Goal: Information Seeking & Learning: Compare options

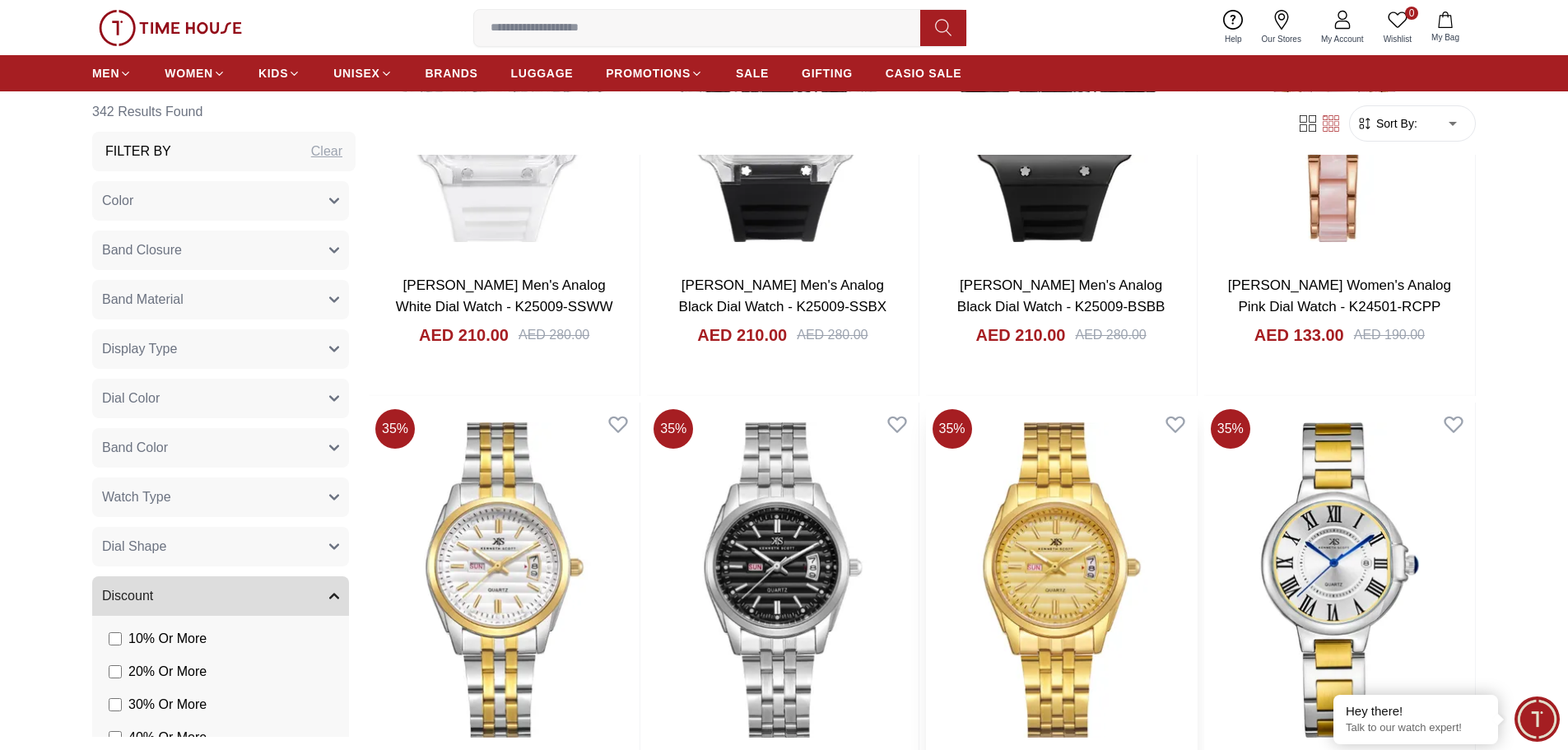
scroll to position [4118, 0]
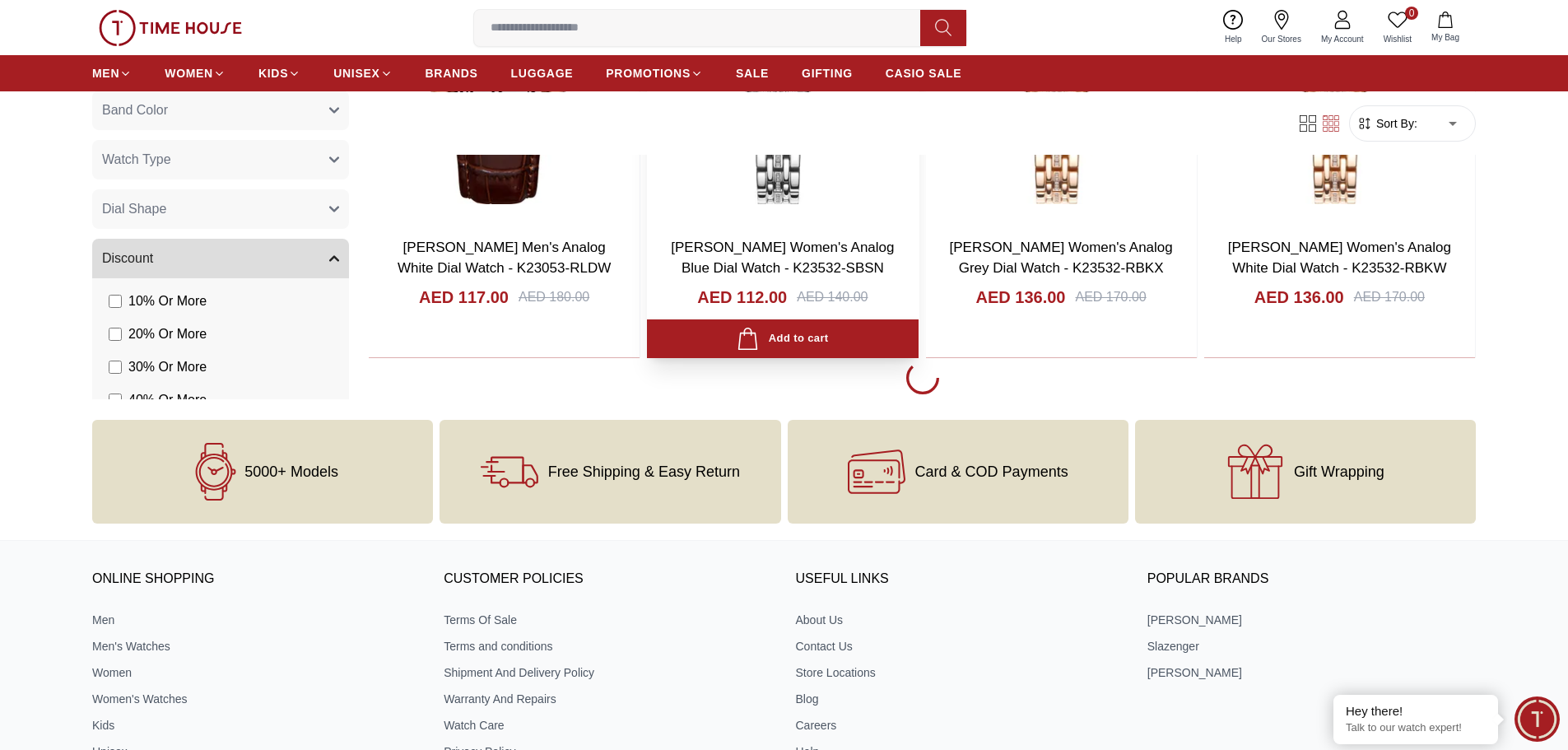
scroll to position [5517, 0]
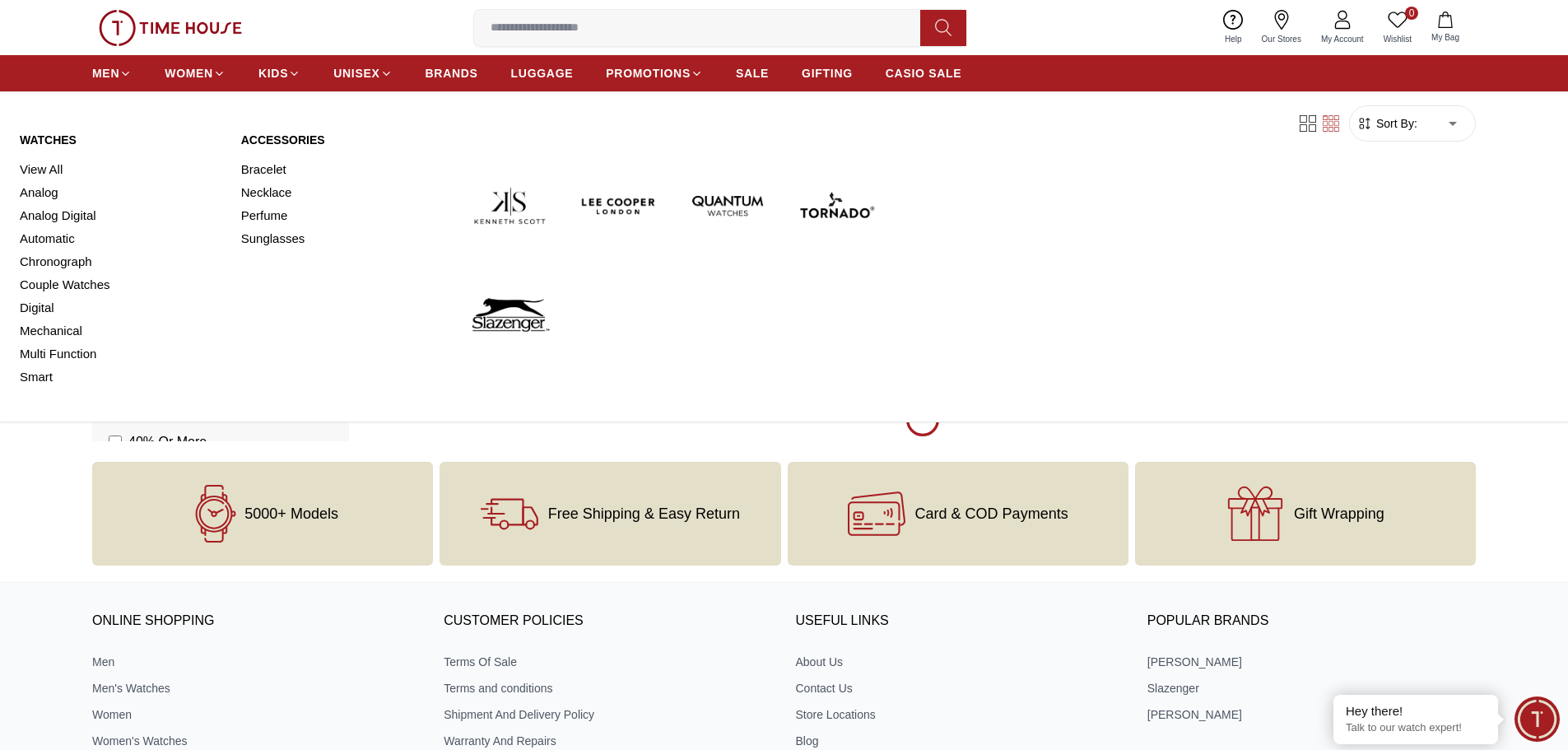
click at [720, 202] on img at bounding box center [727, 205] width 95 height 95
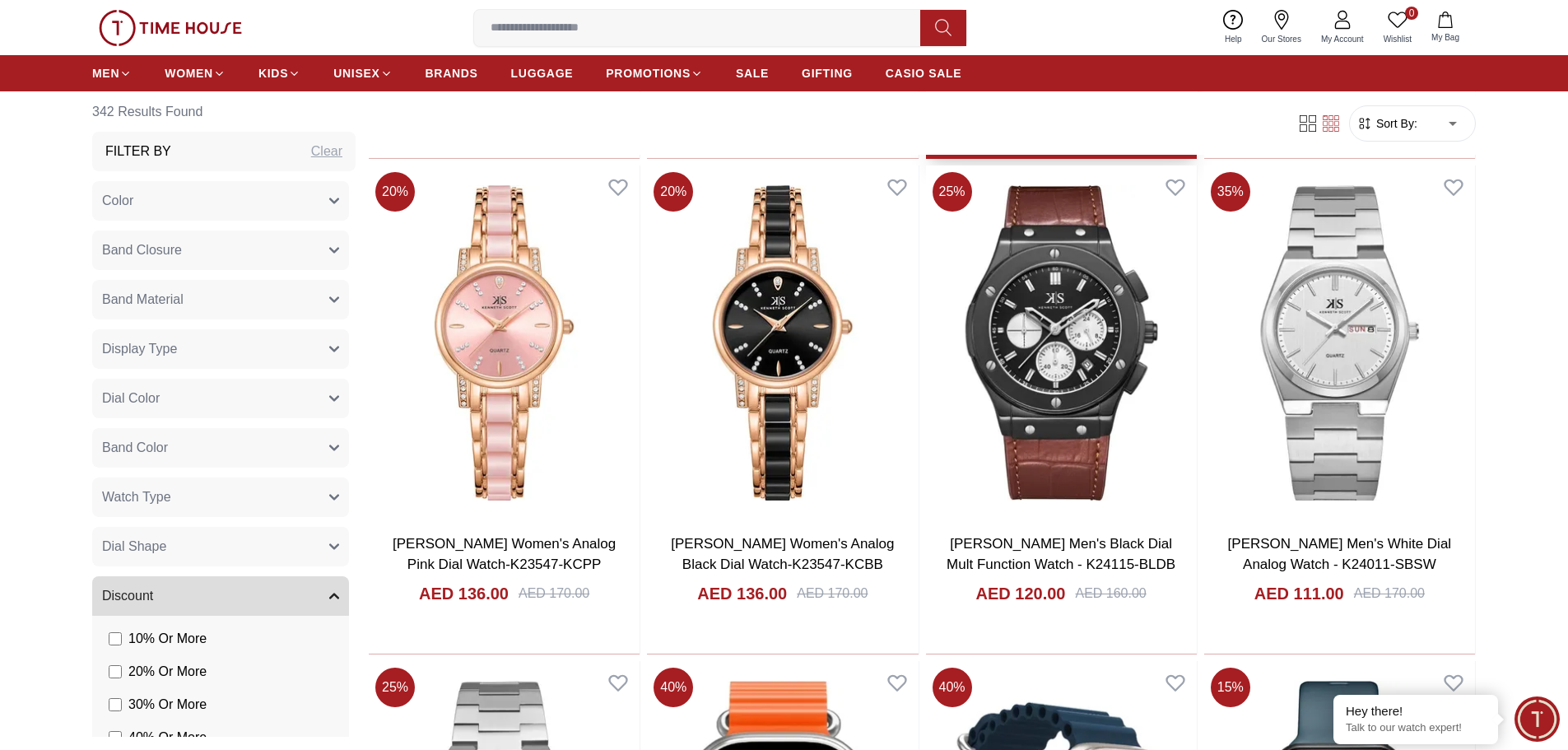
scroll to position [7248, 0]
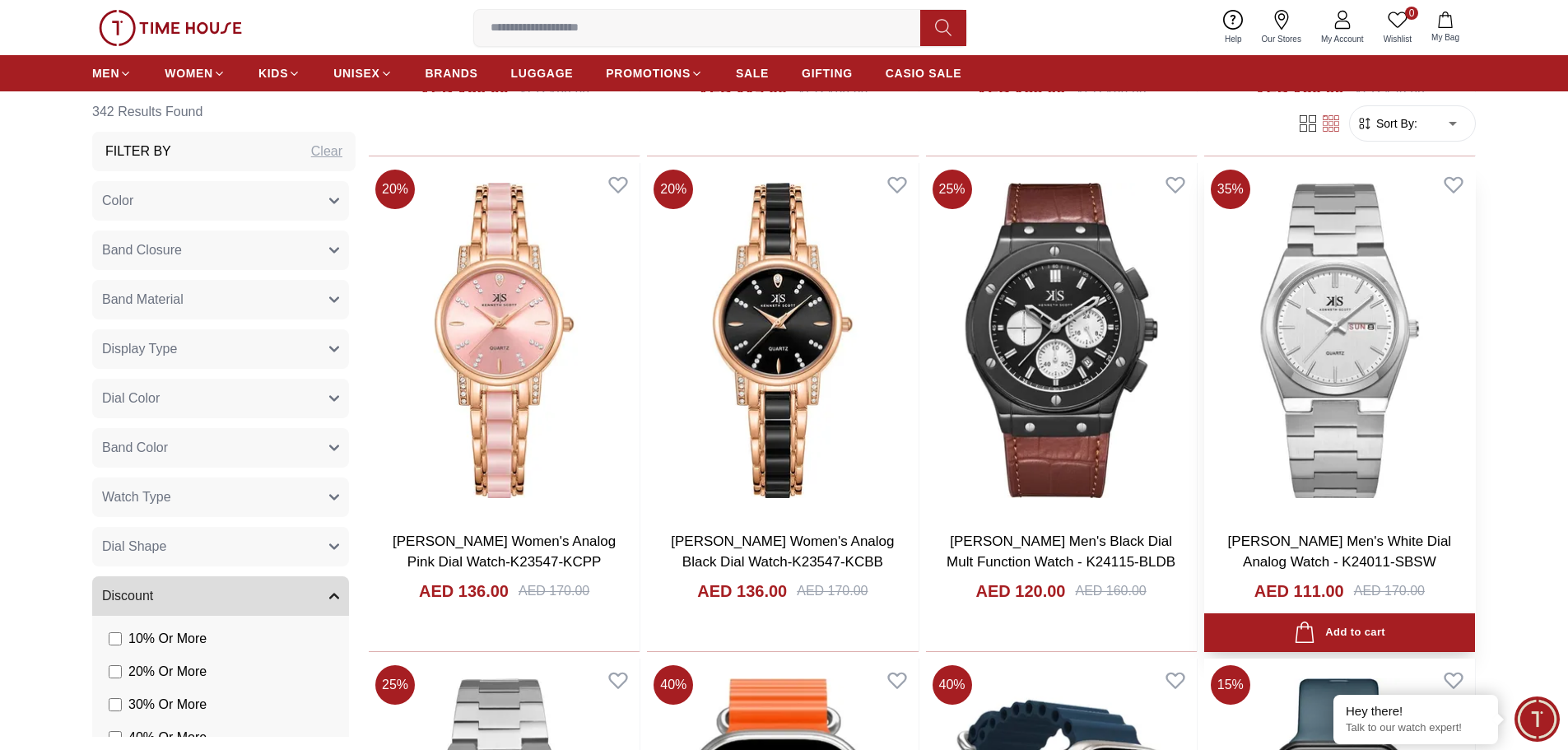
click at [1395, 320] on img at bounding box center [1339, 340] width 271 height 354
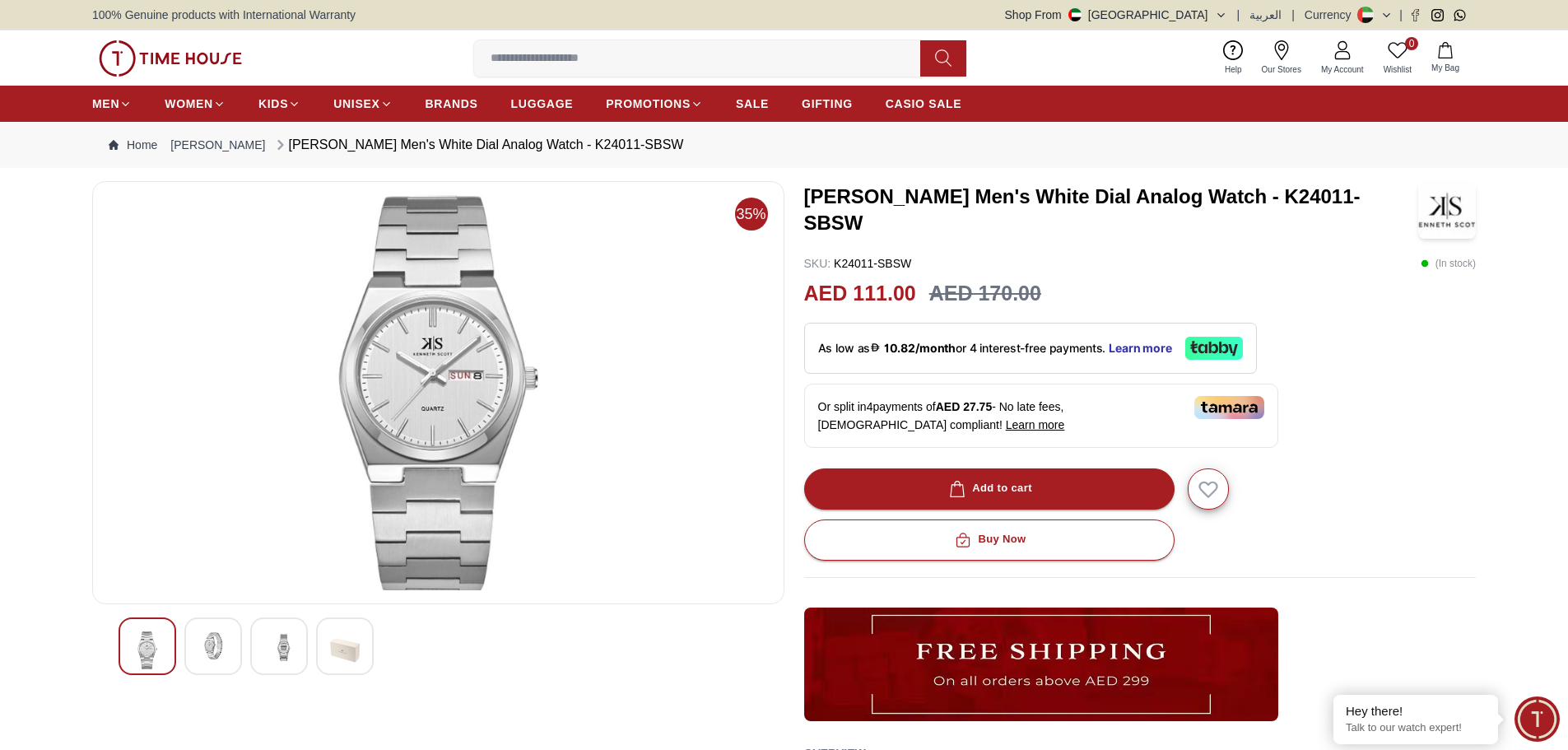
click at [218, 647] on img at bounding box center [213, 647] width 30 height 30
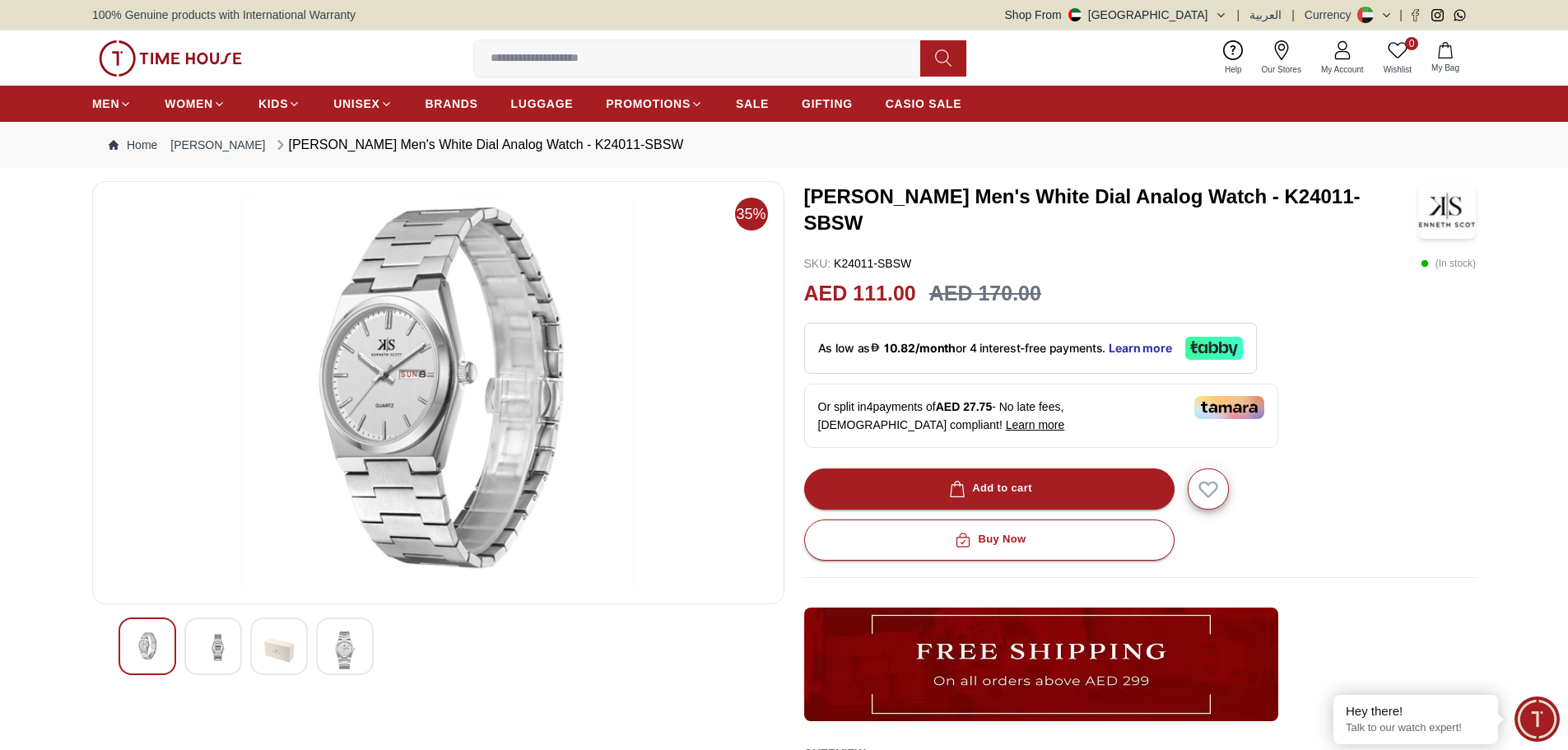
click at [271, 665] on img at bounding box center [279, 651] width 30 height 38
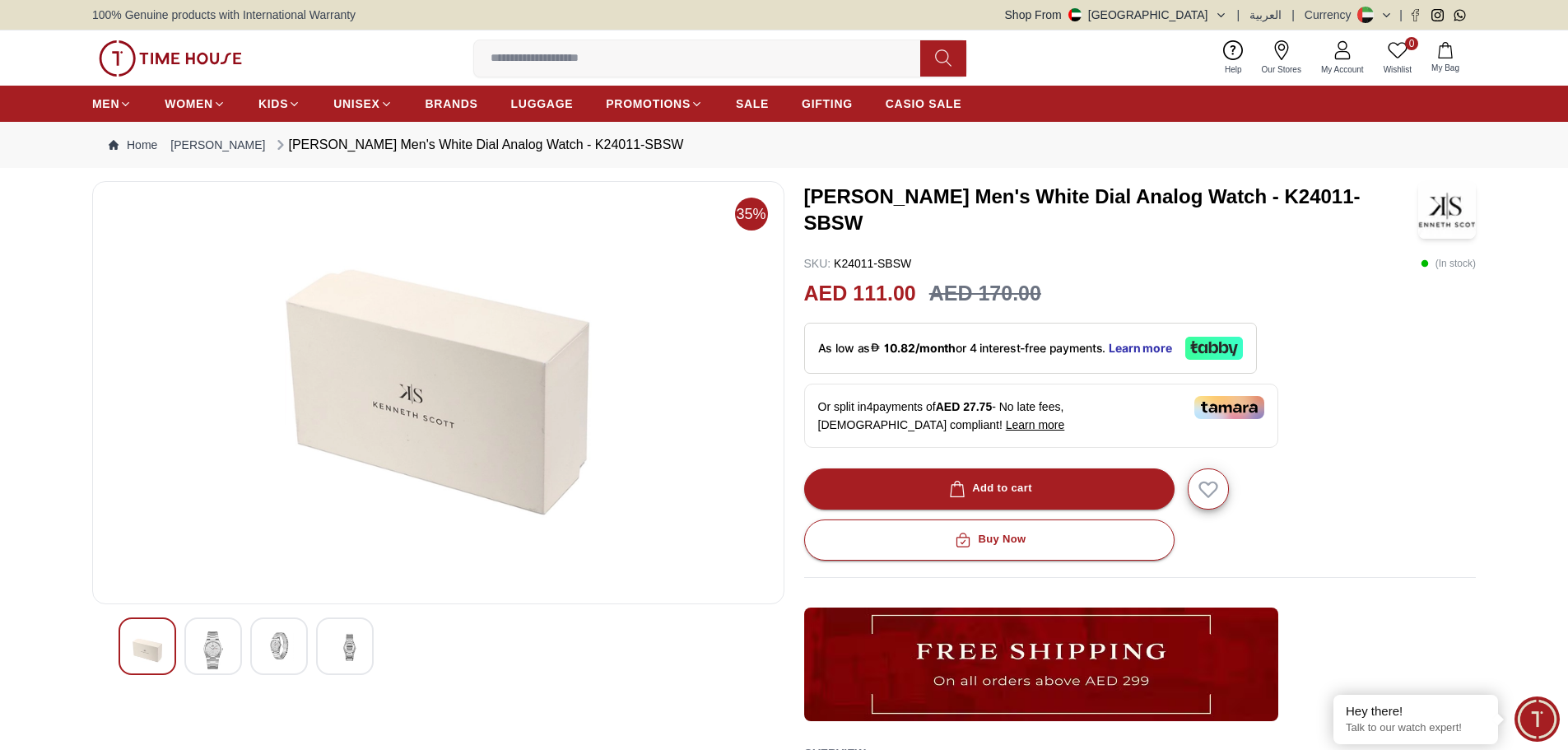
click at [314, 665] on div at bounding box center [438, 647] width 640 height 58
click at [225, 651] on img at bounding box center [213, 651] width 30 height 38
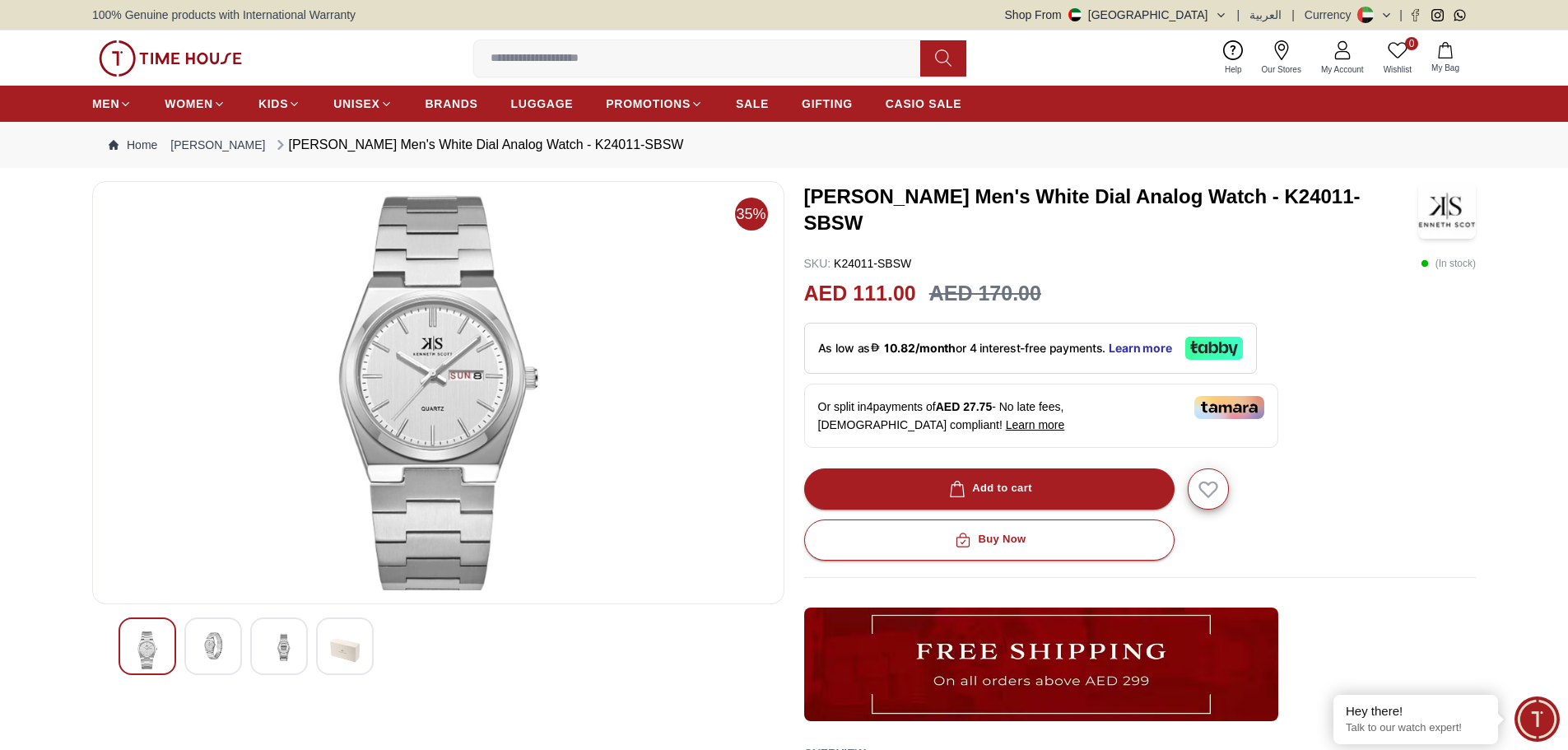
click at [225, 651] on img at bounding box center [213, 647] width 30 height 30
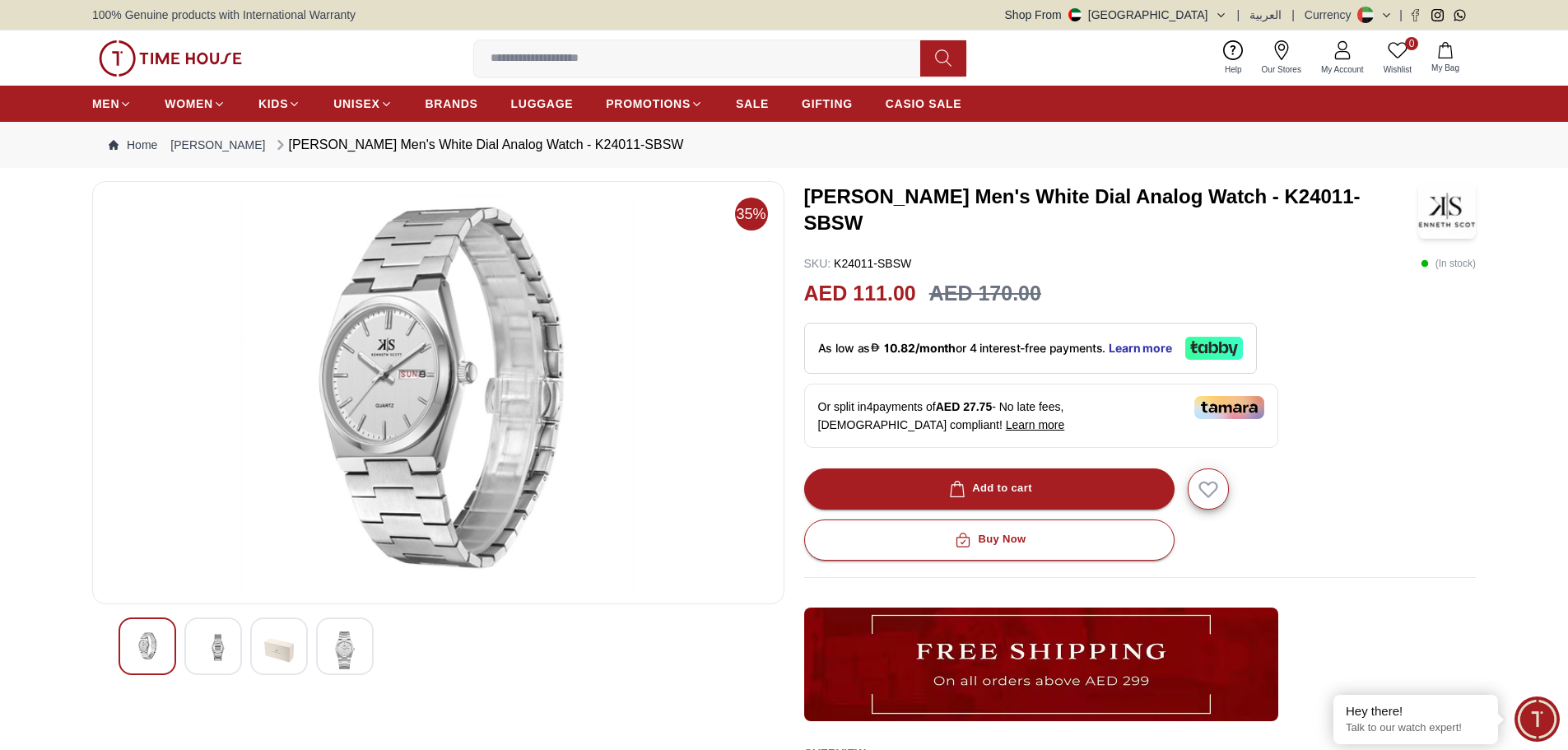
click at [225, 651] on img at bounding box center [213, 647] width 30 height 30
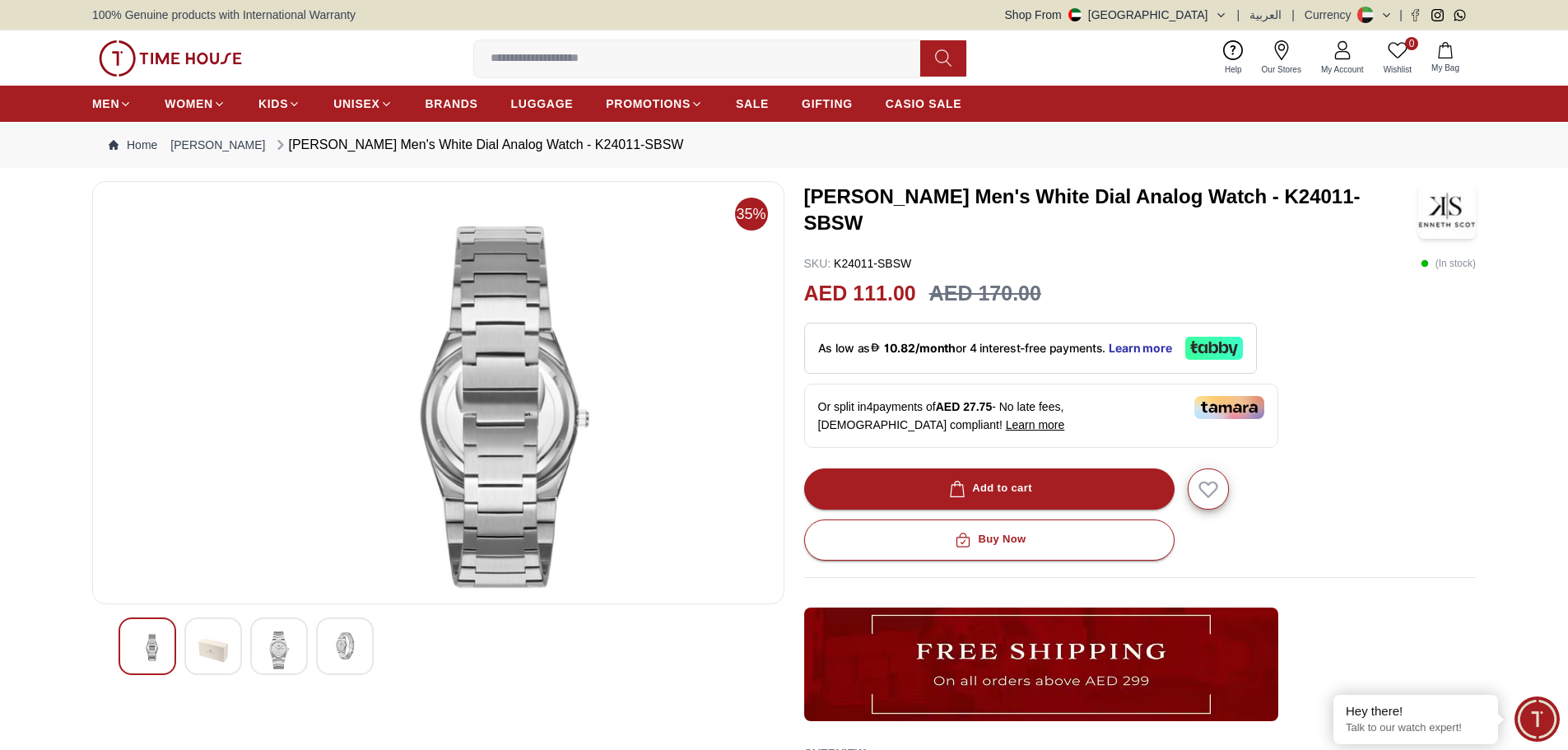
click at [225, 651] on img at bounding box center [213, 651] width 30 height 38
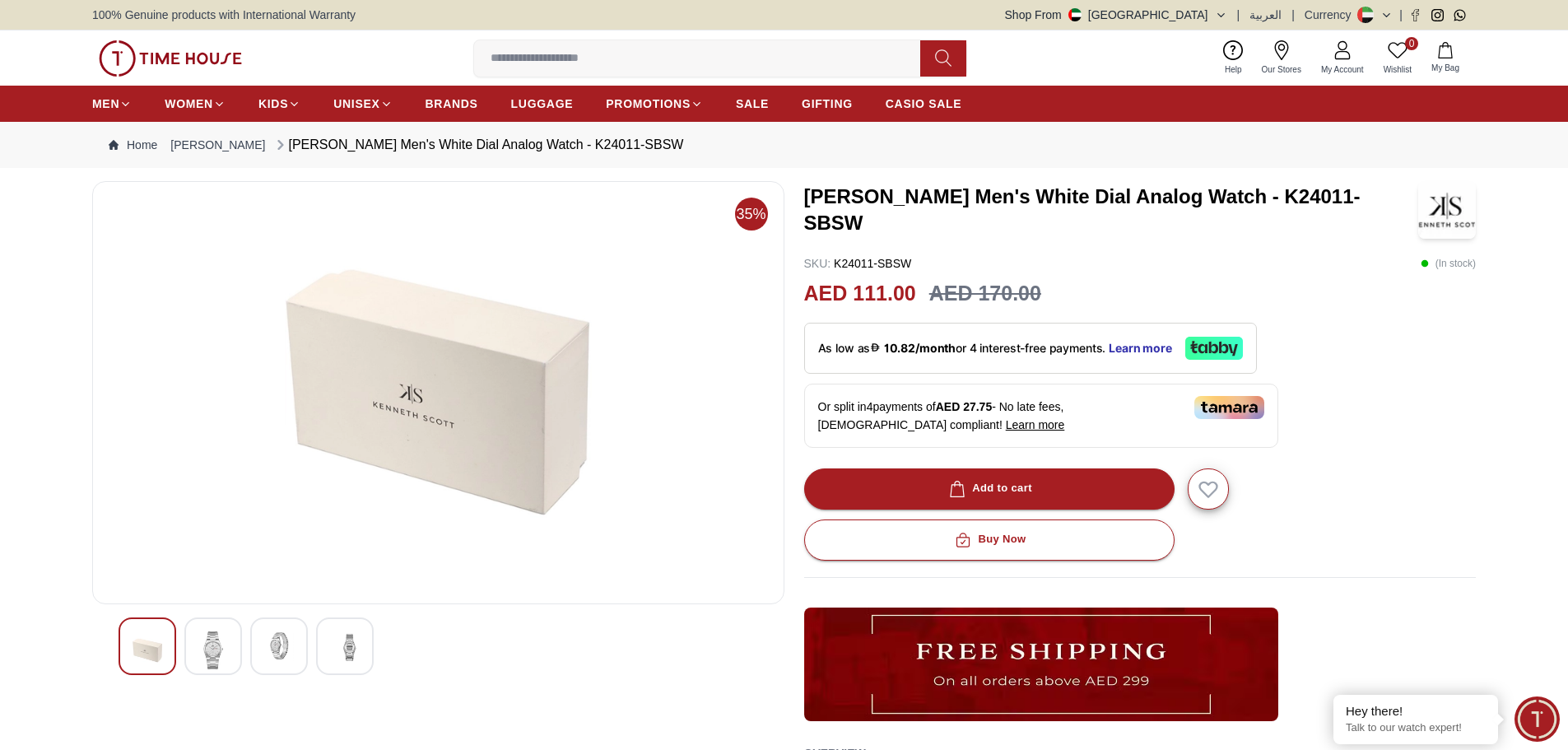
click at [225, 651] on img at bounding box center [213, 651] width 30 height 38
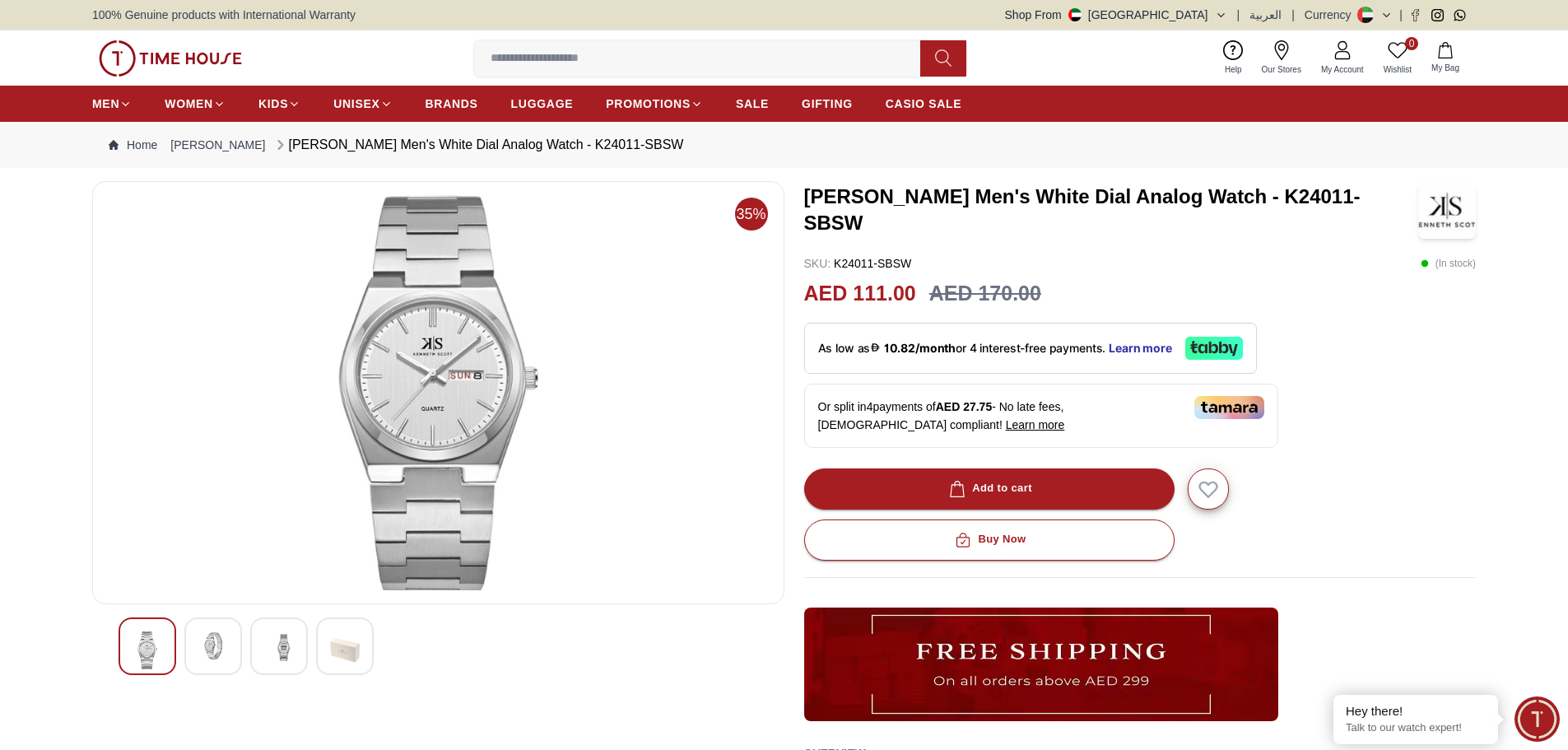
click at [225, 651] on img at bounding box center [213, 647] width 30 height 30
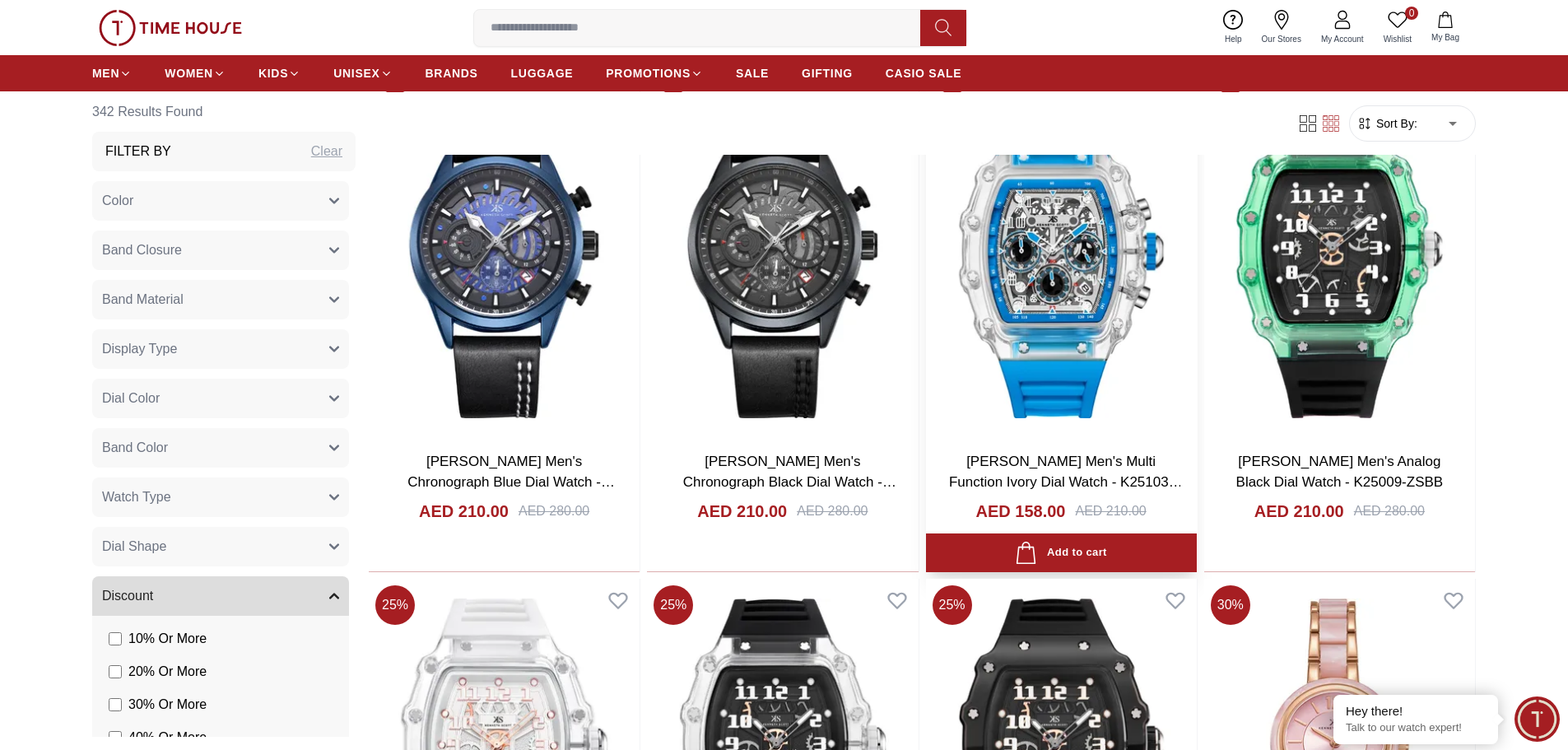
scroll to position [3335, 0]
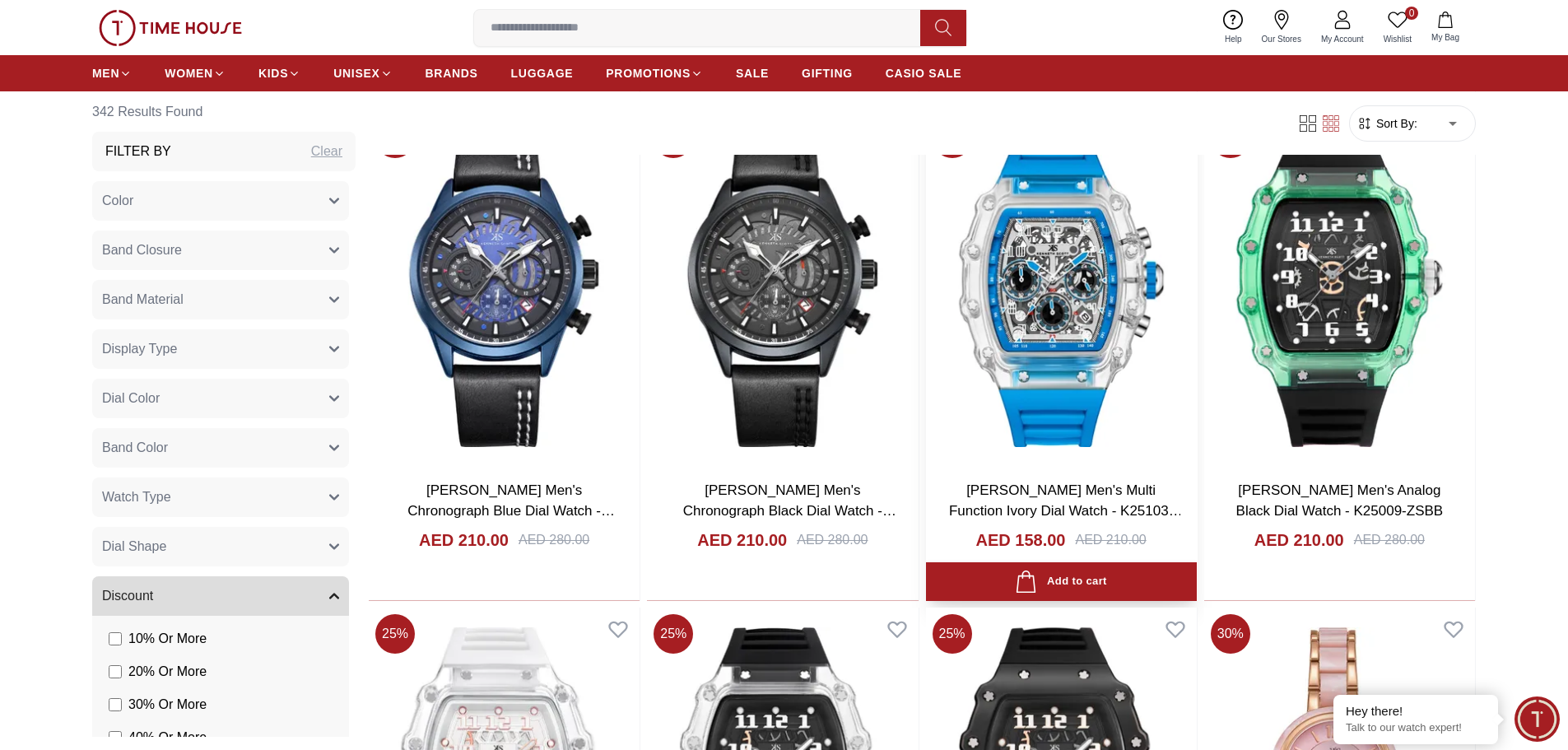
click at [1088, 348] on img at bounding box center [1061, 289] width 271 height 354
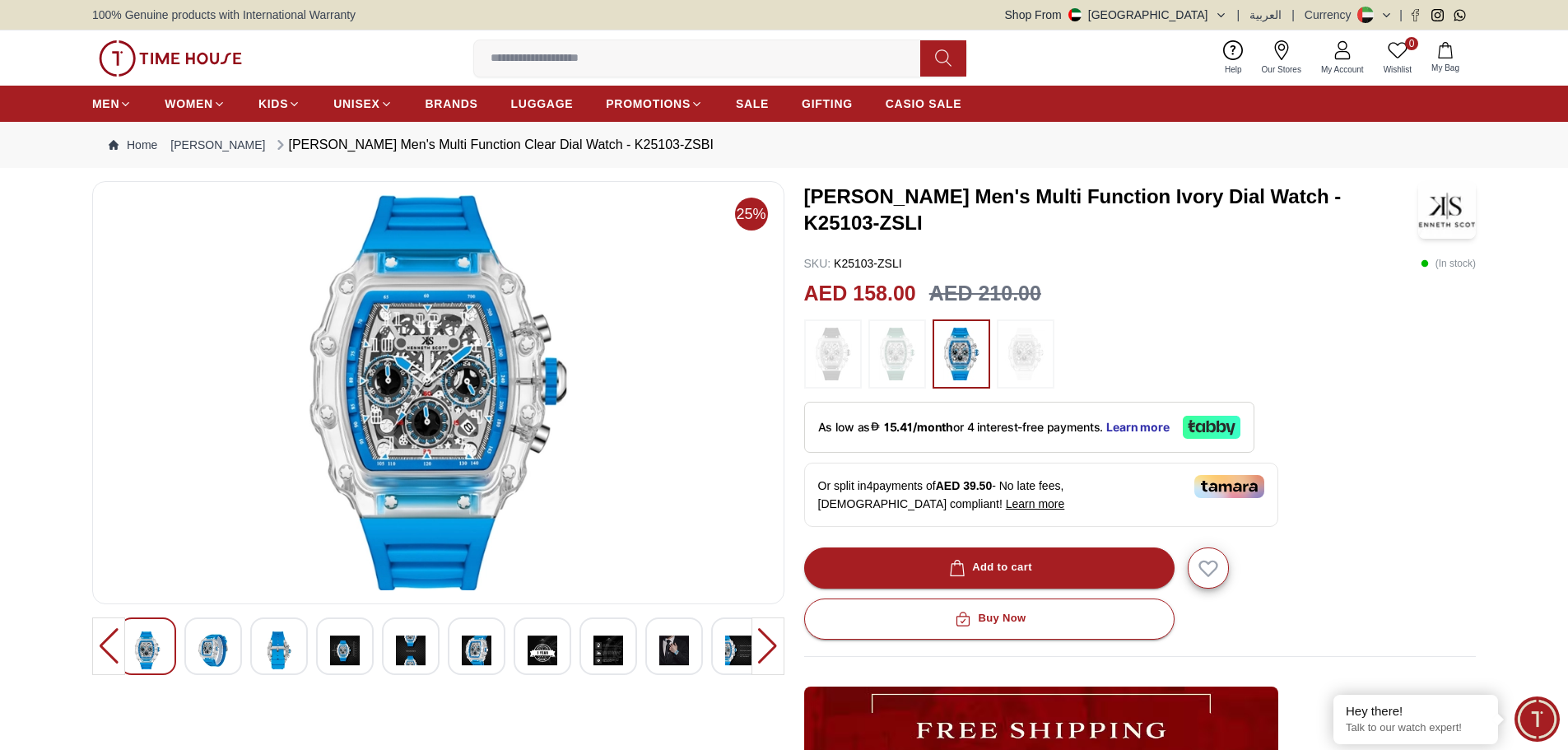
click at [205, 658] on img at bounding box center [213, 651] width 30 height 38
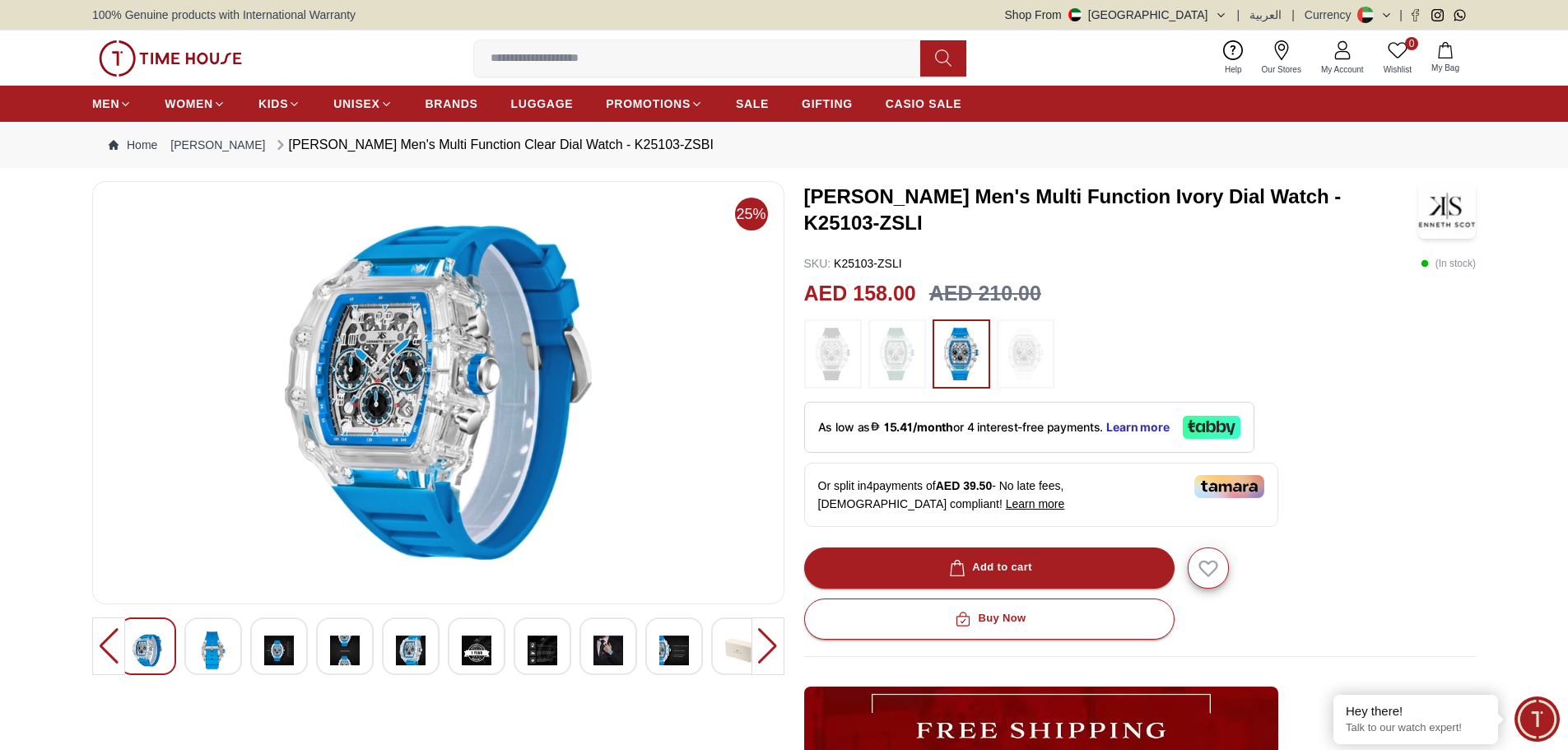
click at [192, 664] on div at bounding box center [213, 647] width 58 height 58
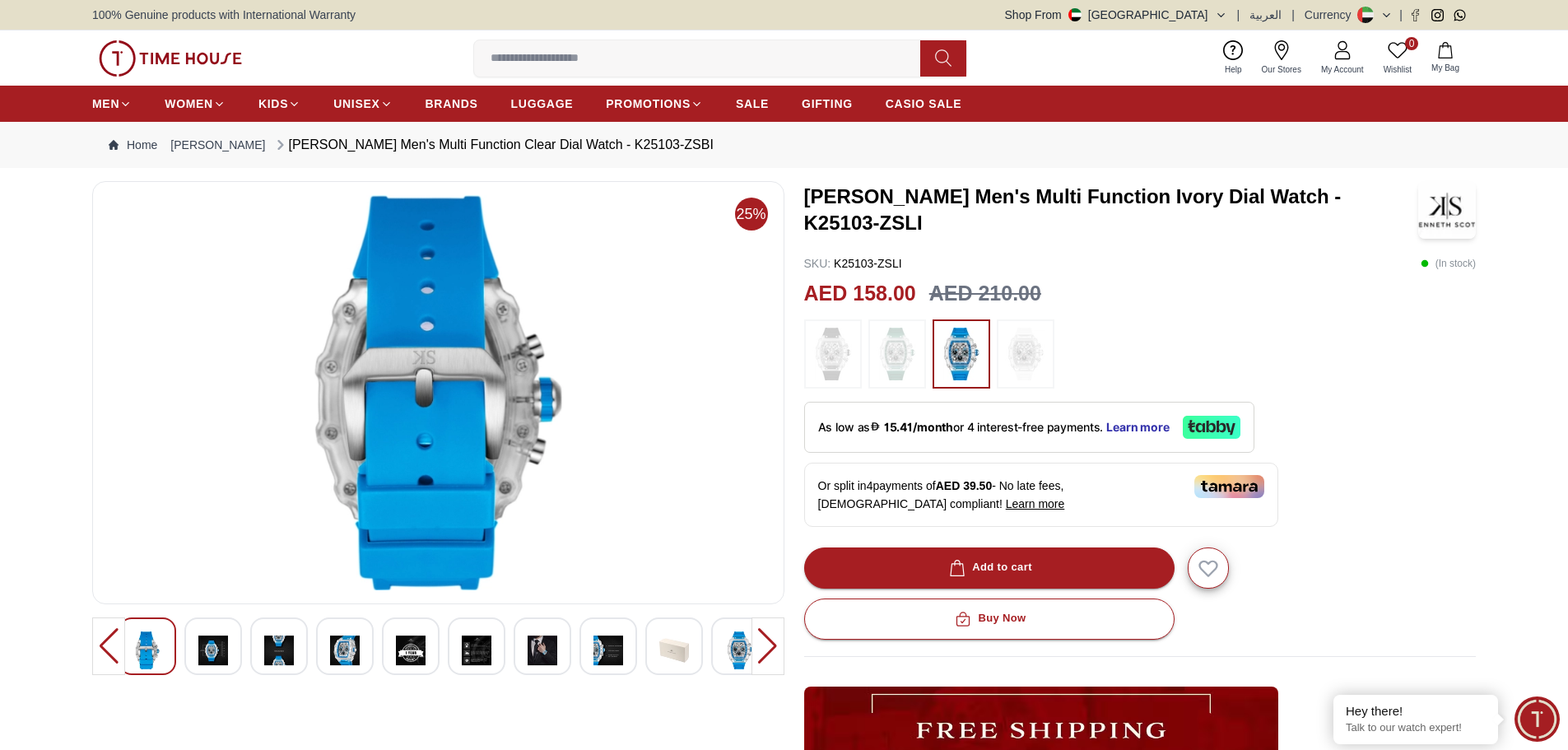
click at [229, 657] on div at bounding box center [213, 647] width 58 height 58
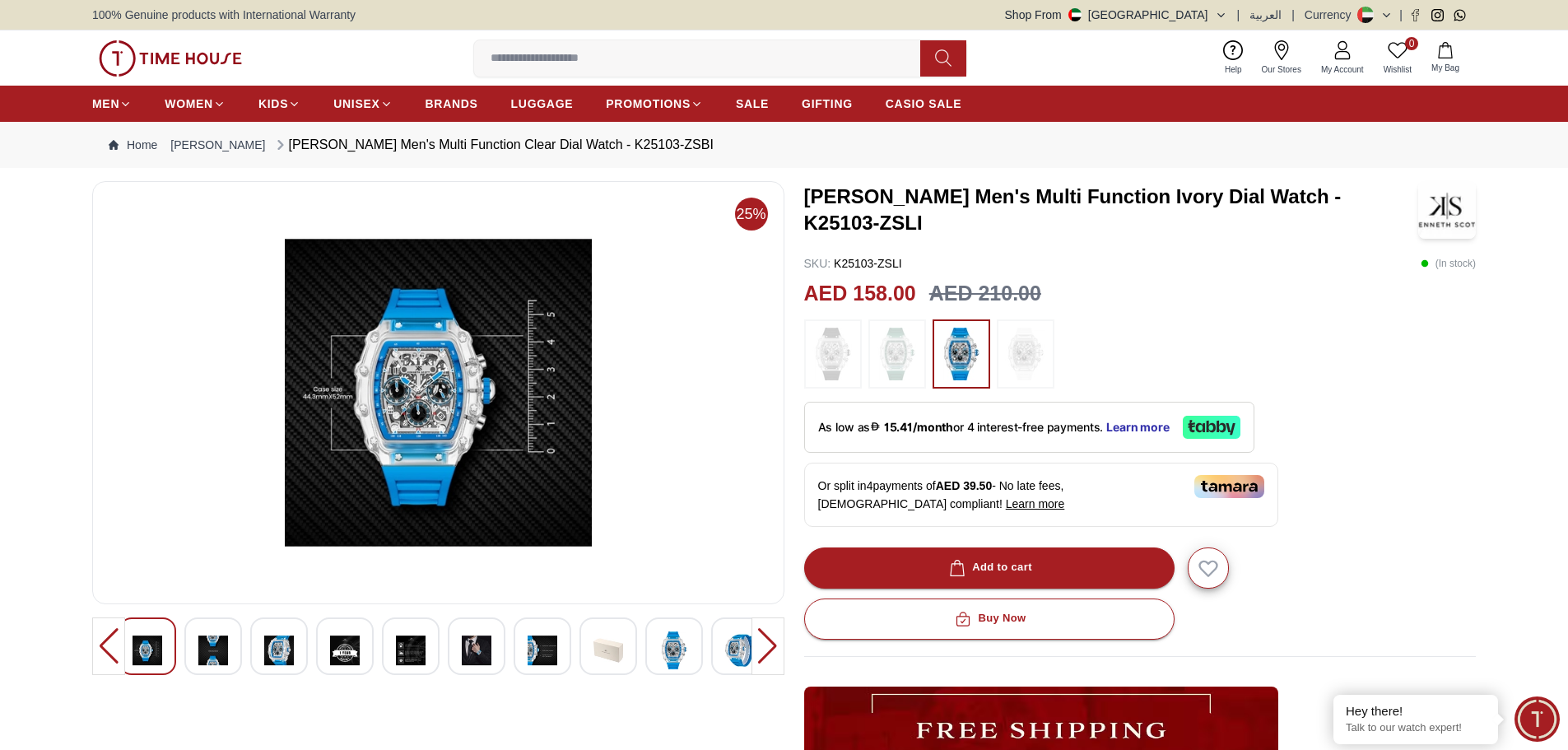
click at [229, 657] on div at bounding box center [213, 647] width 58 height 58
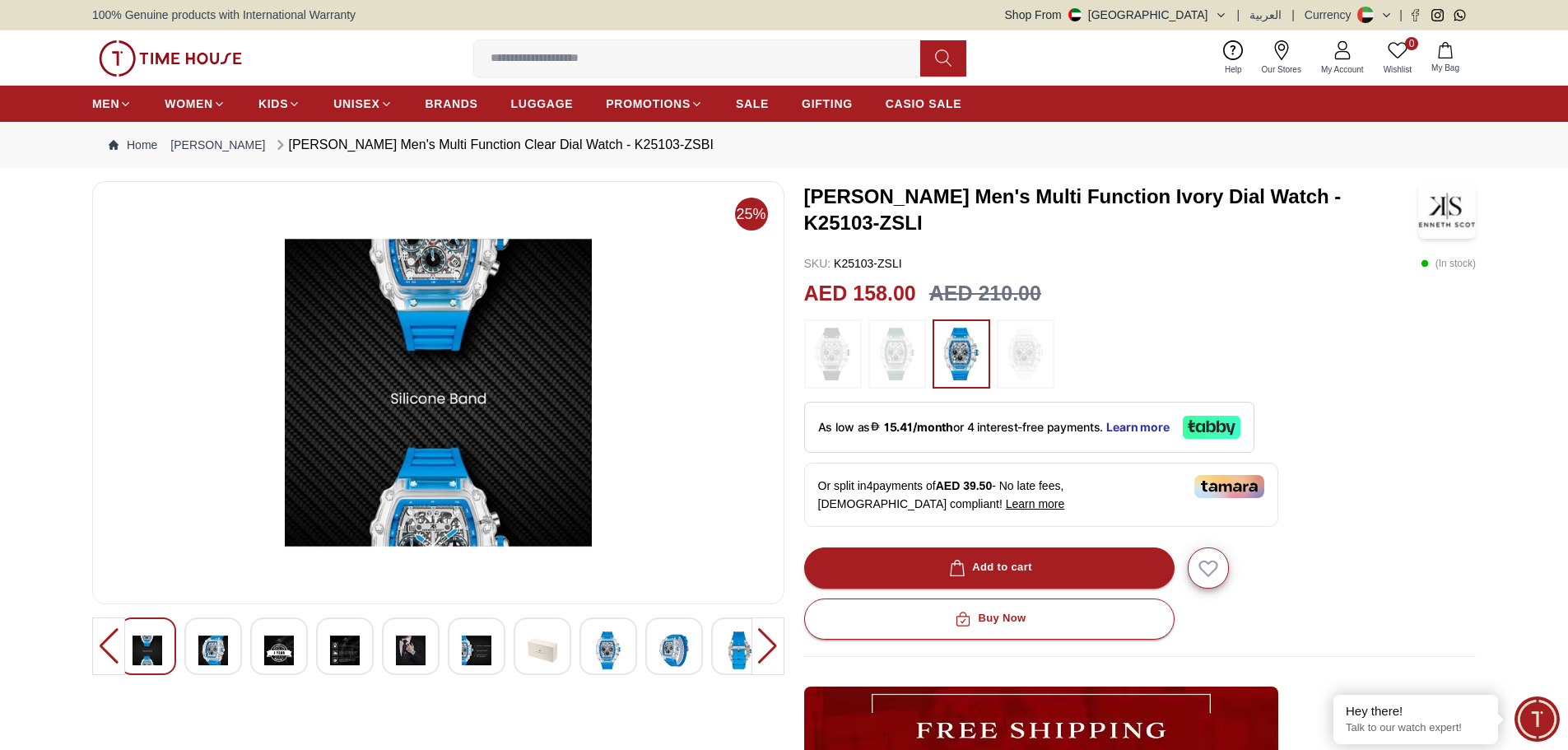
click at [214, 656] on img at bounding box center [213, 651] width 30 height 38
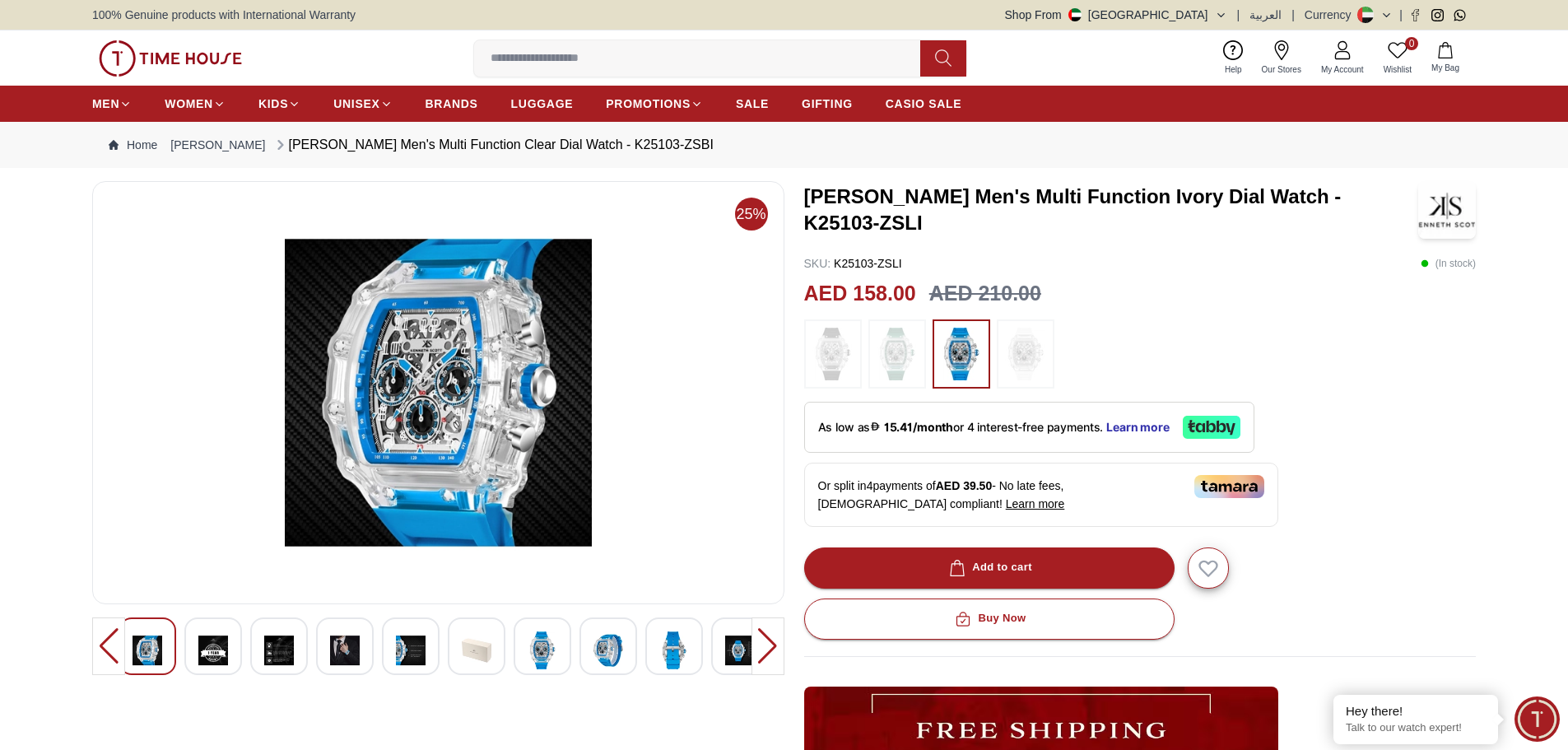
click at [240, 643] on div at bounding box center [213, 647] width 58 height 58
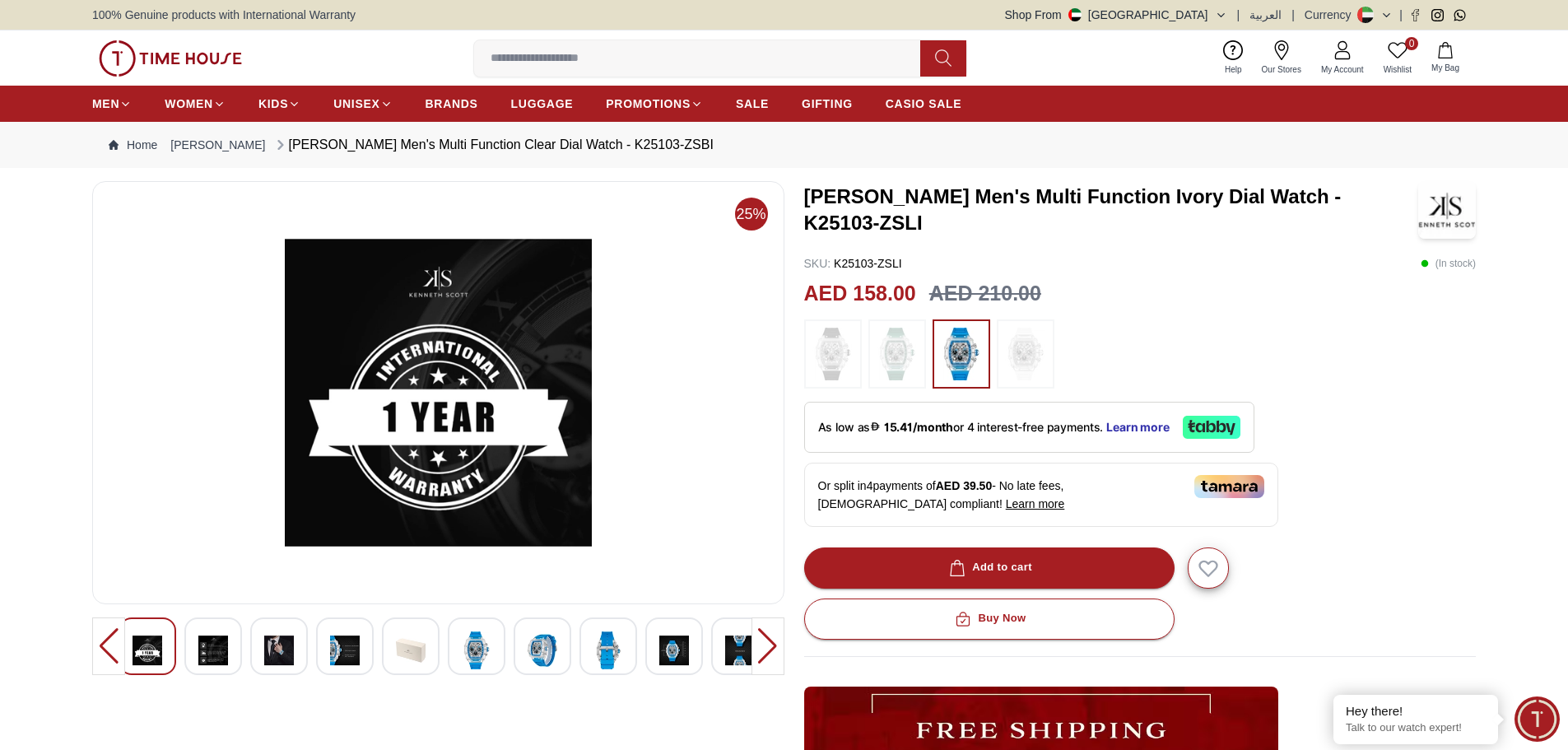
click at [328, 648] on div at bounding box center [345, 647] width 58 height 58
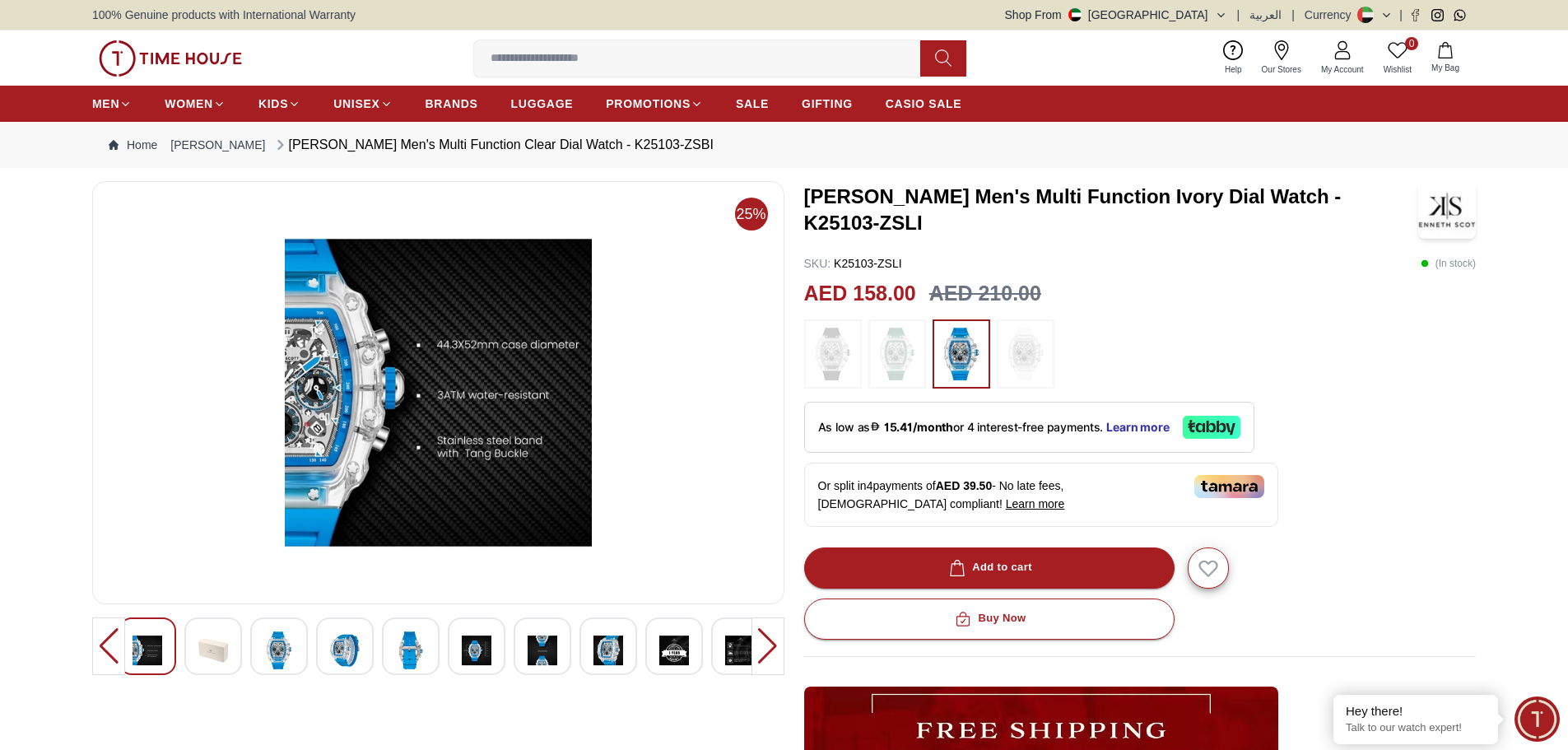
click at [340, 648] on img at bounding box center [345, 651] width 30 height 38
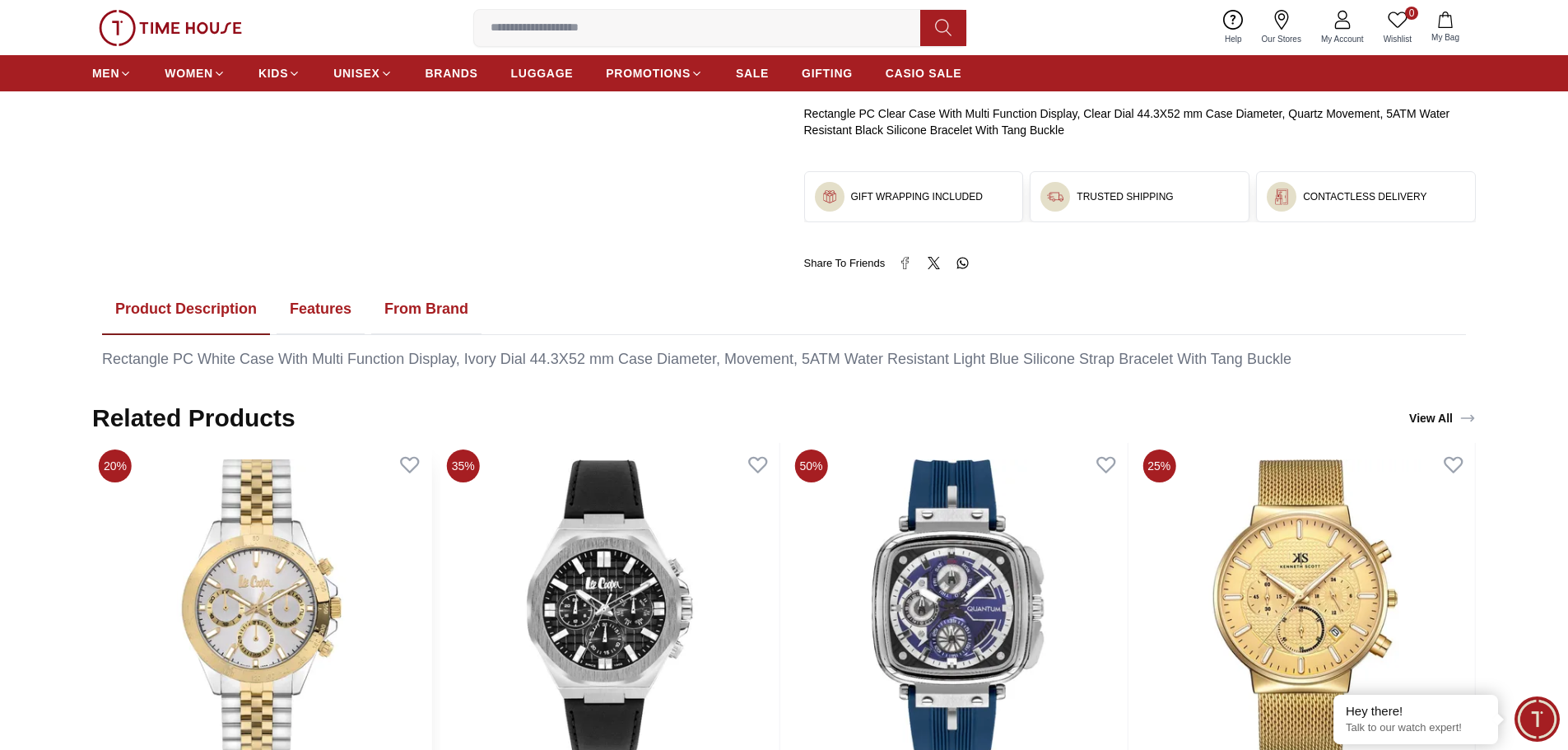
scroll to position [741, 0]
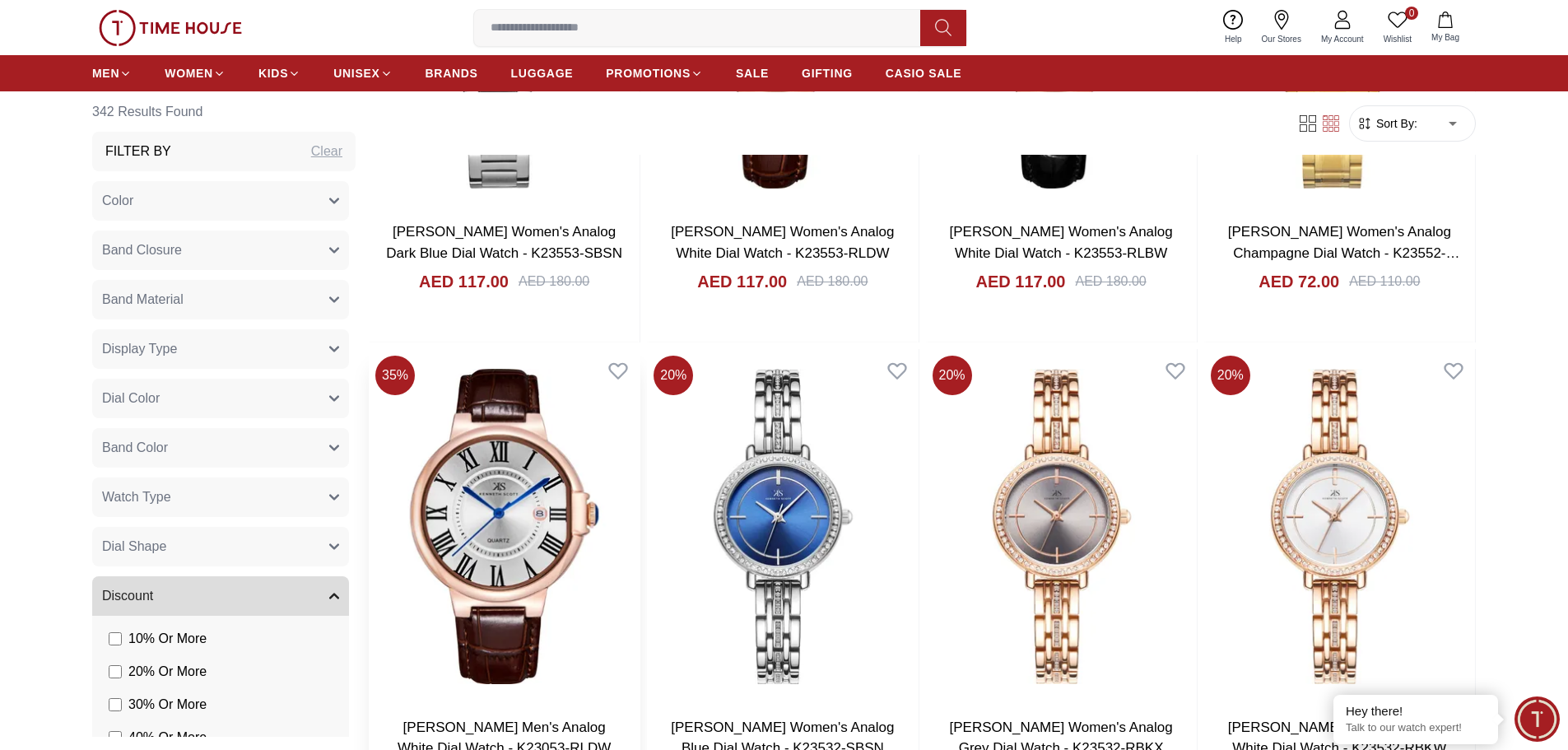
scroll to position [5147, 0]
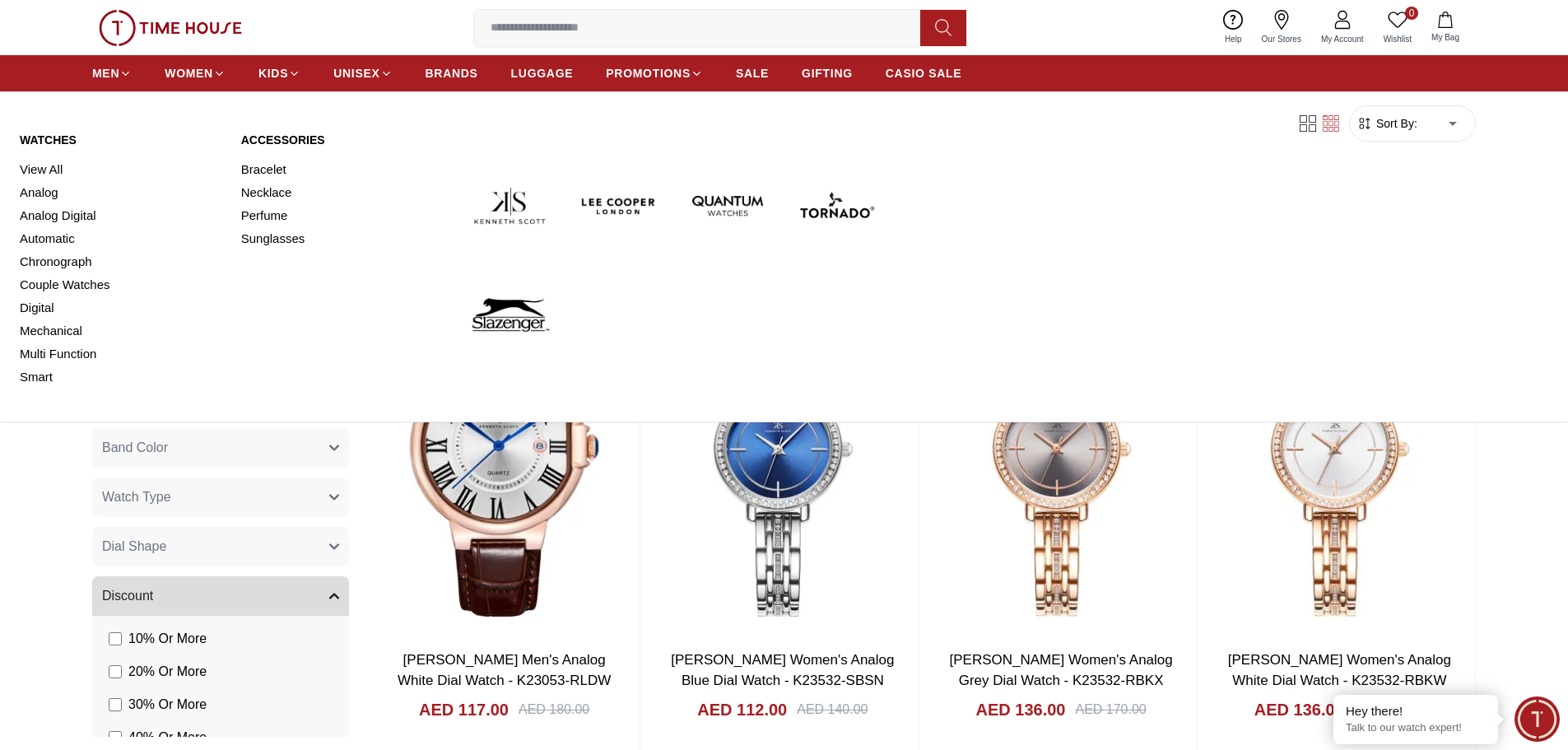
click at [509, 305] on img at bounding box center [509, 314] width 95 height 95
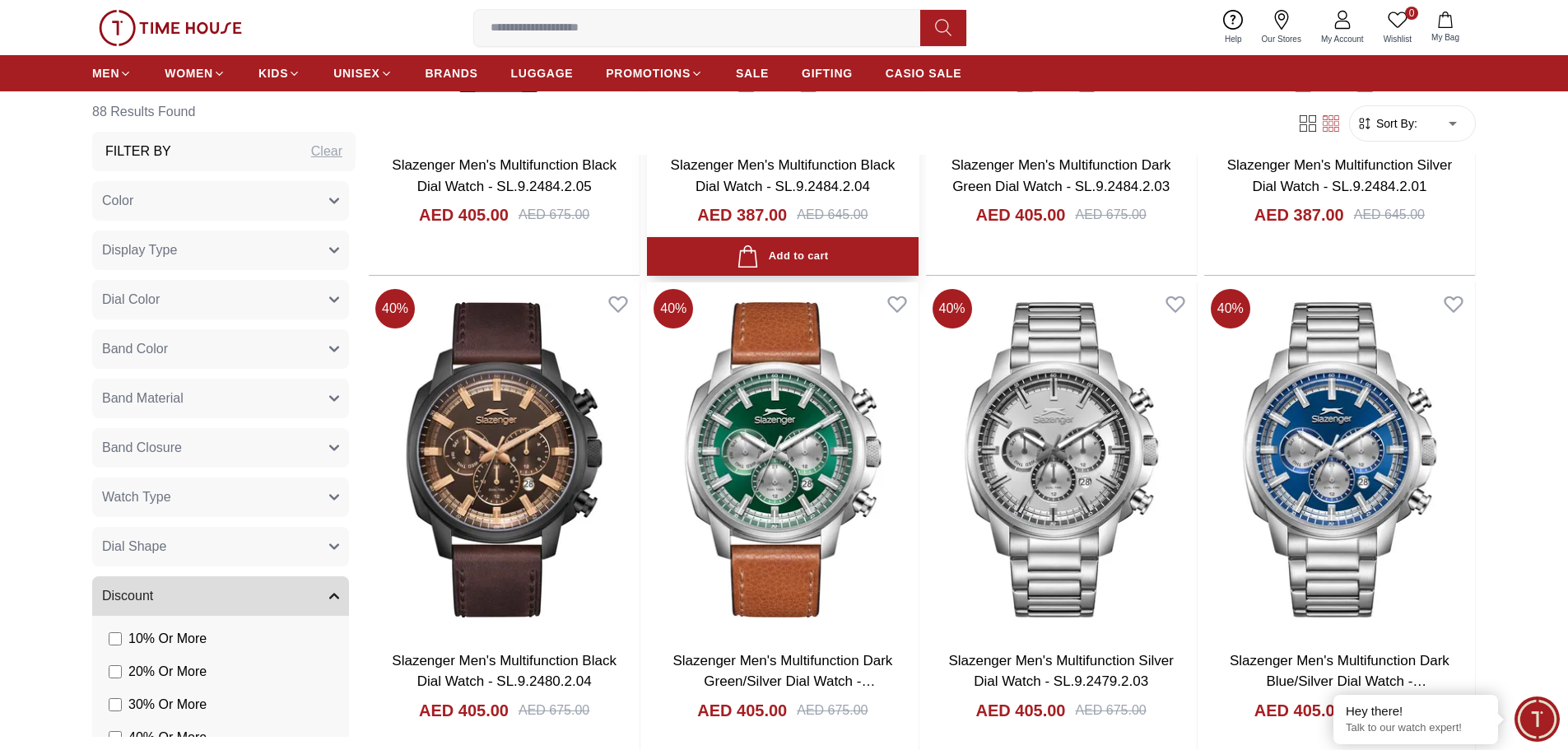
scroll to position [2718, 0]
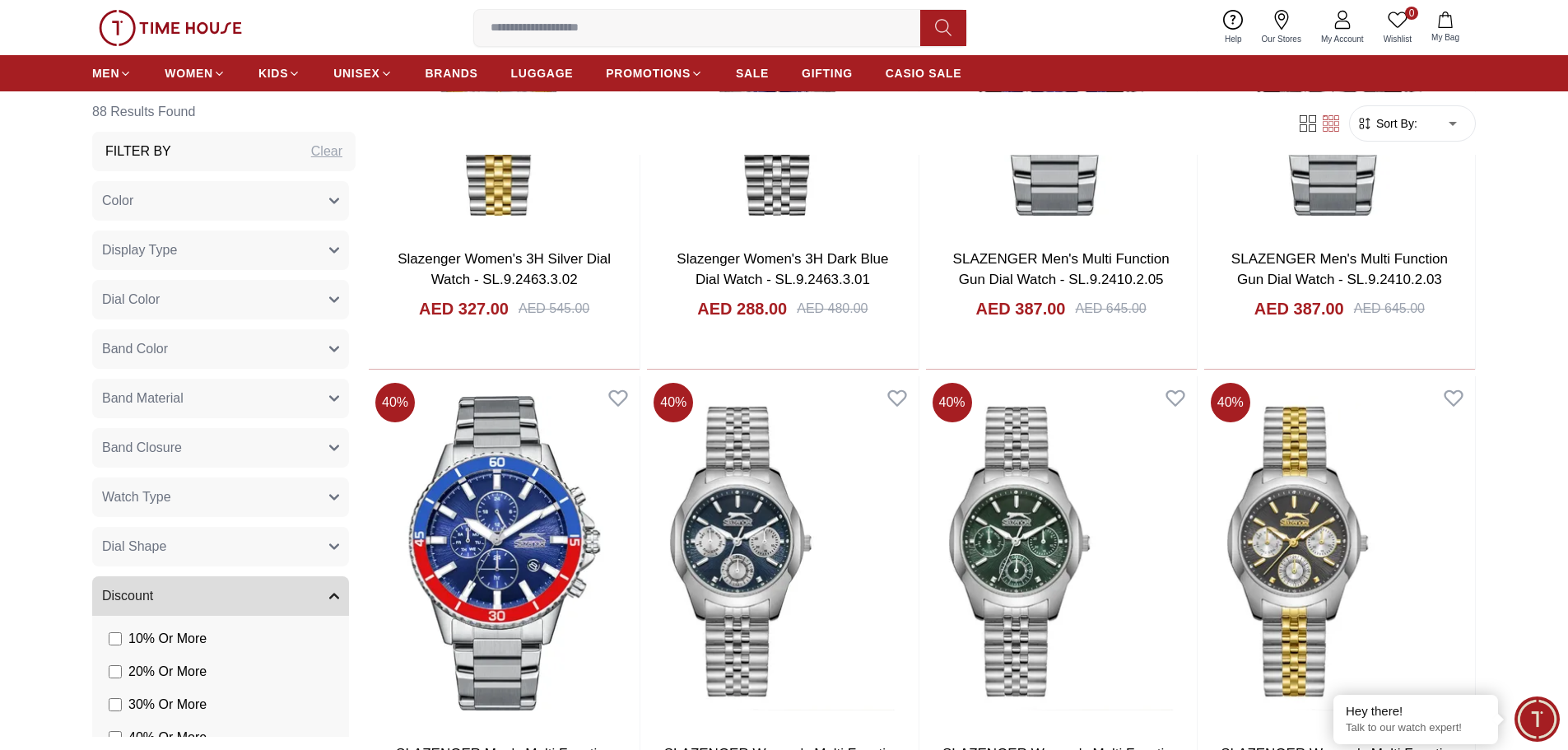
scroll to position [4530, 0]
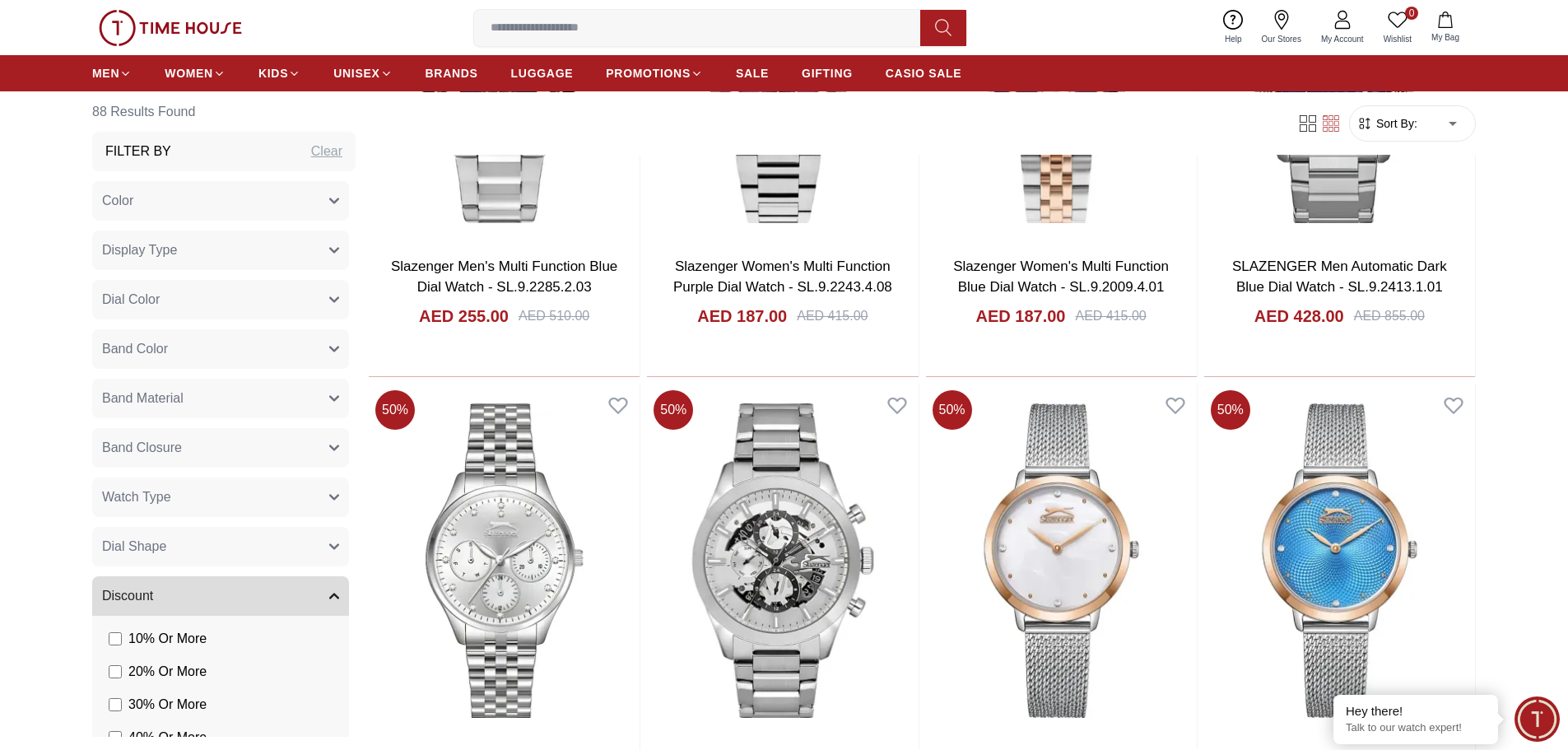
scroll to position [7577, 0]
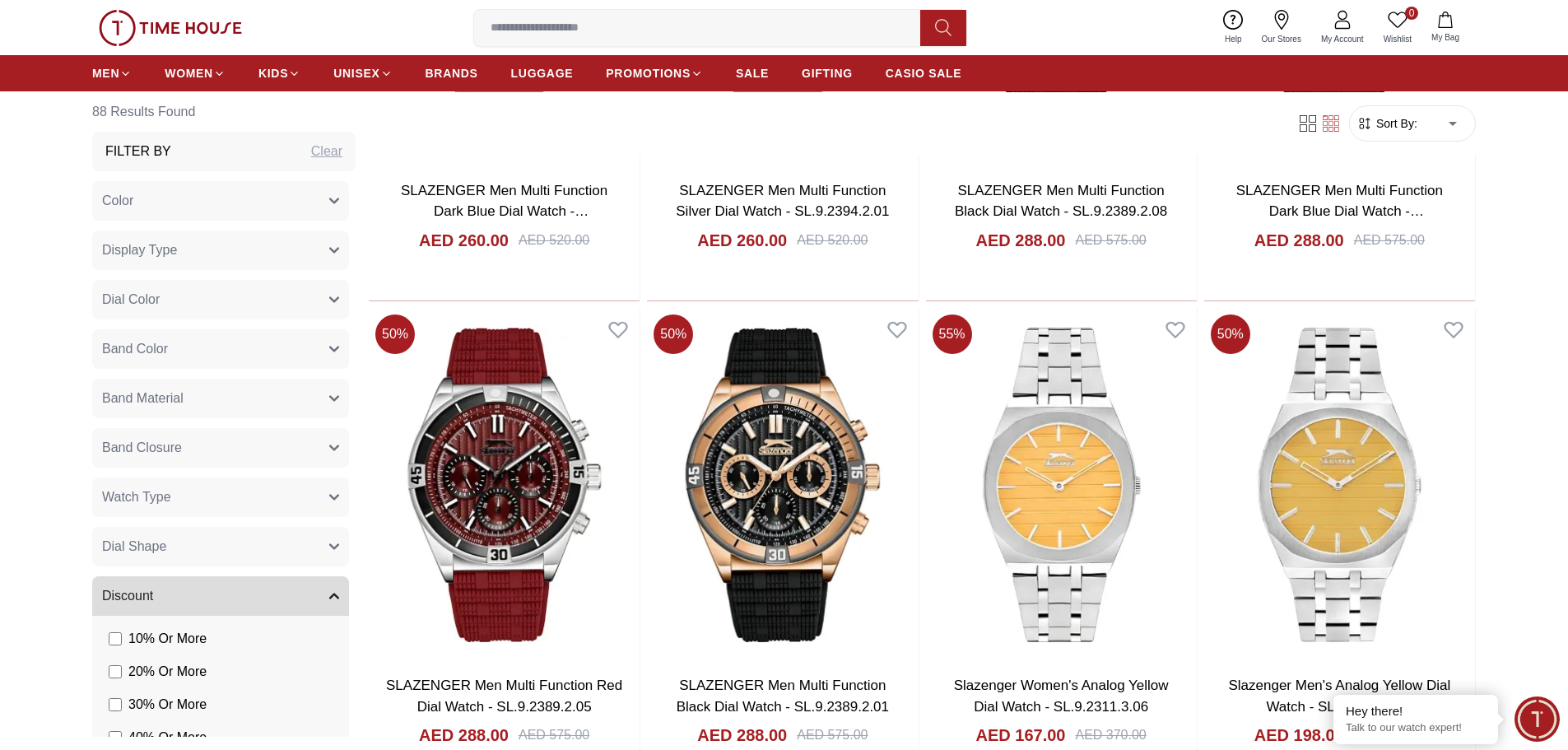
scroll to position [9142, 0]
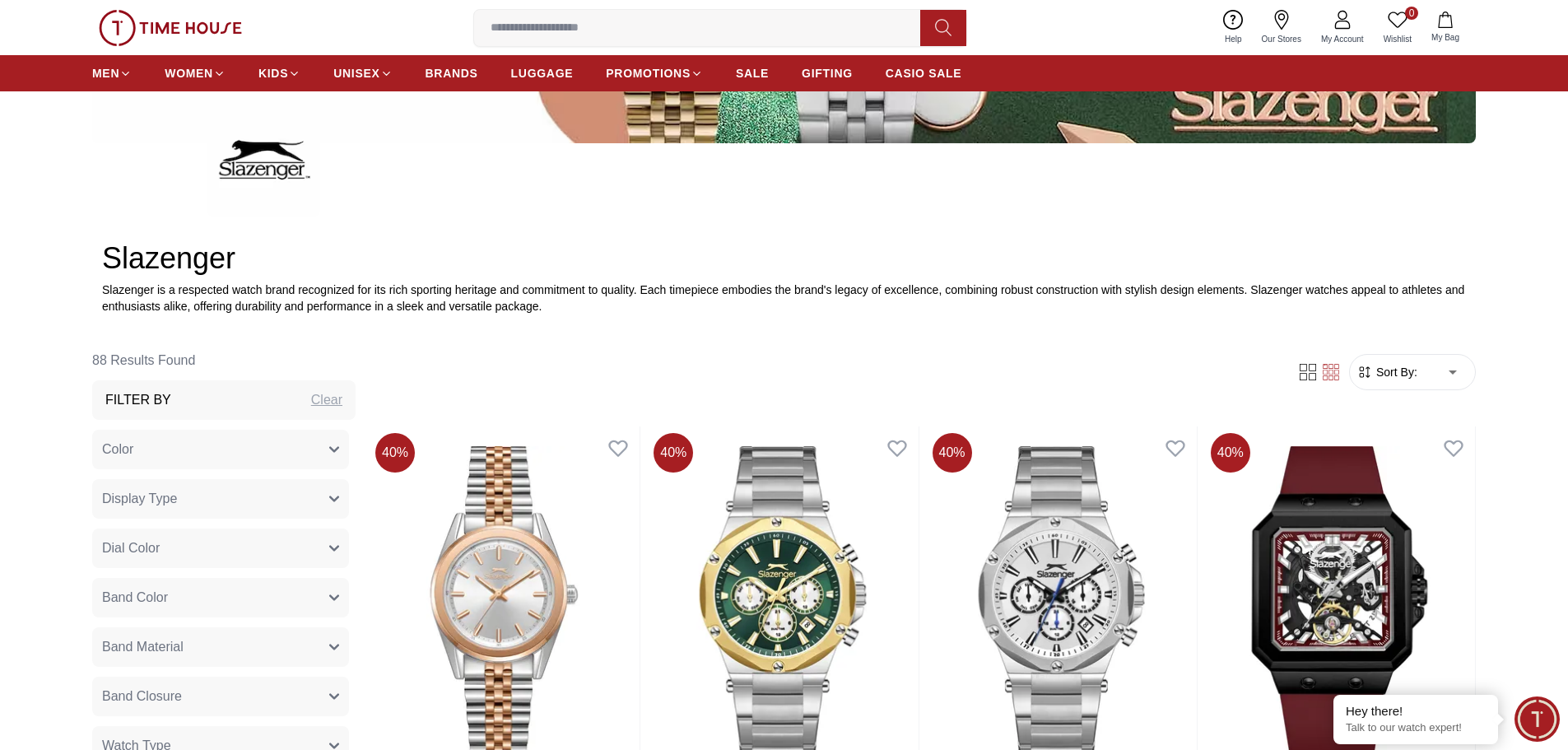
scroll to position [411, 0]
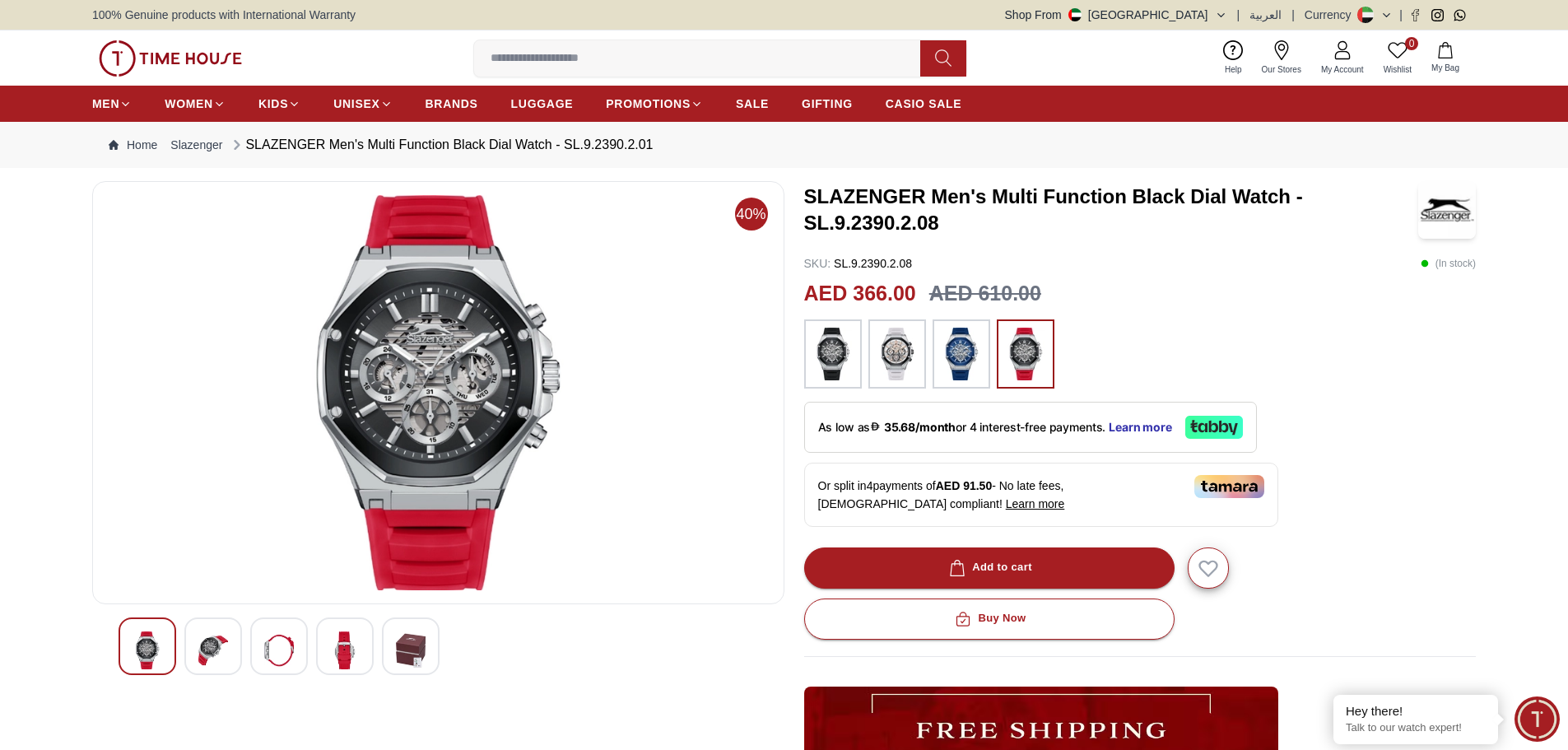
click at [220, 632] on img at bounding box center [213, 651] width 30 height 38
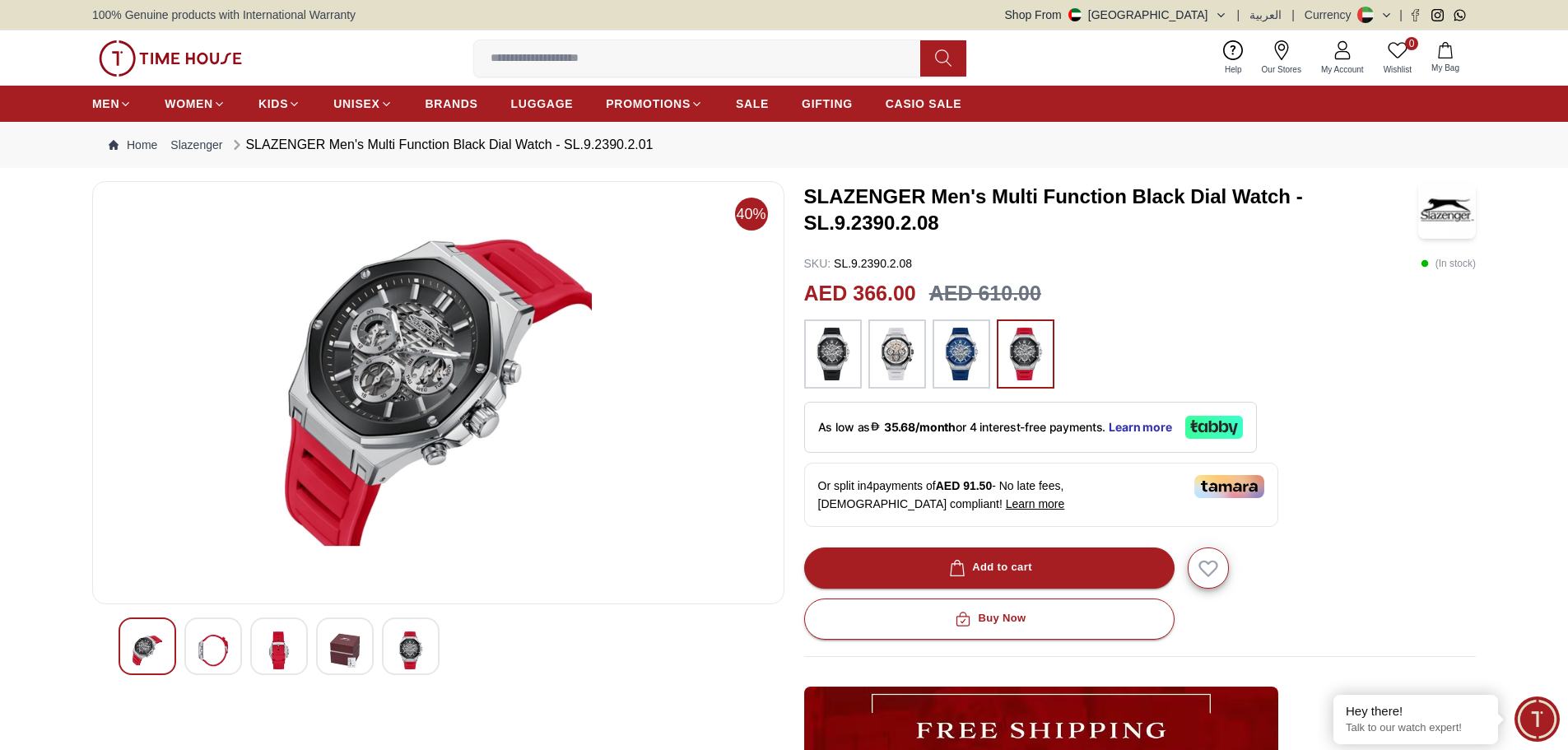
click at [288, 653] on img at bounding box center [279, 651] width 30 height 38
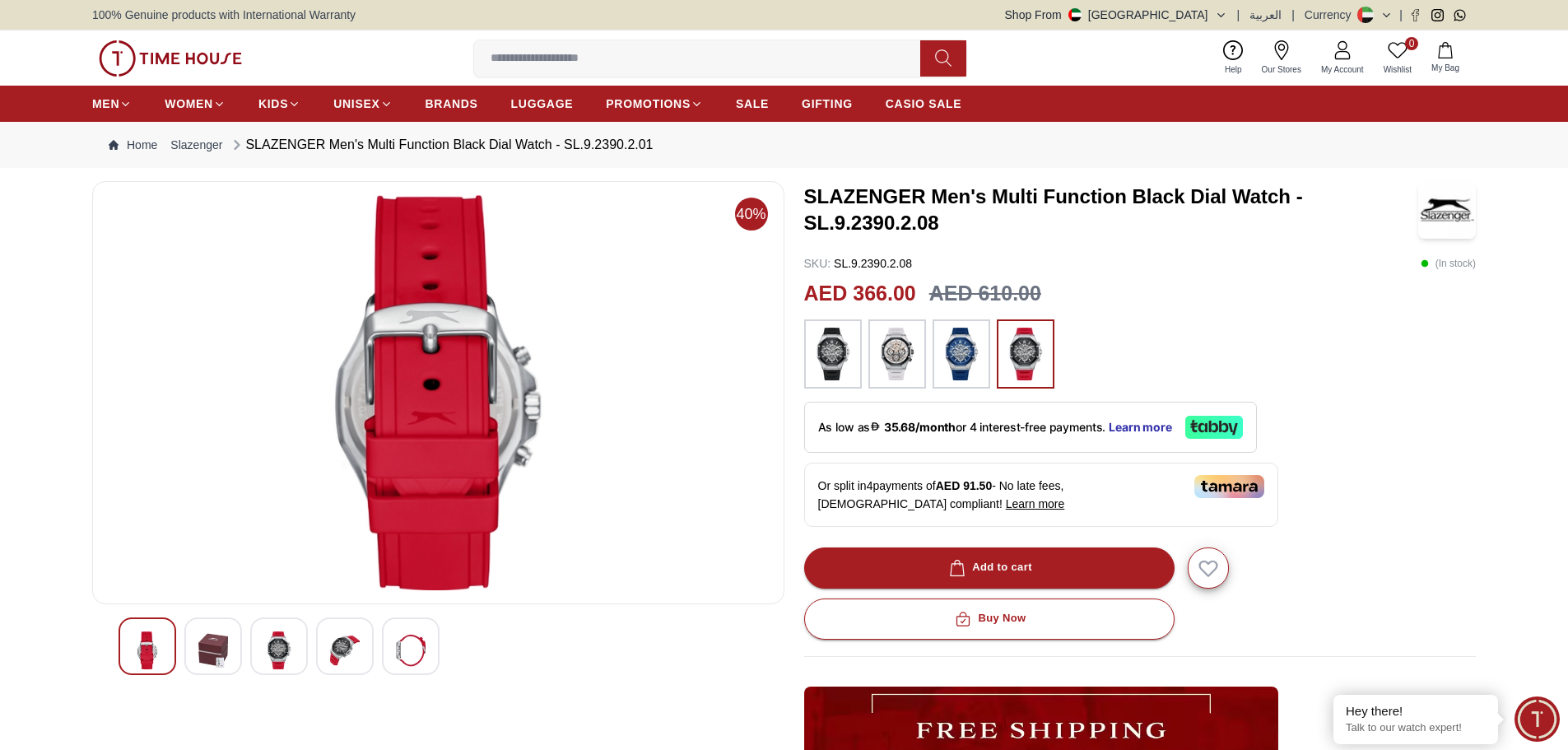
click at [271, 653] on img at bounding box center [279, 651] width 30 height 38
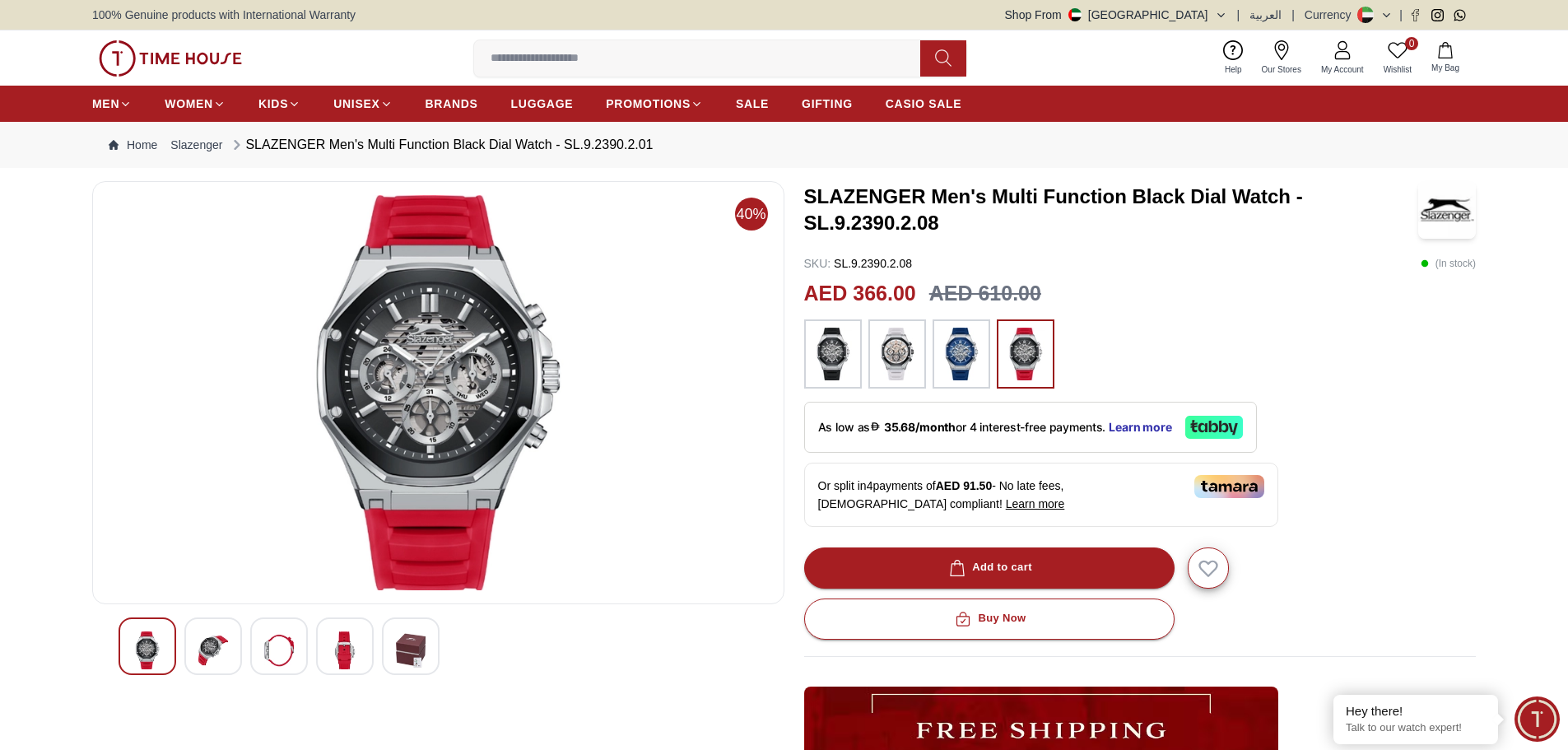
click at [271, 653] on img at bounding box center [279, 651] width 30 height 38
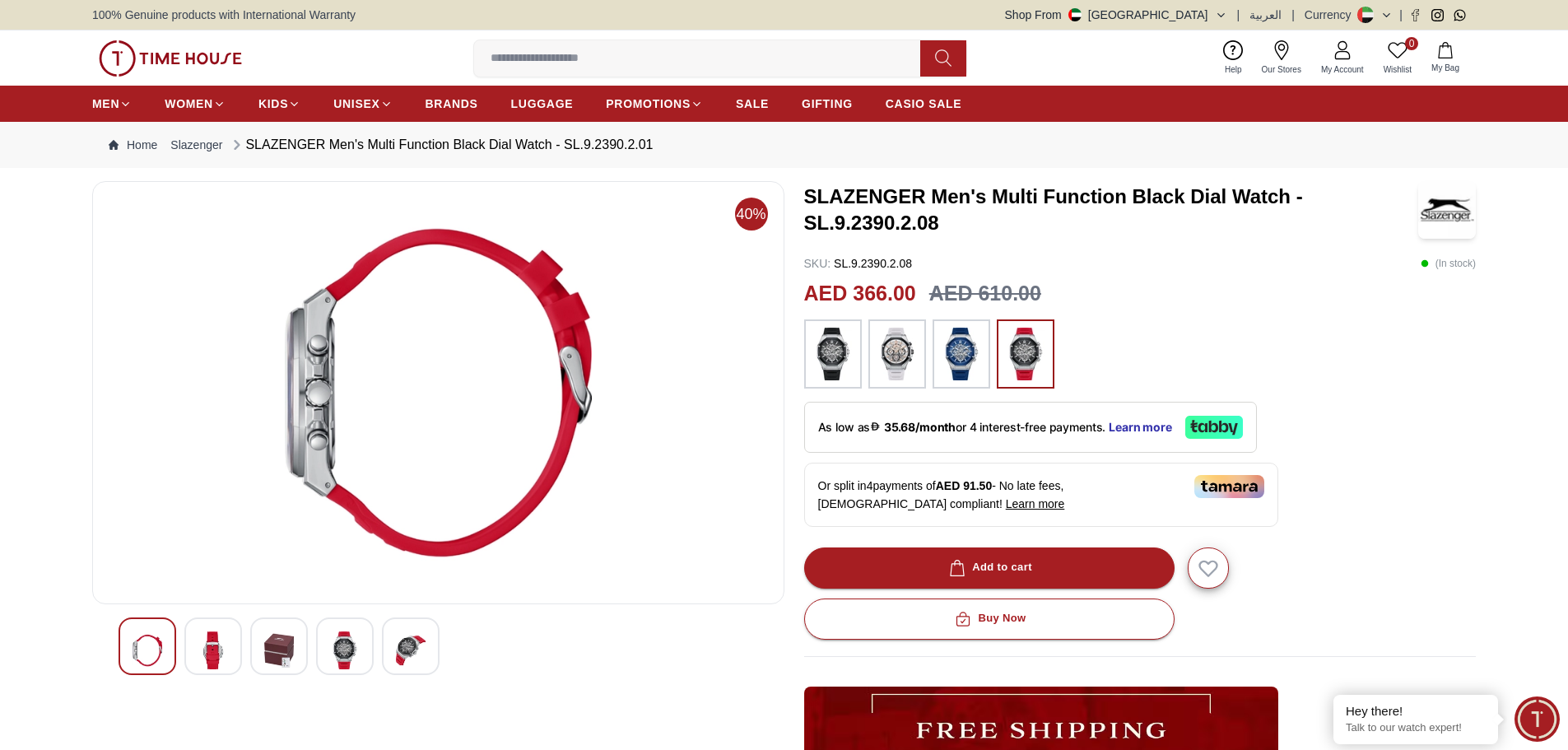
click at [961, 349] on img at bounding box center [961, 354] width 41 height 53
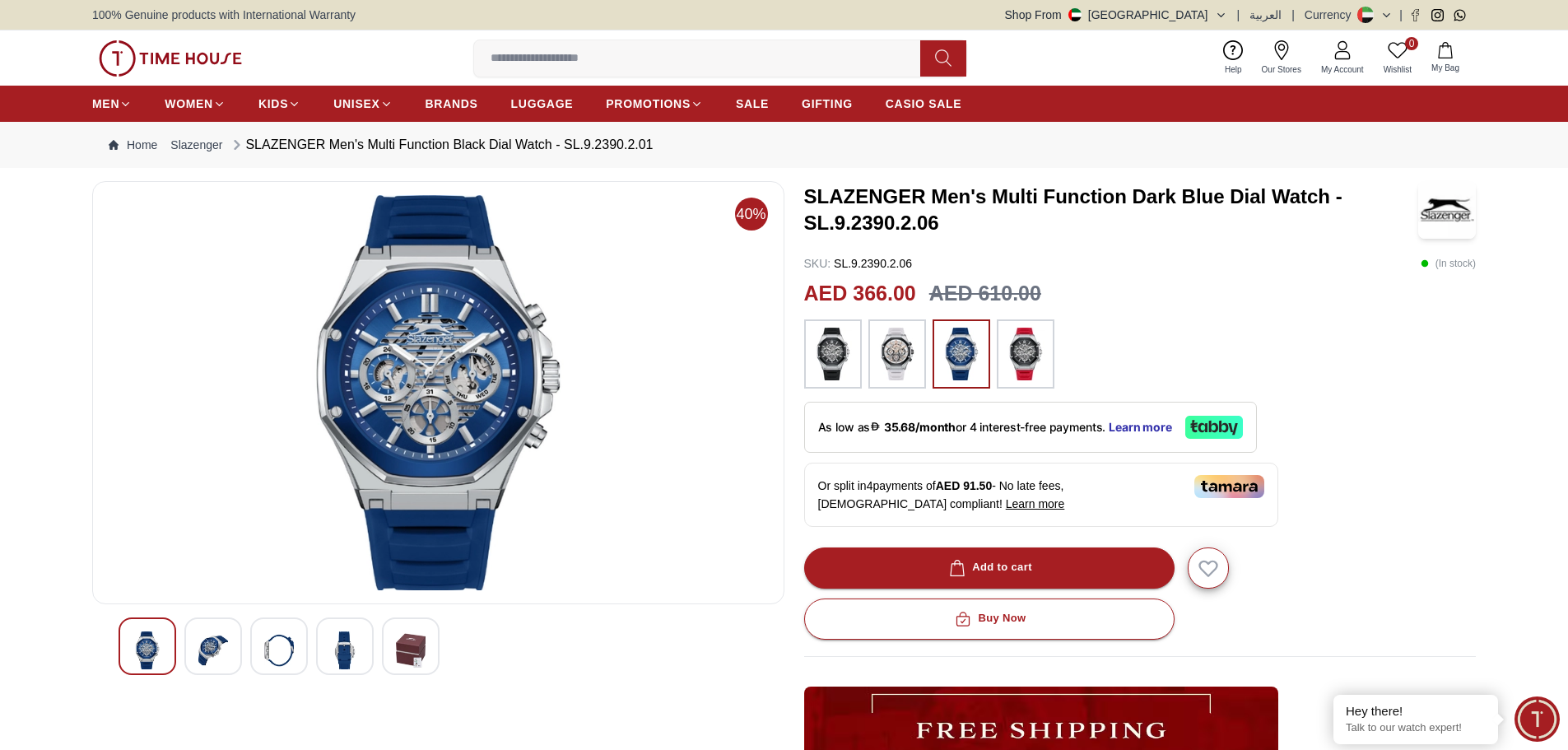
click at [909, 361] on img at bounding box center [898, 354] width 41 height 53
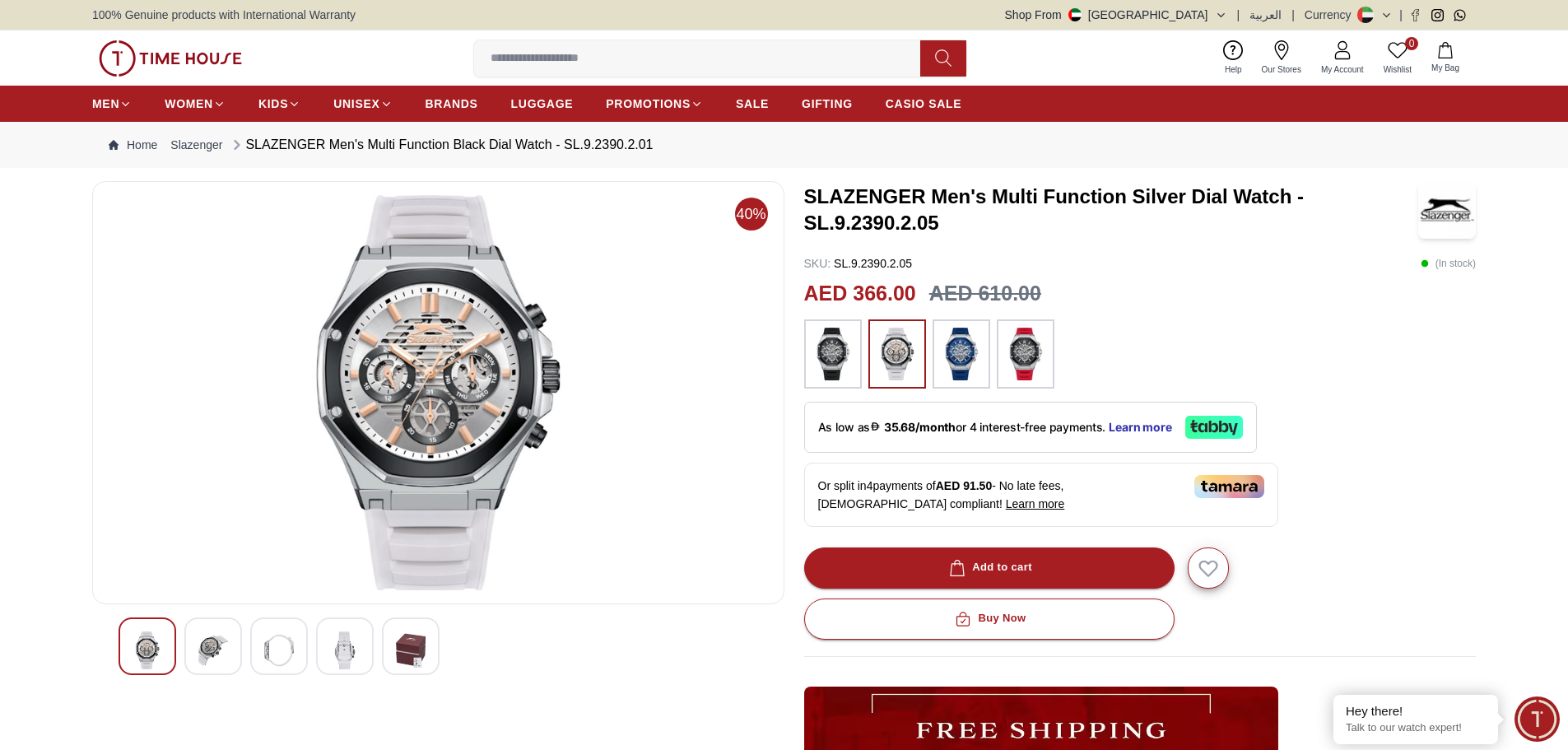
click at [211, 671] on div at bounding box center [213, 647] width 58 height 58
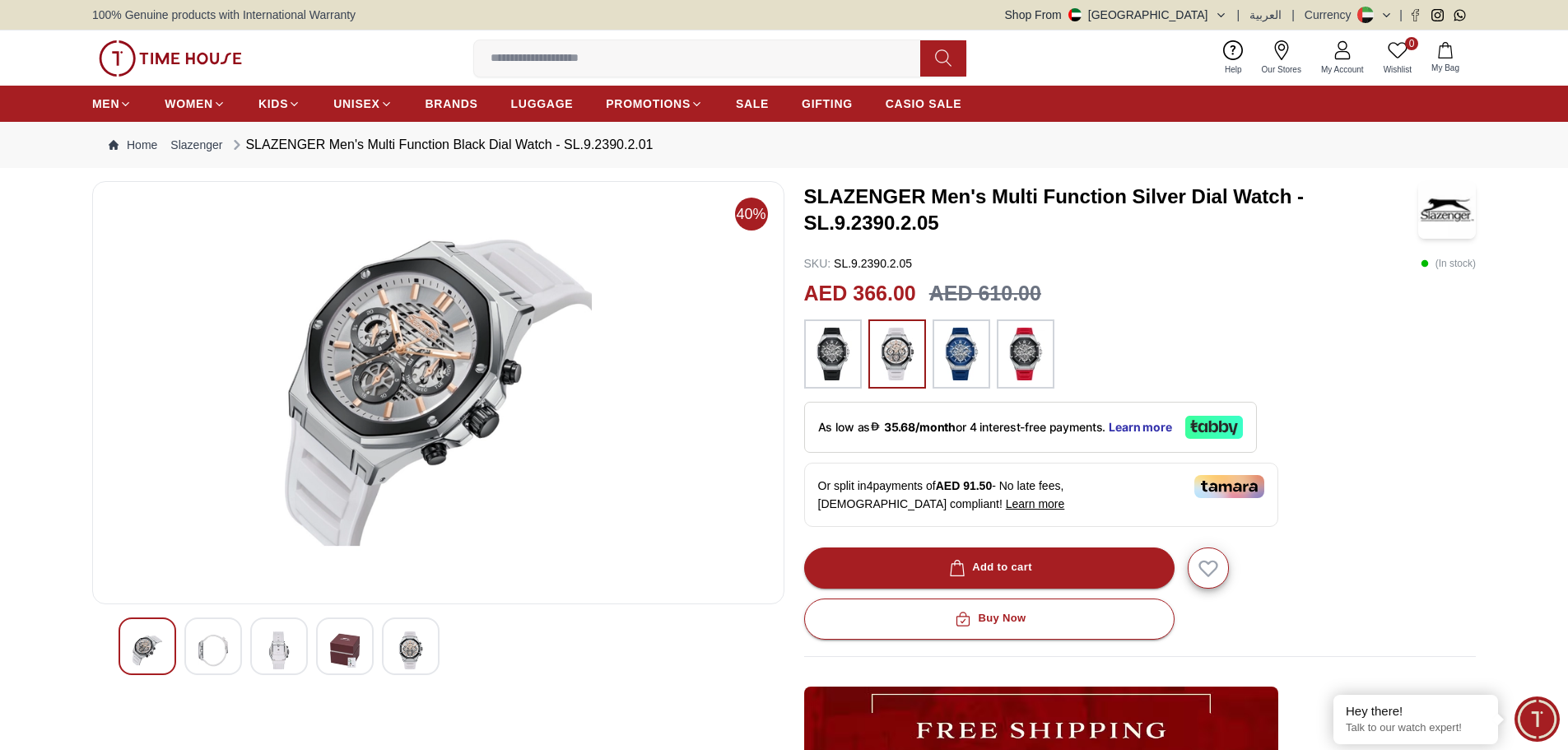
click at [233, 655] on div at bounding box center [213, 647] width 58 height 58
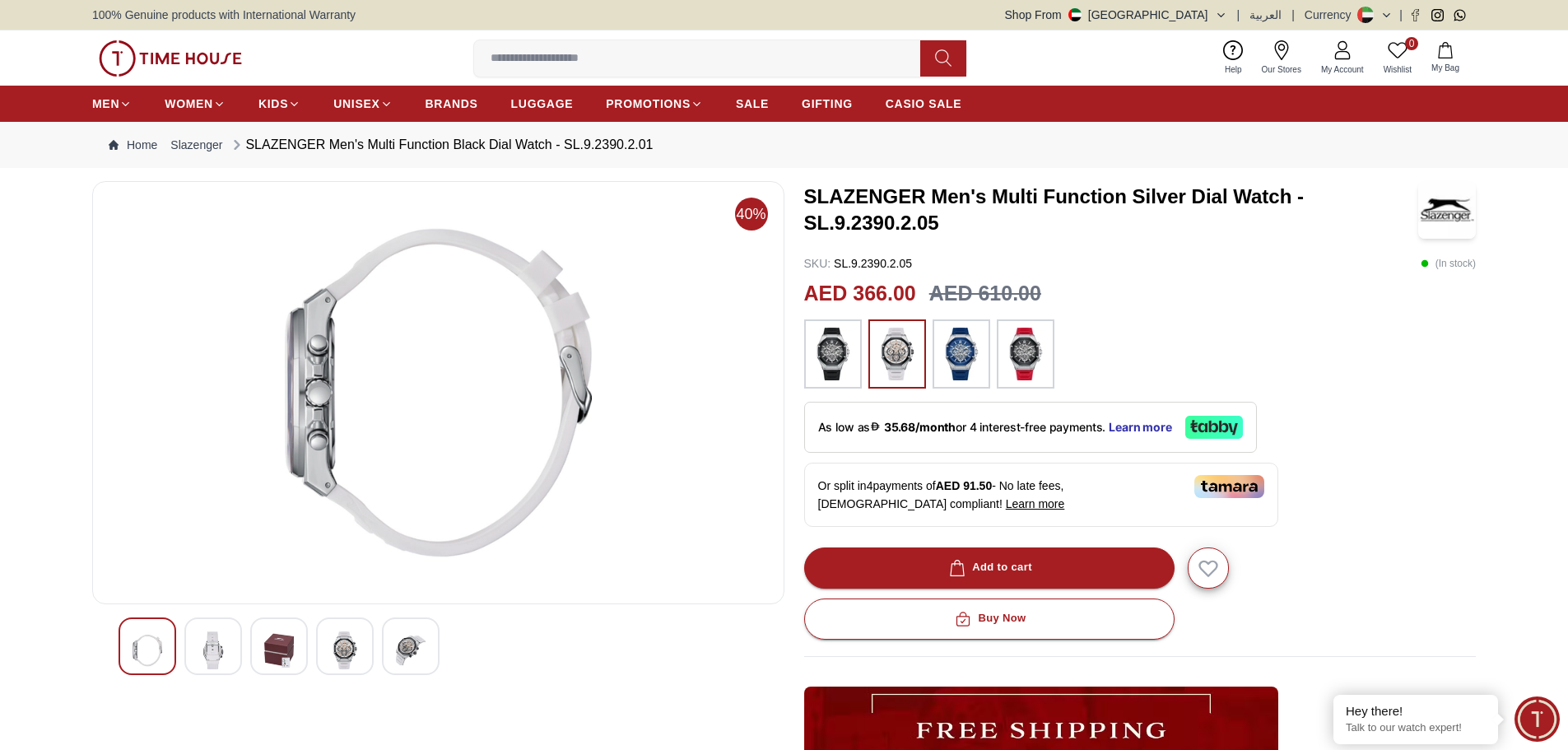
click at [247, 650] on div at bounding box center [438, 647] width 640 height 58
click at [271, 650] on img at bounding box center [279, 651] width 30 height 38
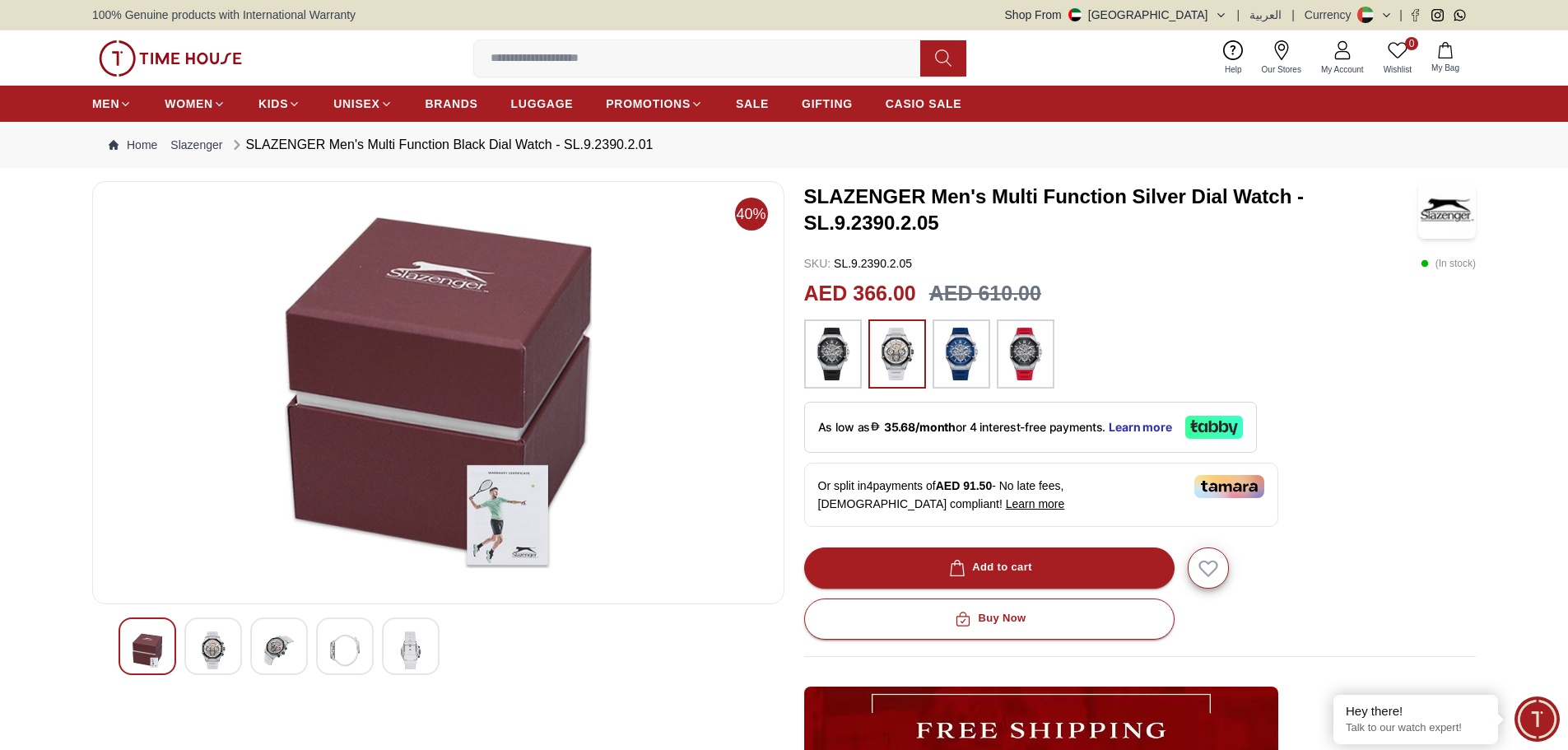
click at [323, 647] on div at bounding box center [345, 647] width 58 height 58
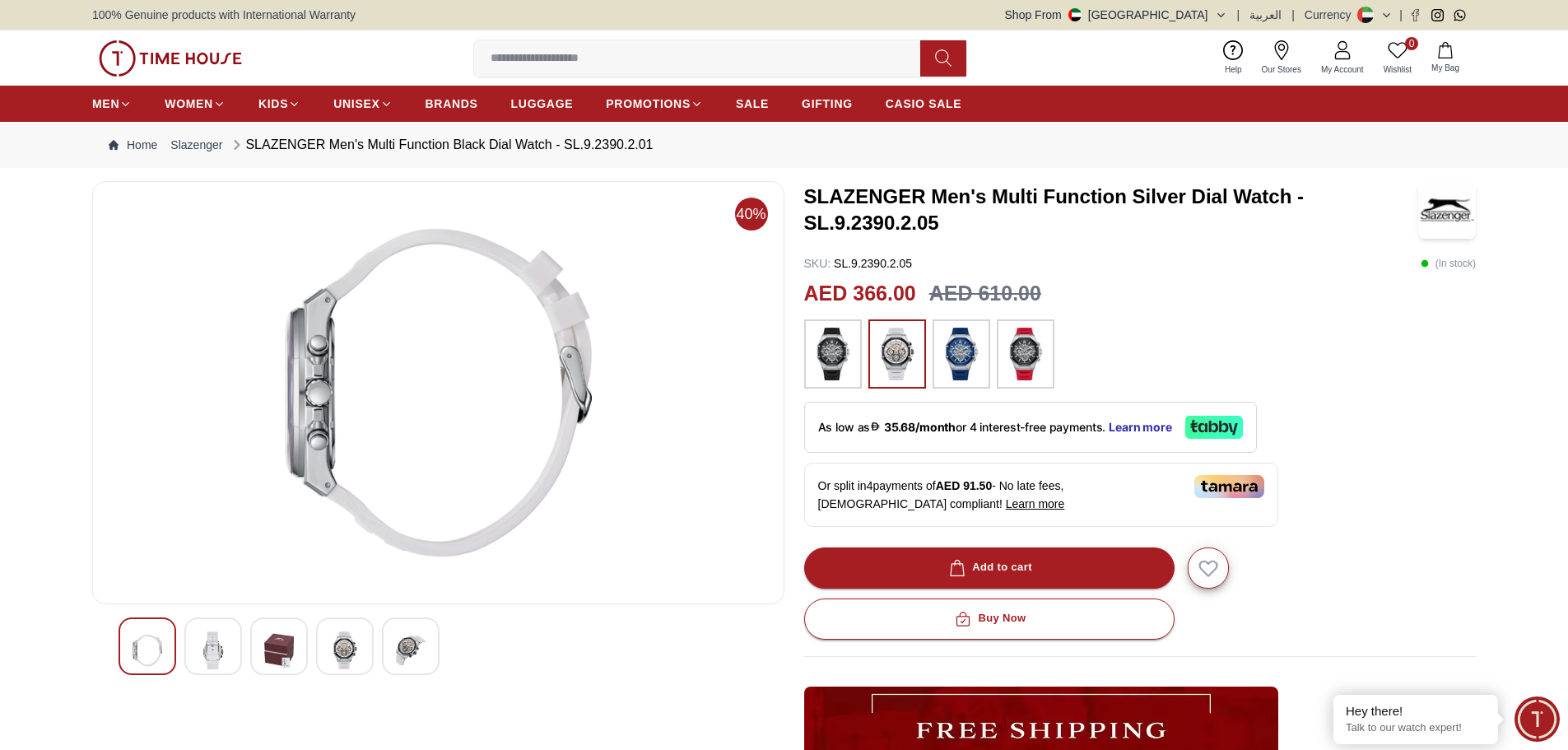
click at [337, 651] on img at bounding box center [345, 651] width 30 height 38
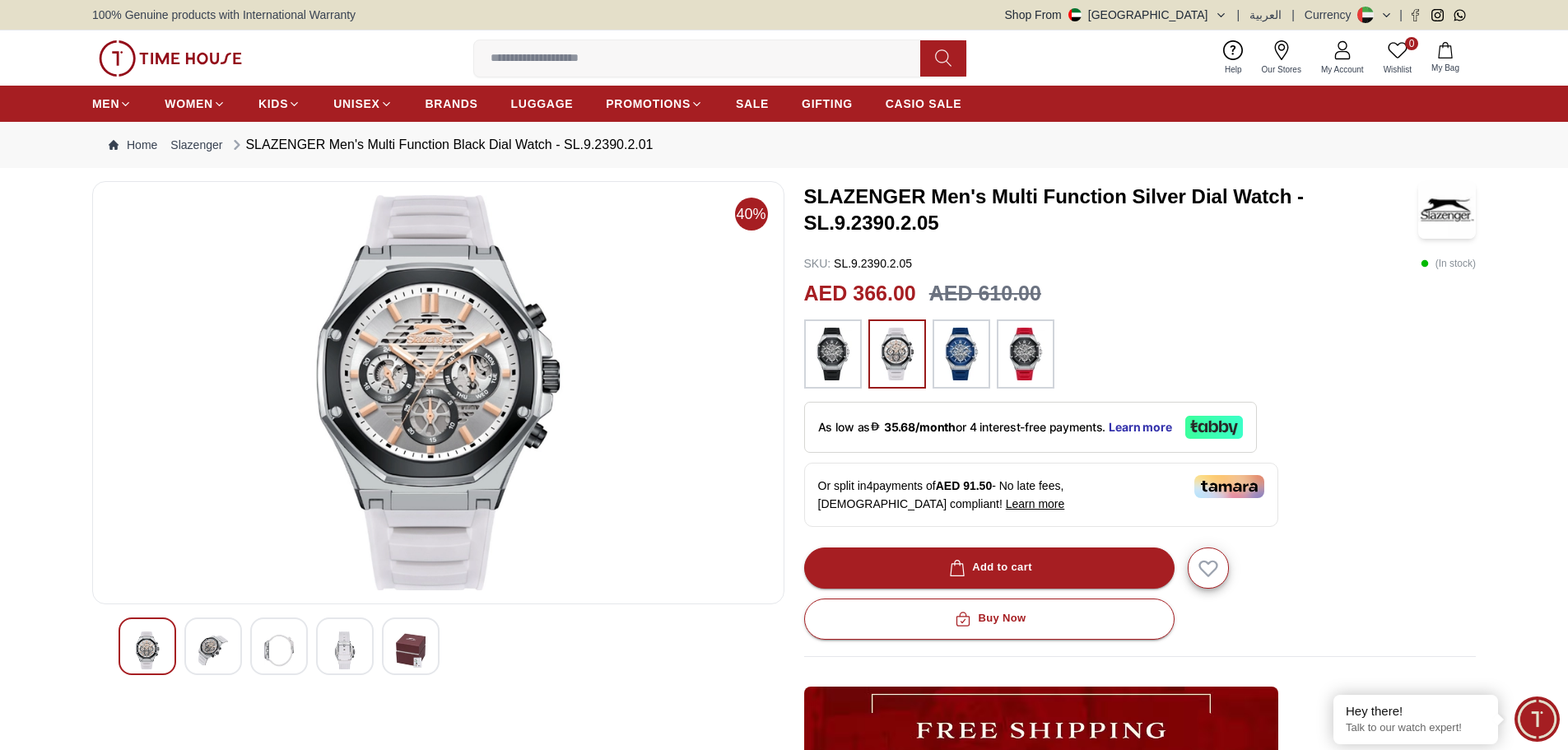
click at [389, 657] on div at bounding box center [411, 647] width 58 height 58
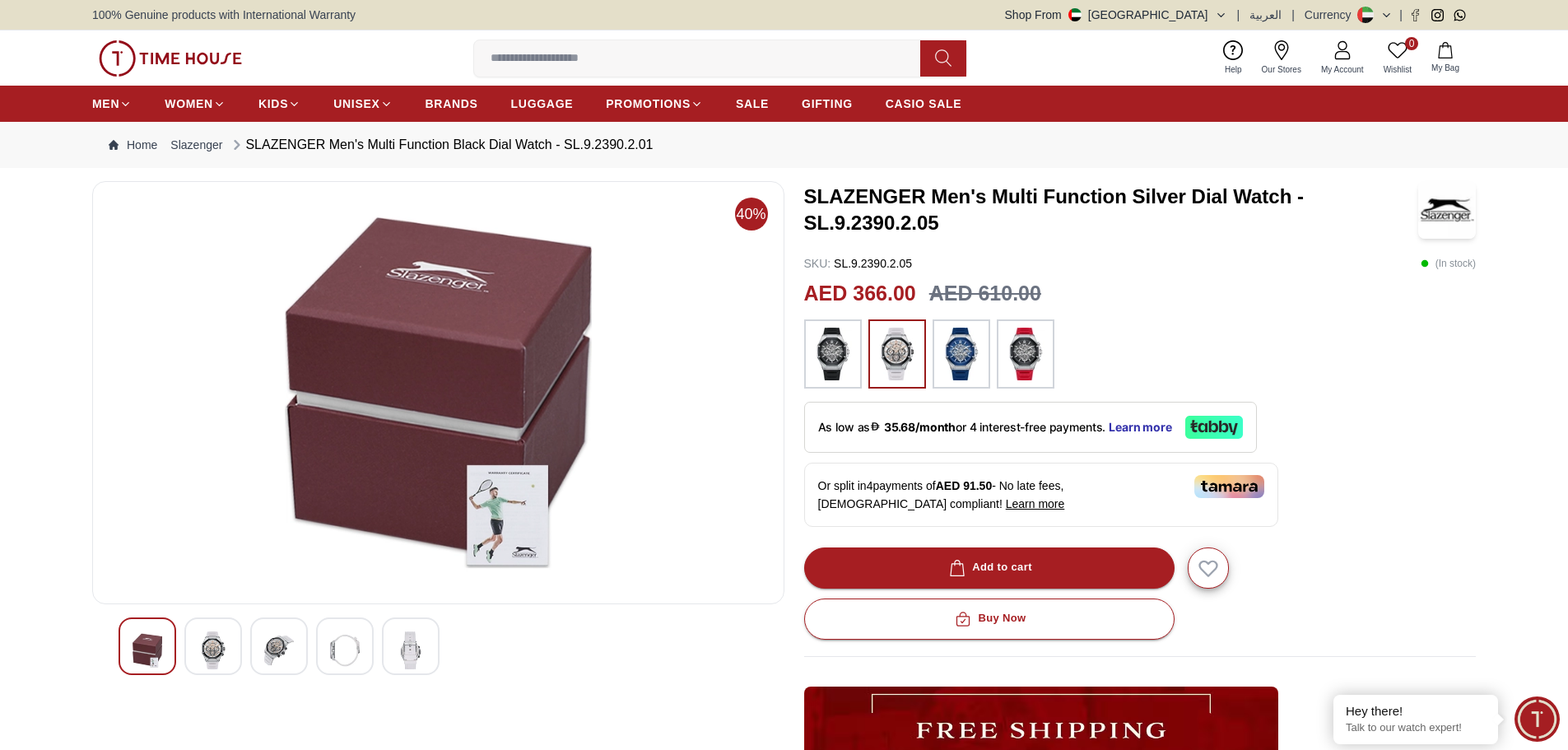
click at [839, 340] on img at bounding box center [833, 354] width 41 height 53
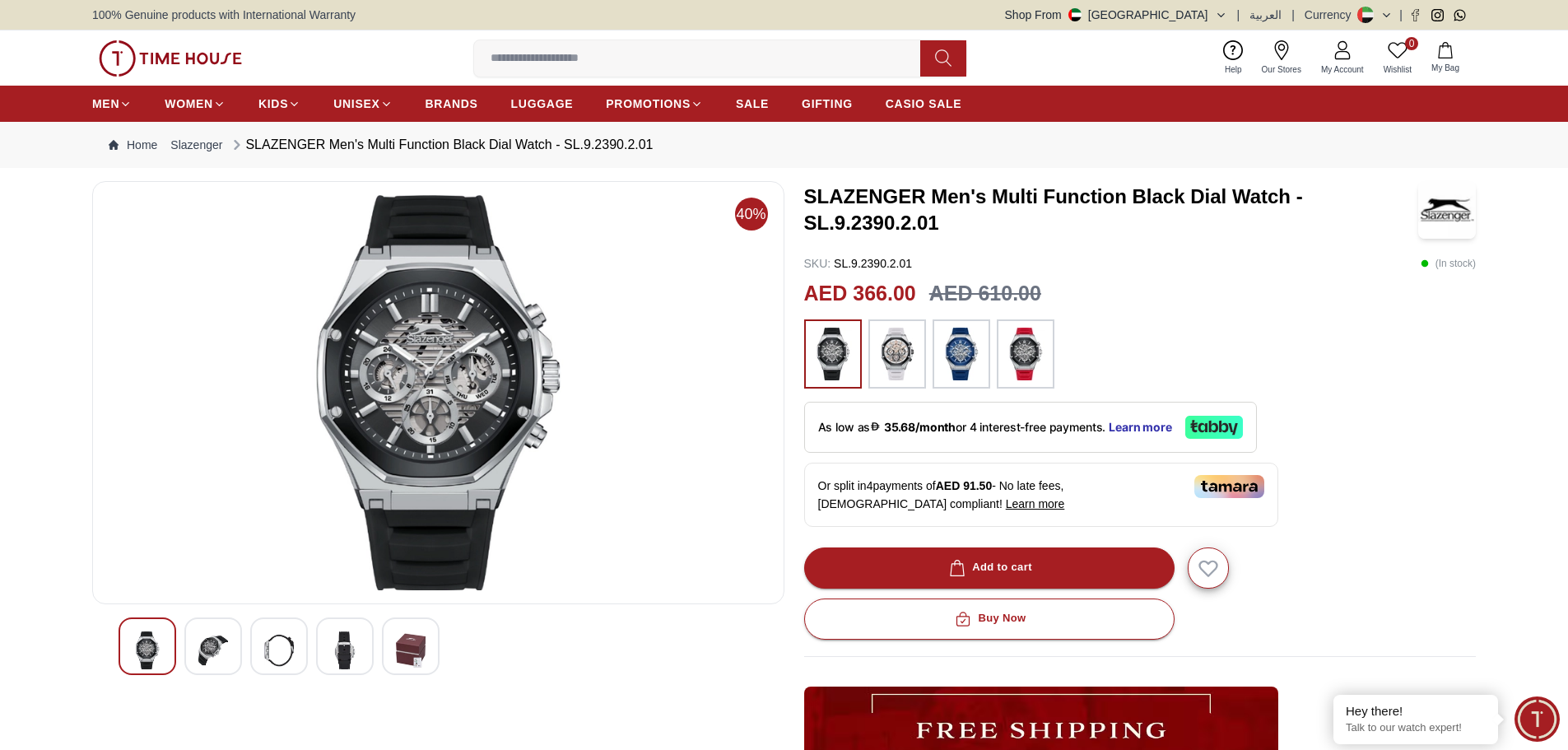
click at [233, 632] on div at bounding box center [213, 647] width 58 height 58
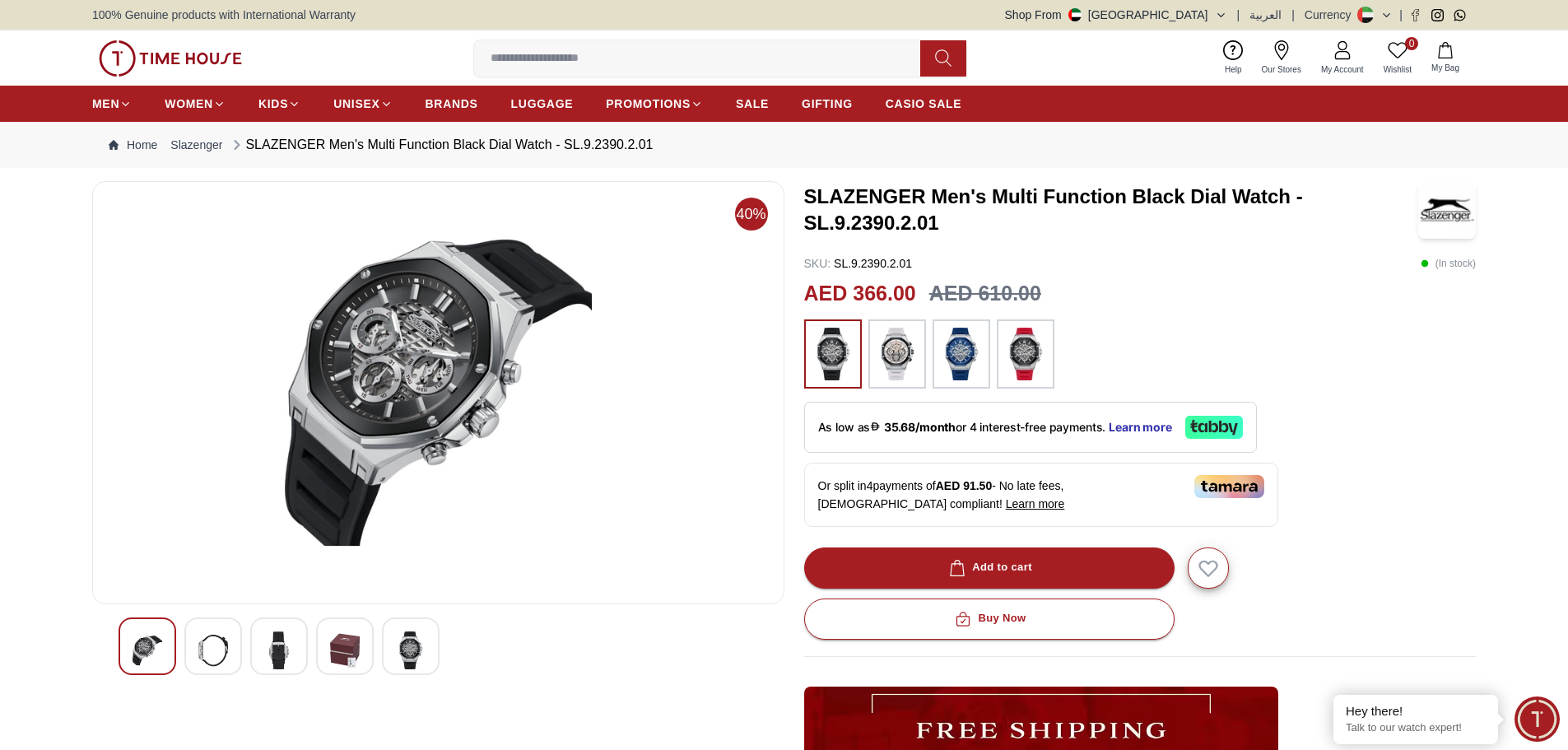
click at [274, 643] on img at bounding box center [279, 651] width 30 height 38
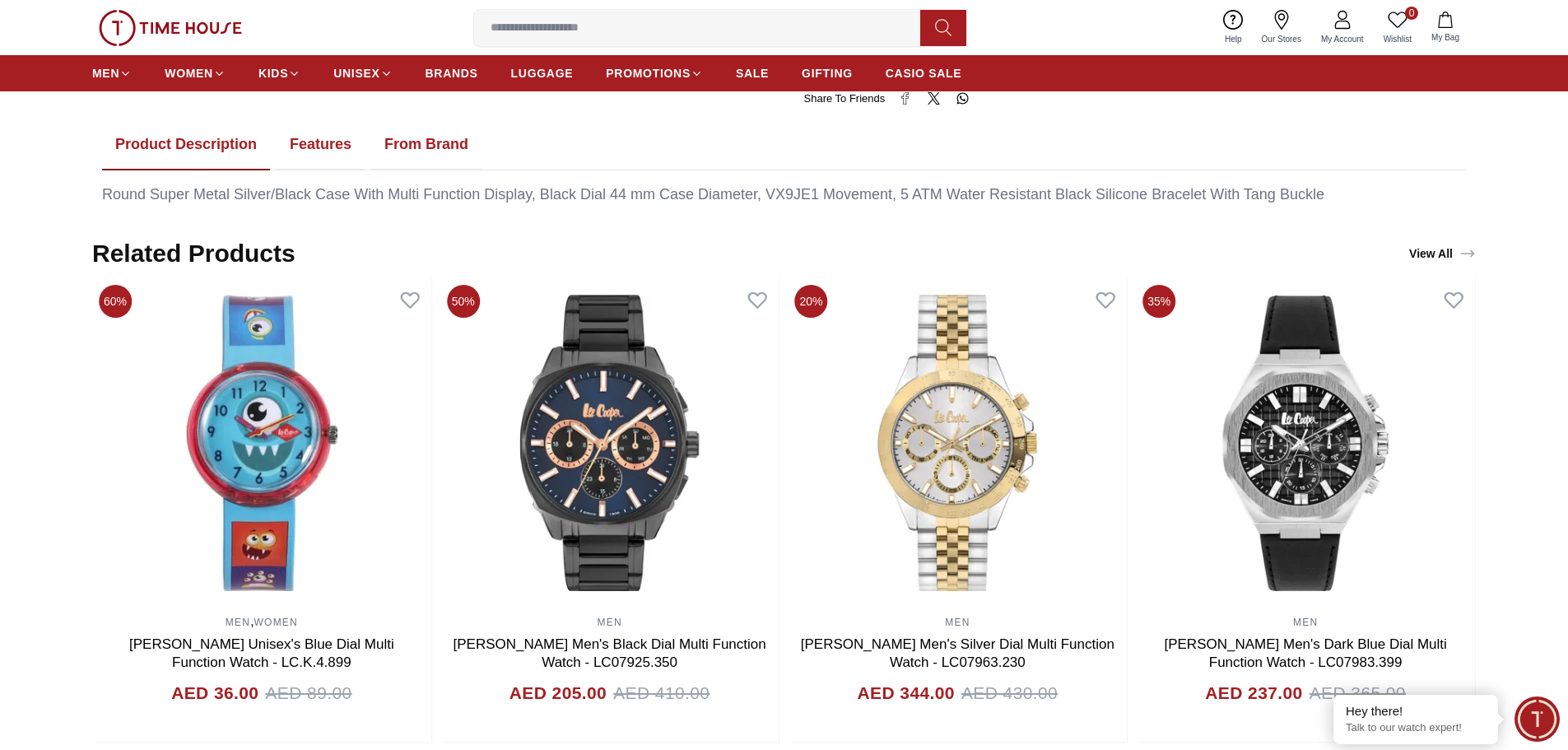
scroll to position [988, 0]
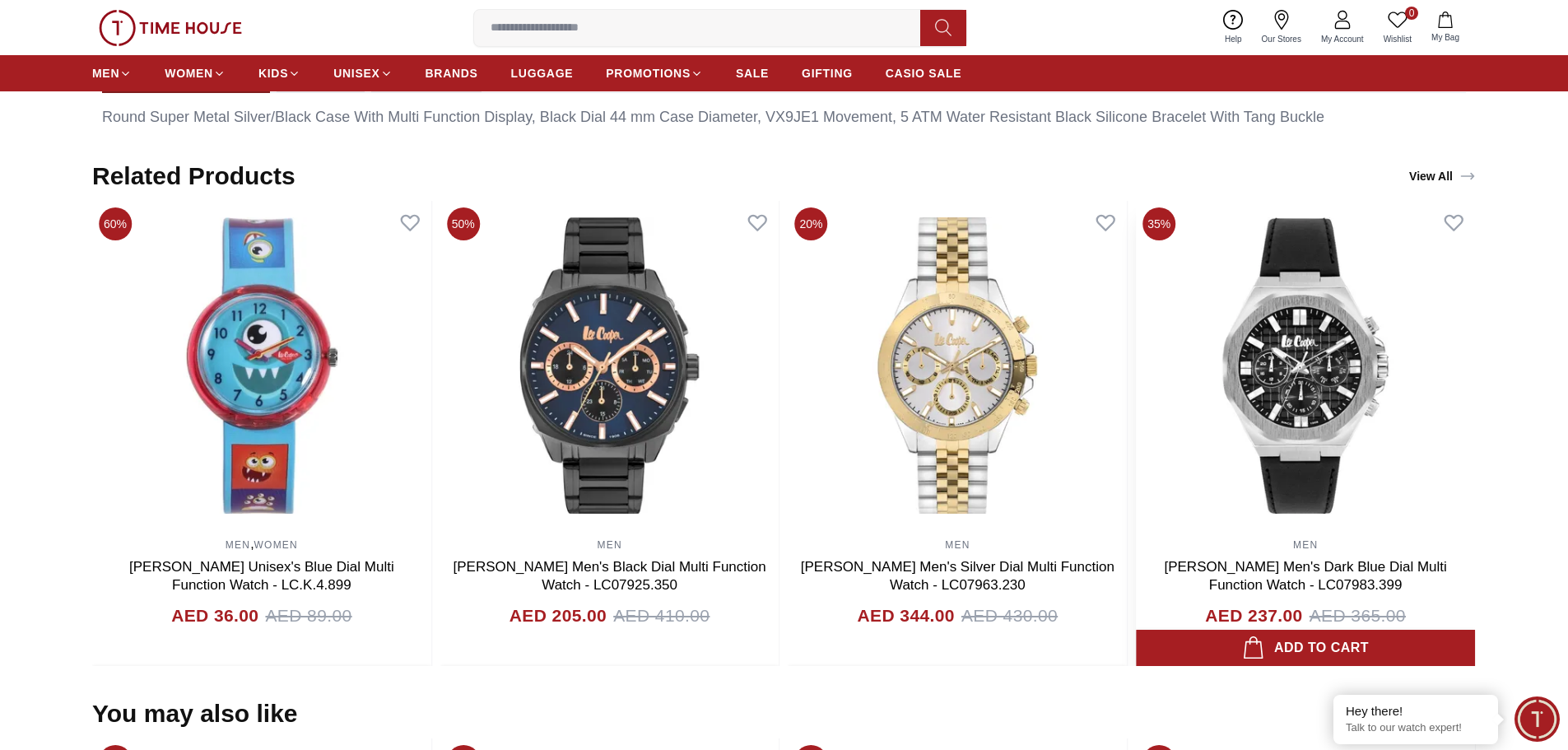
click at [1339, 321] on img at bounding box center [1306, 366] width 339 height 329
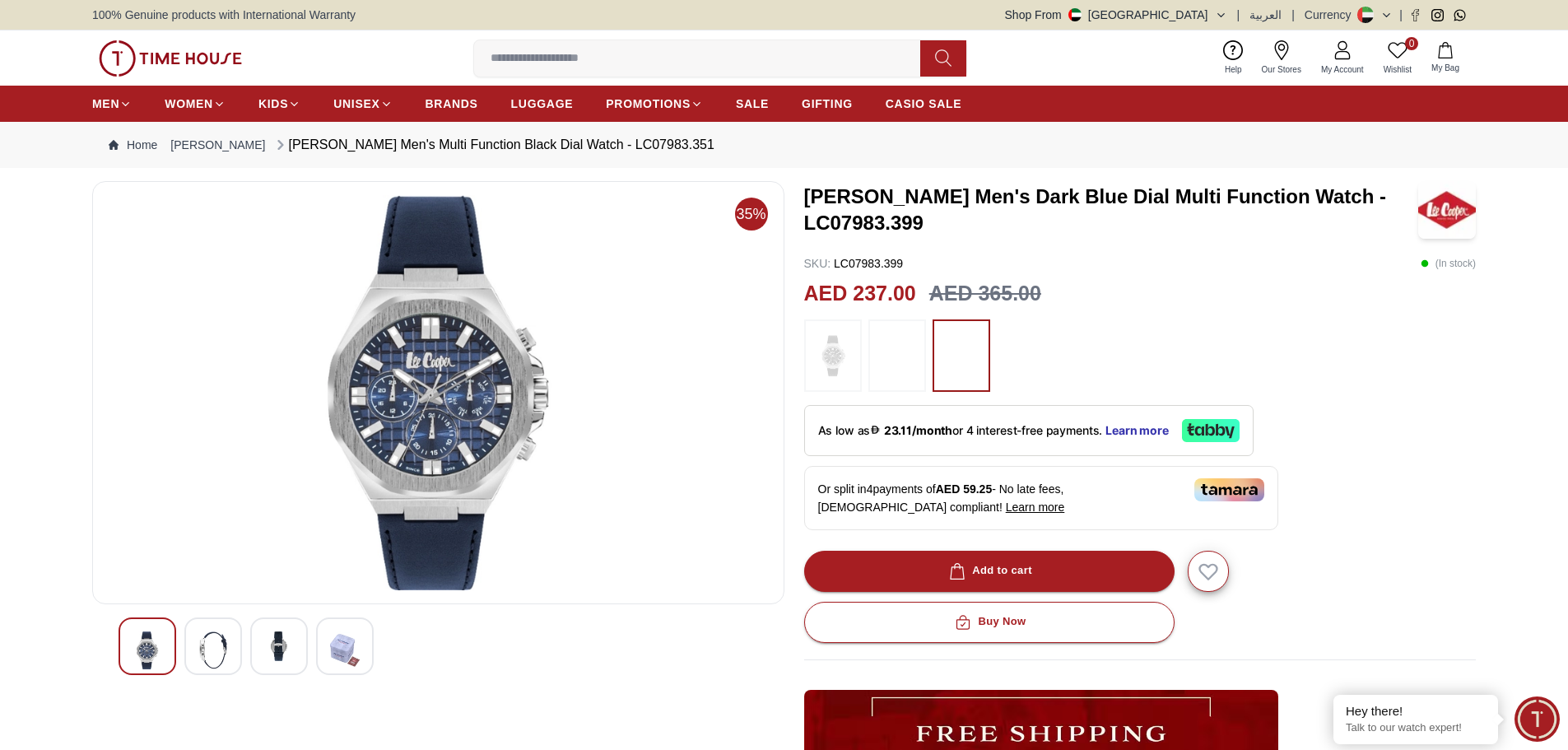
click at [205, 641] on img at bounding box center [213, 651] width 30 height 38
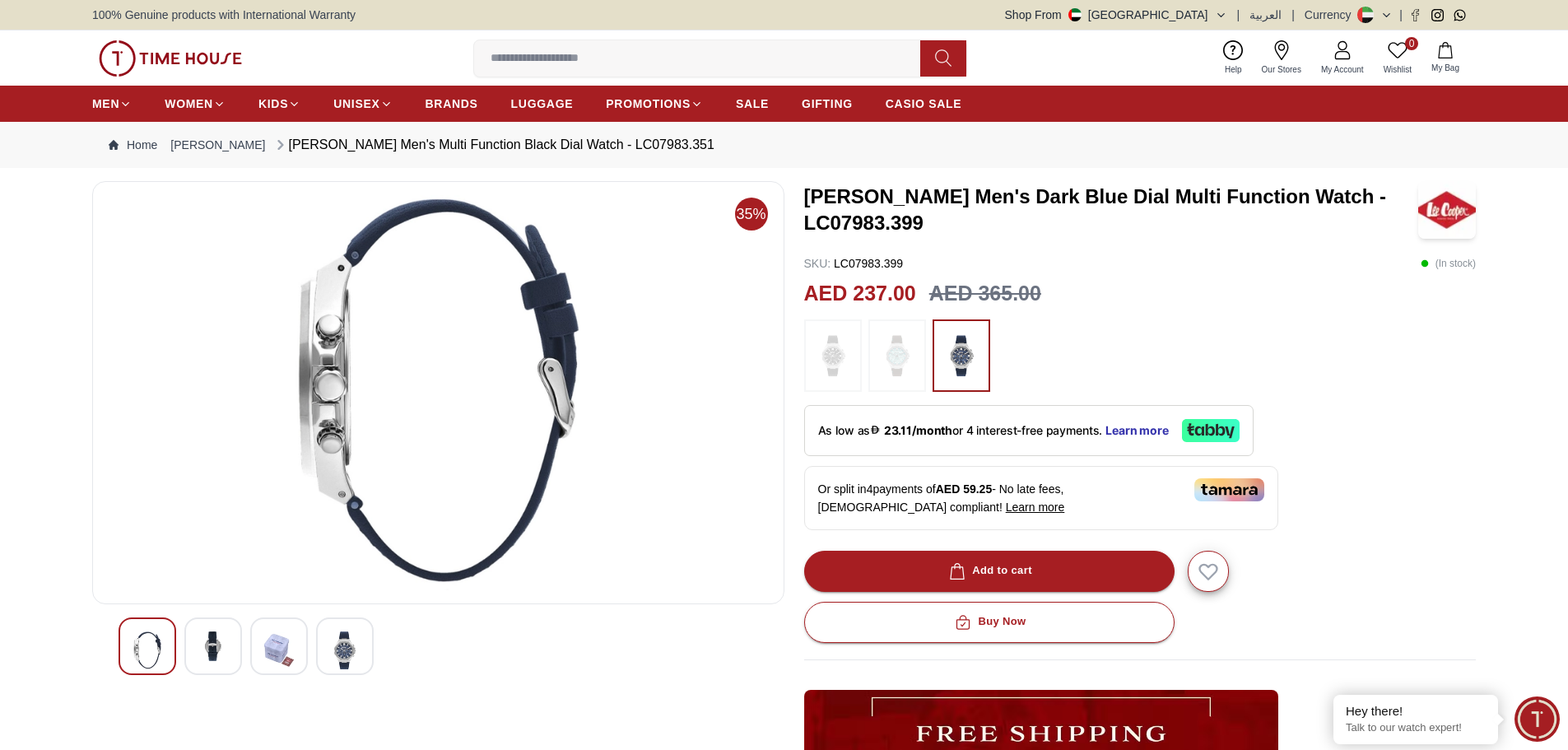
click at [204, 653] on img at bounding box center [213, 647] width 30 height 30
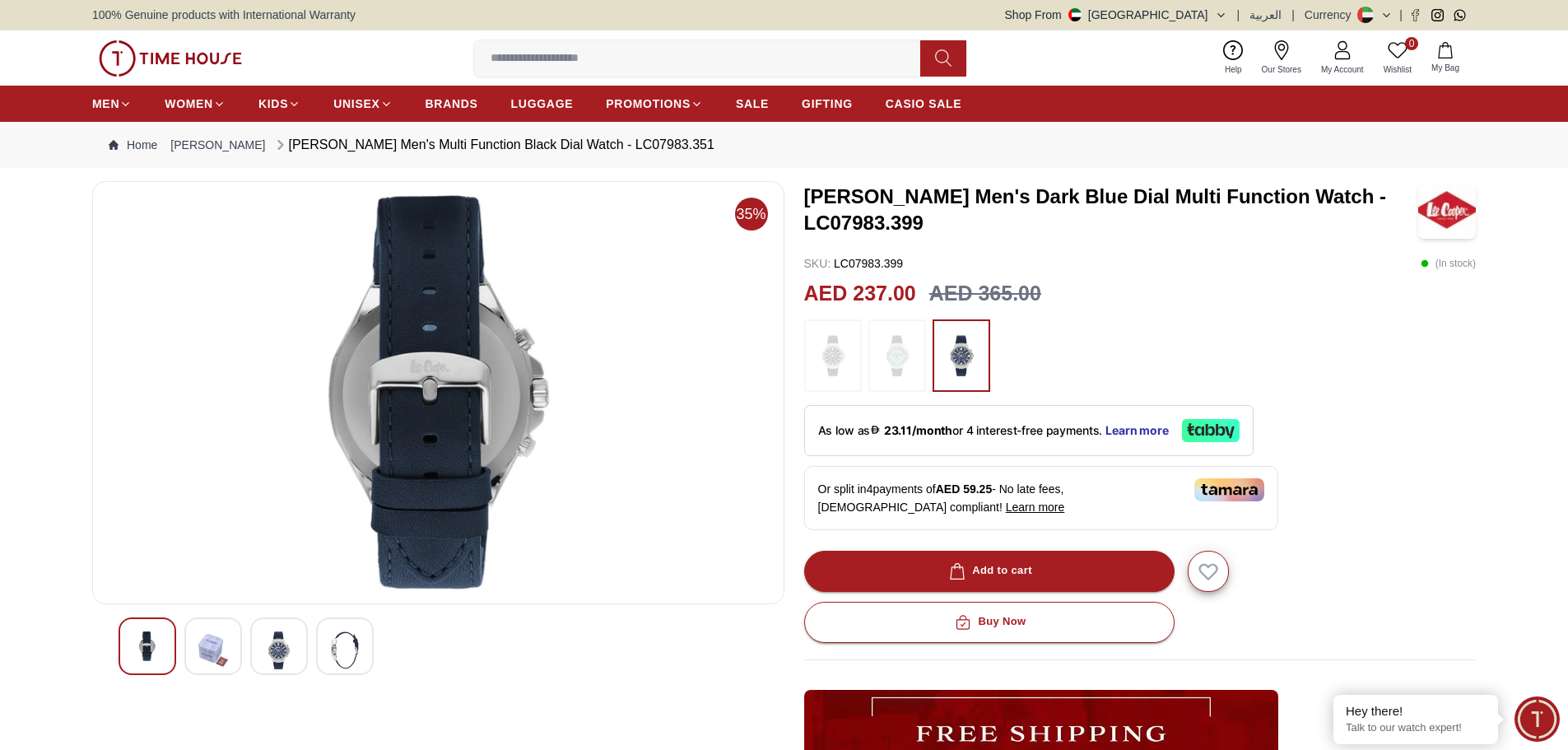
click at [204, 653] on img at bounding box center [213, 651] width 30 height 38
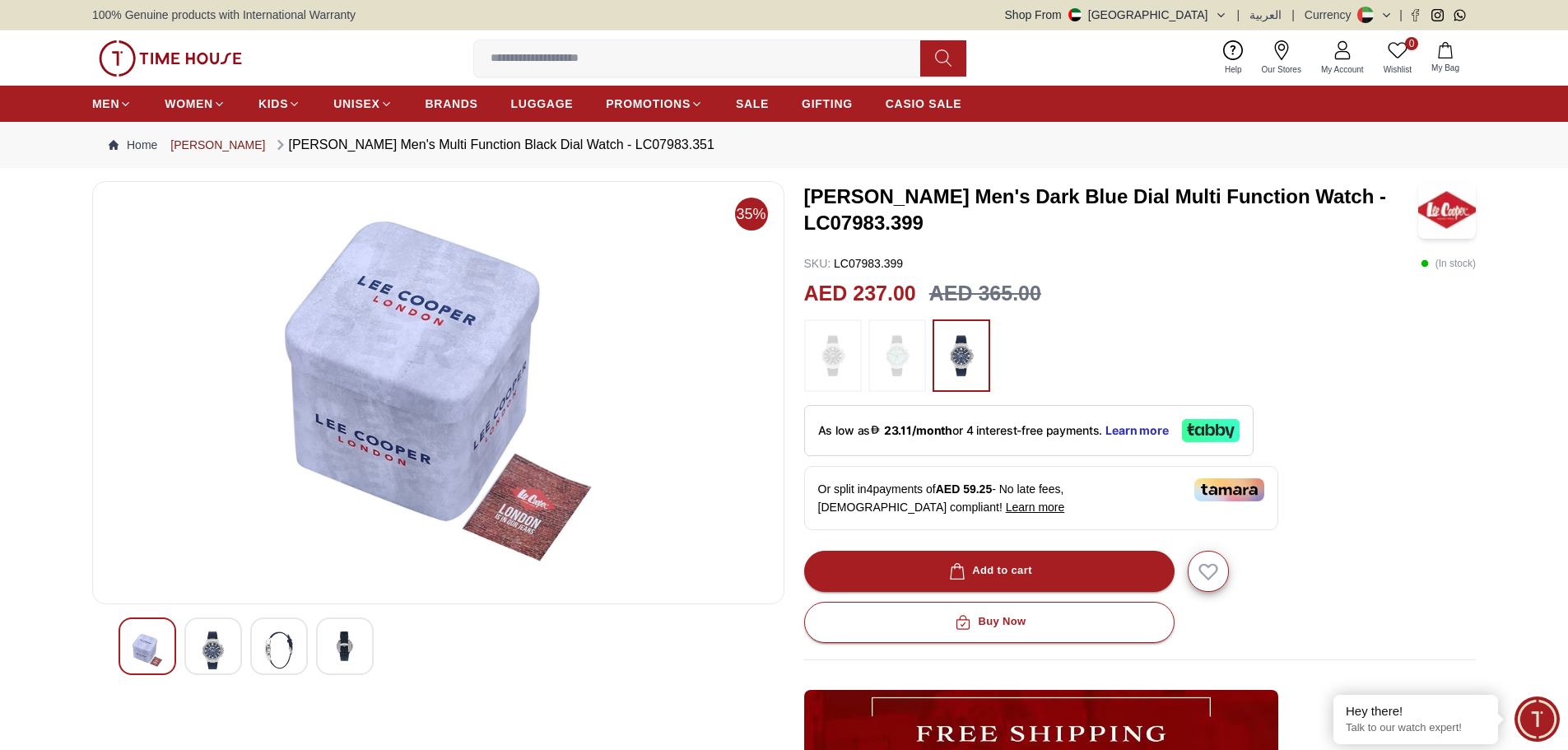
click at [199, 145] on link "[PERSON_NAME]" at bounding box center [218, 145] width 94 height 17
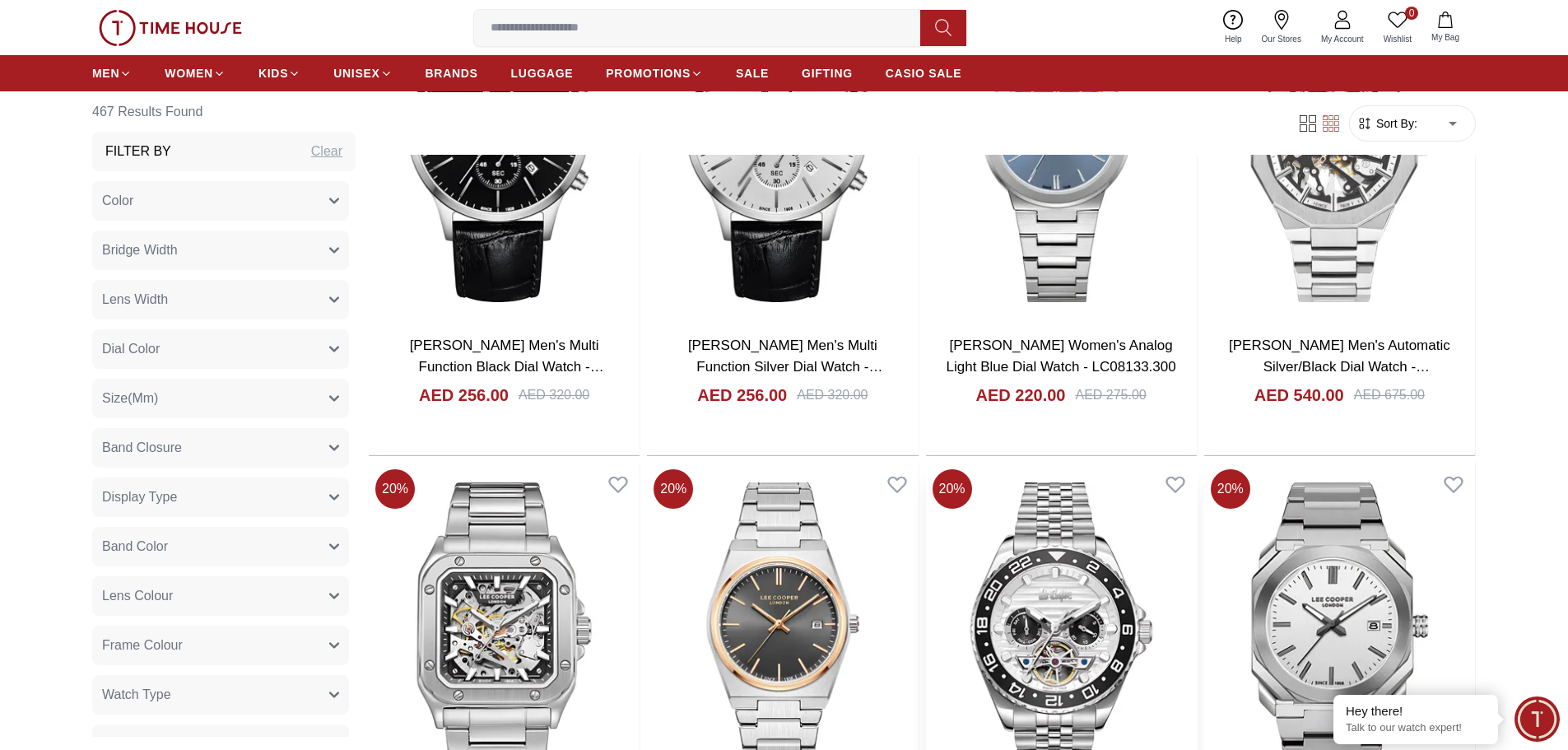
scroll to position [2224, 0]
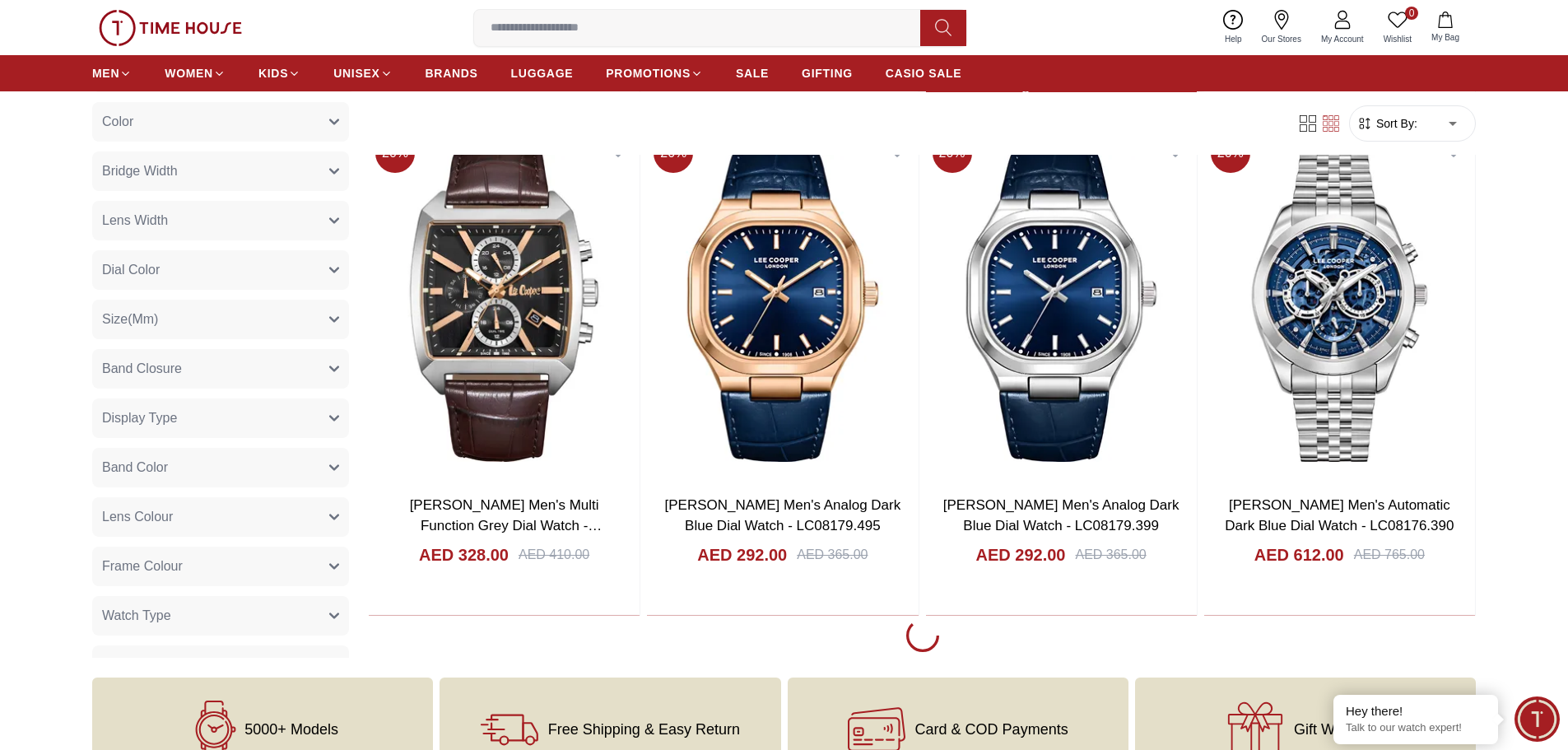
scroll to position [2964, 0]
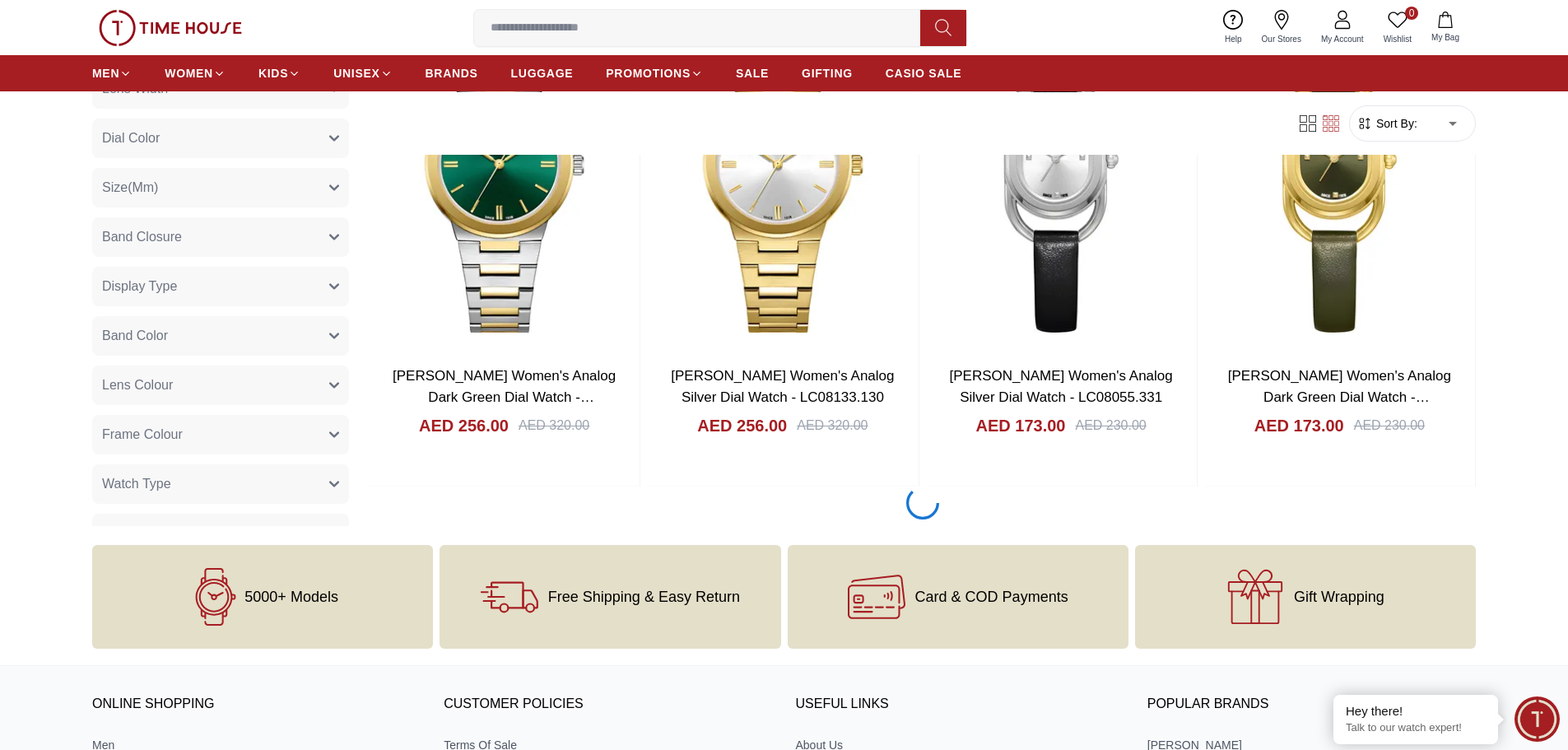
scroll to position [5517, 0]
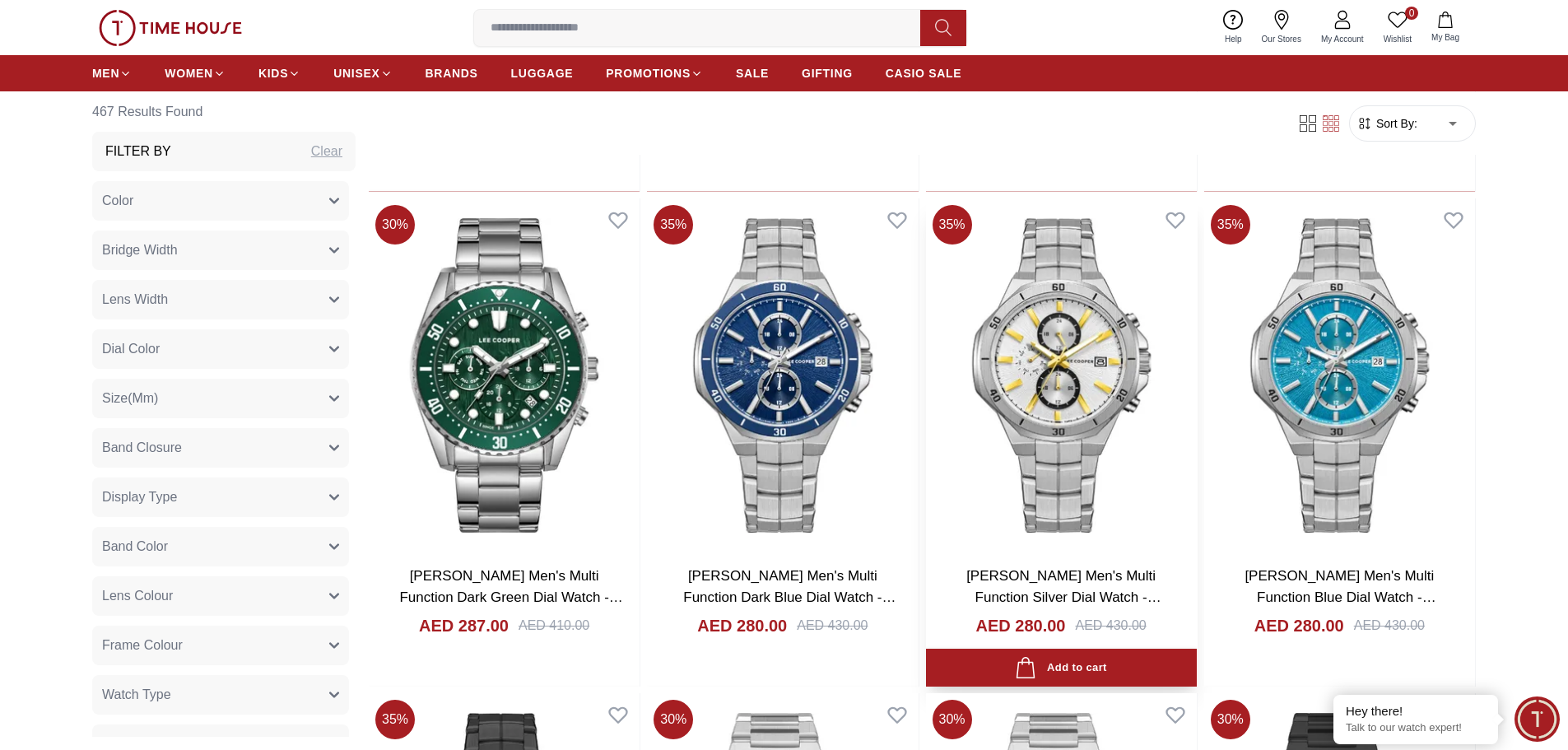
scroll to position [9882, 0]
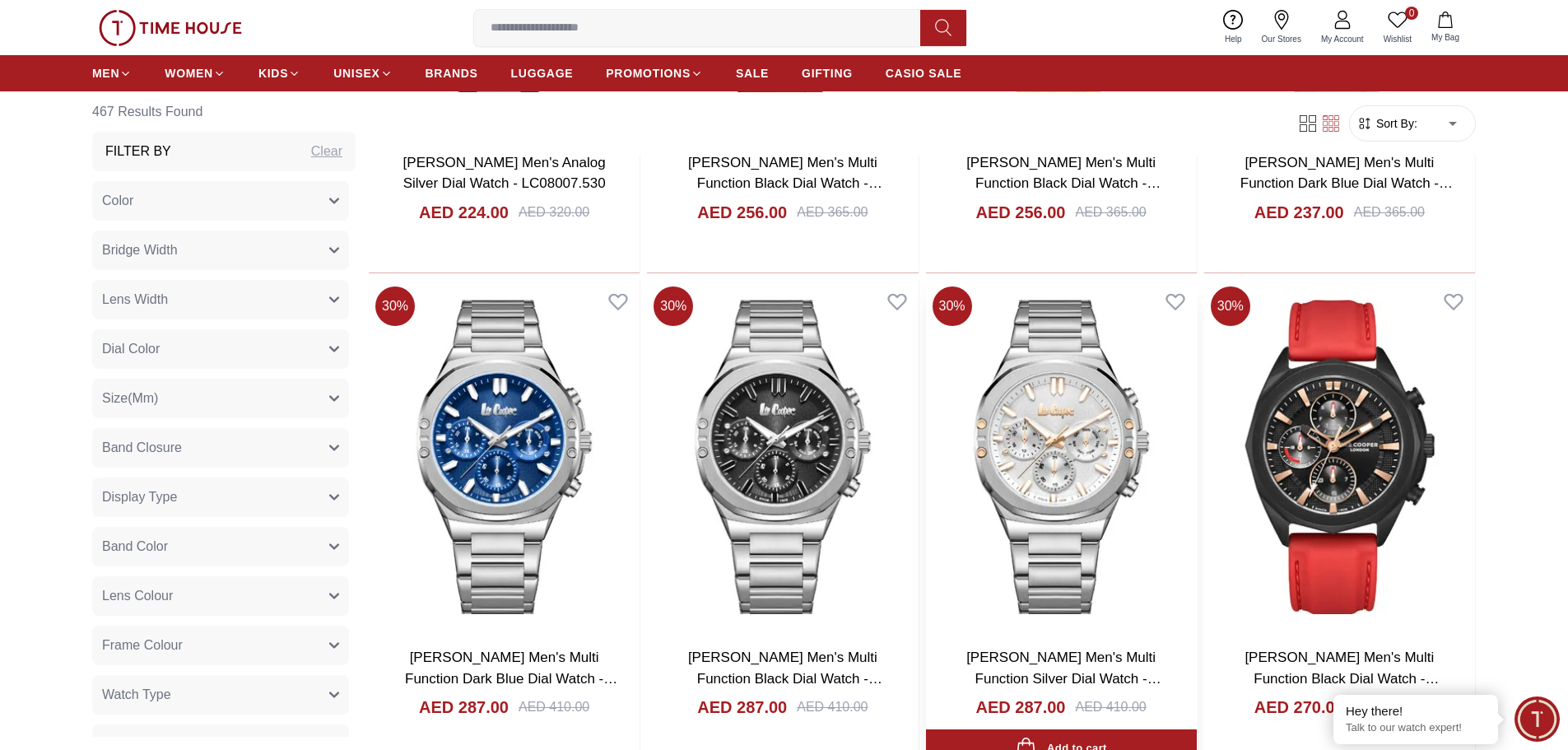
scroll to position [11695, 0]
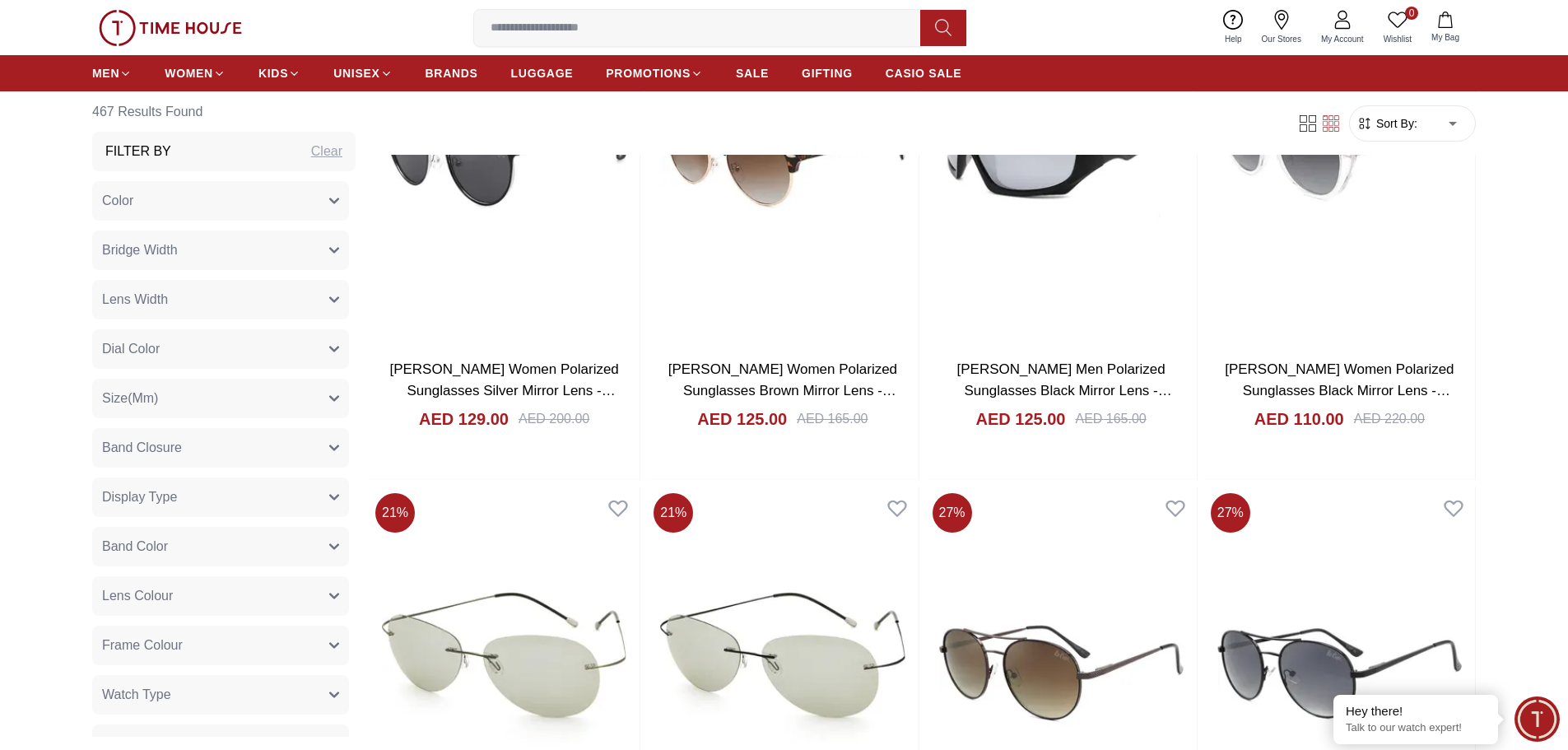
scroll to position [14494, 0]
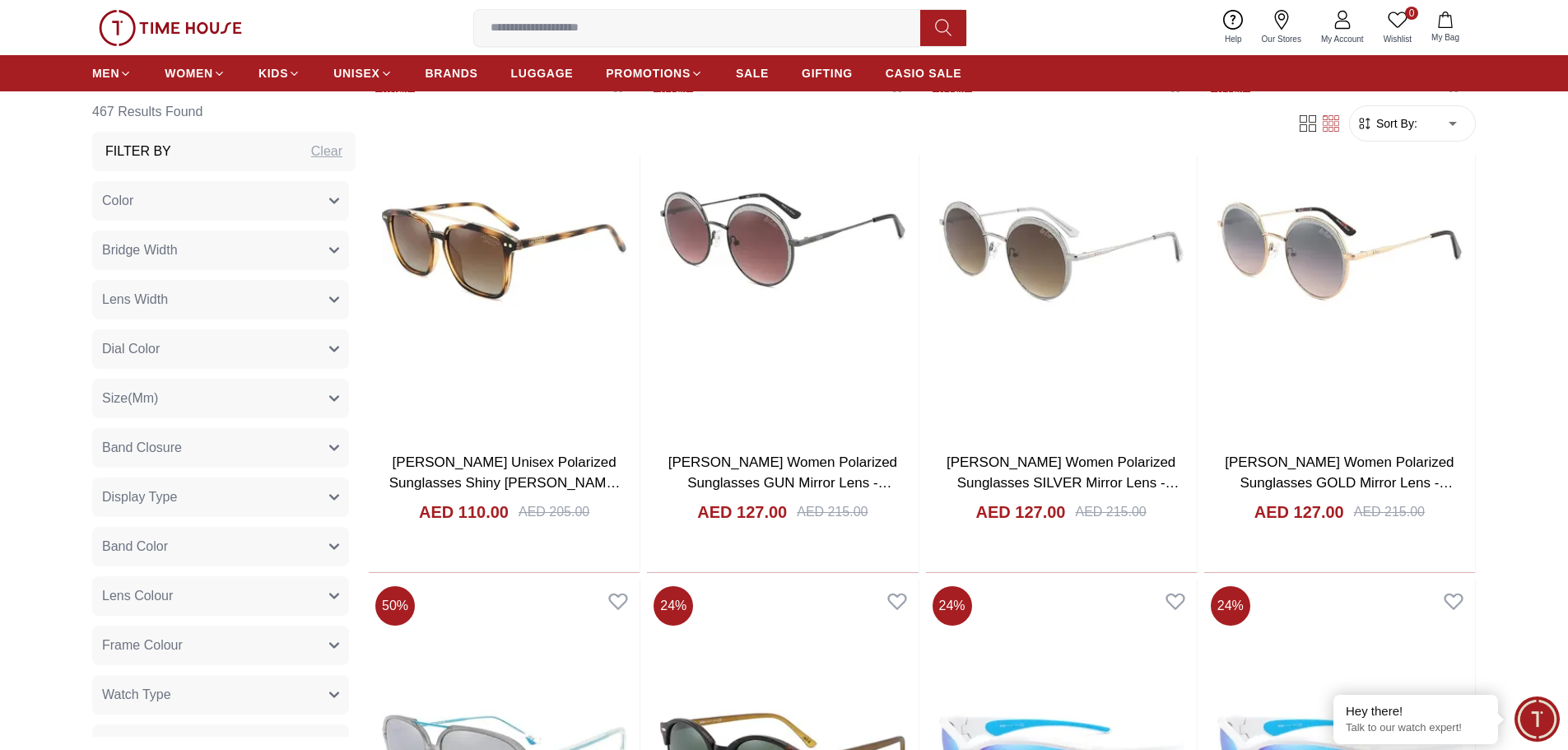
scroll to position [16718, 0]
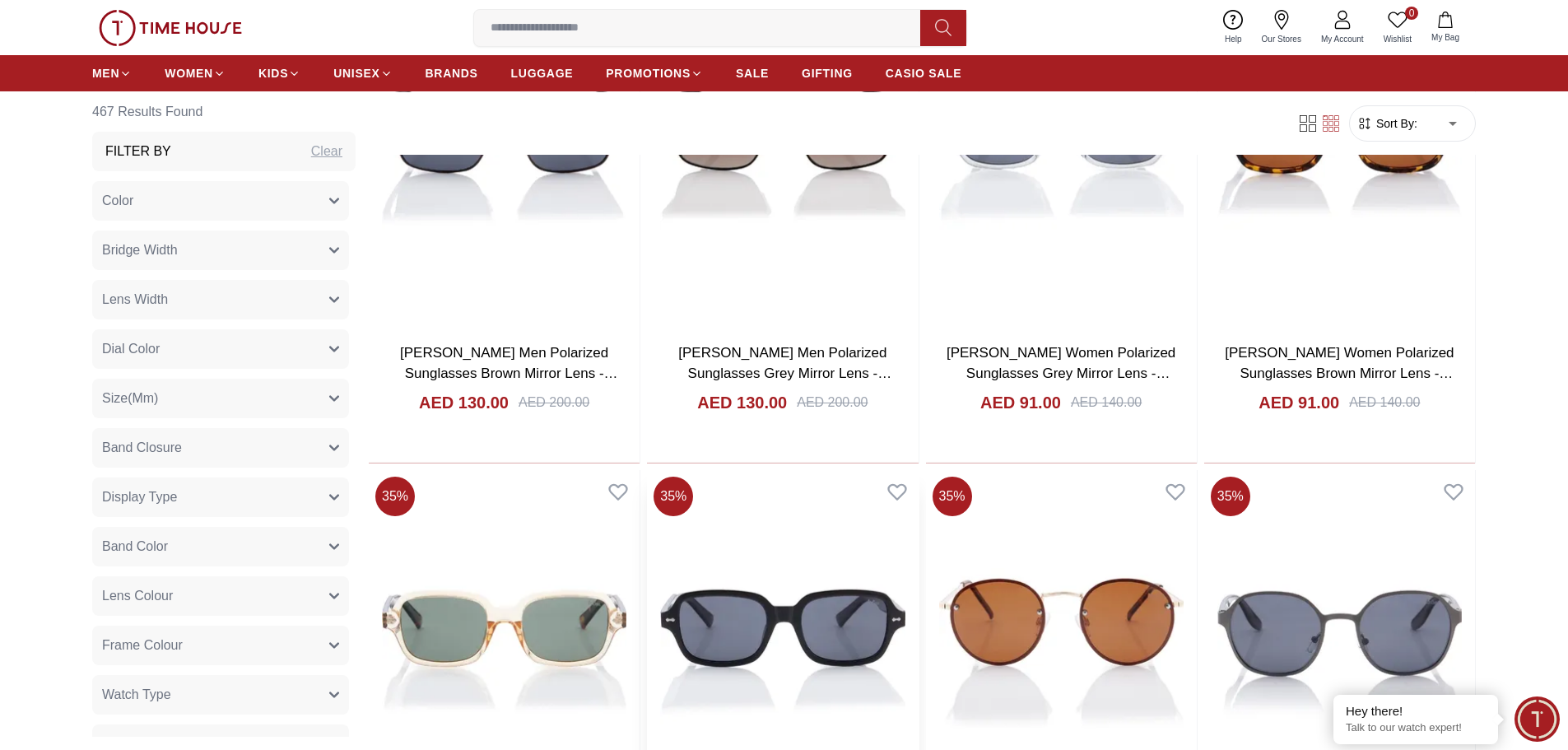
scroll to position [19848, 0]
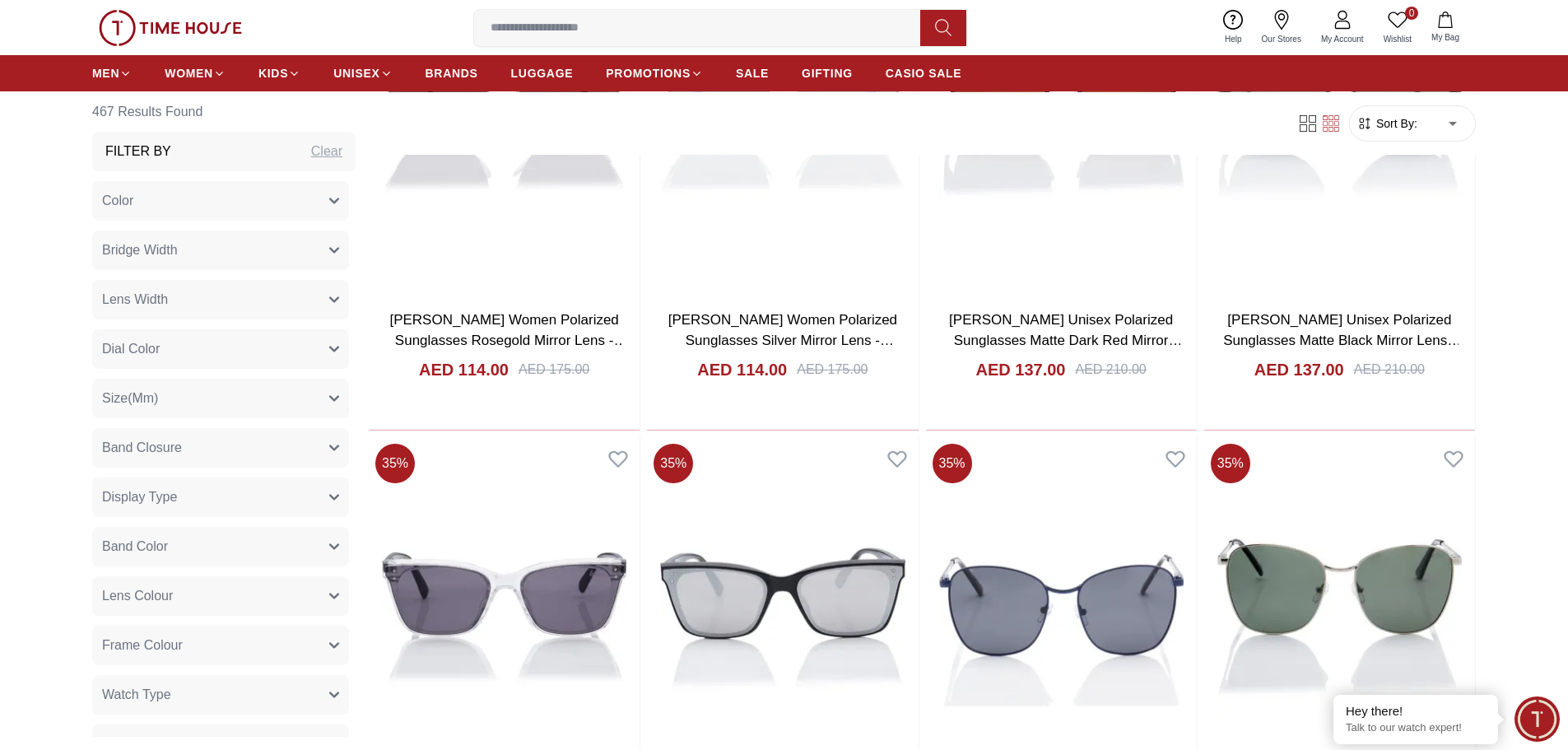
scroll to position [21166, 0]
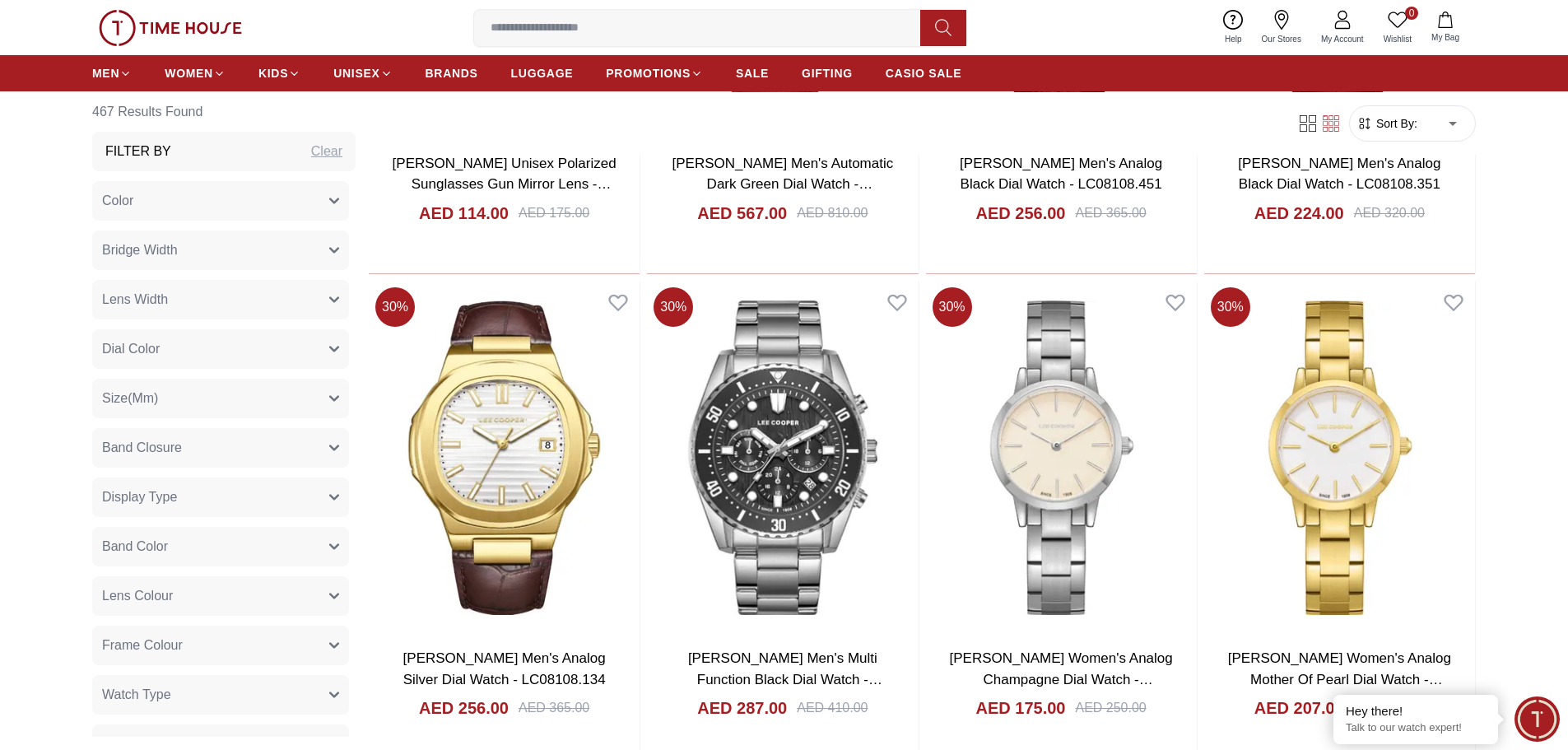
scroll to position [24245, 0]
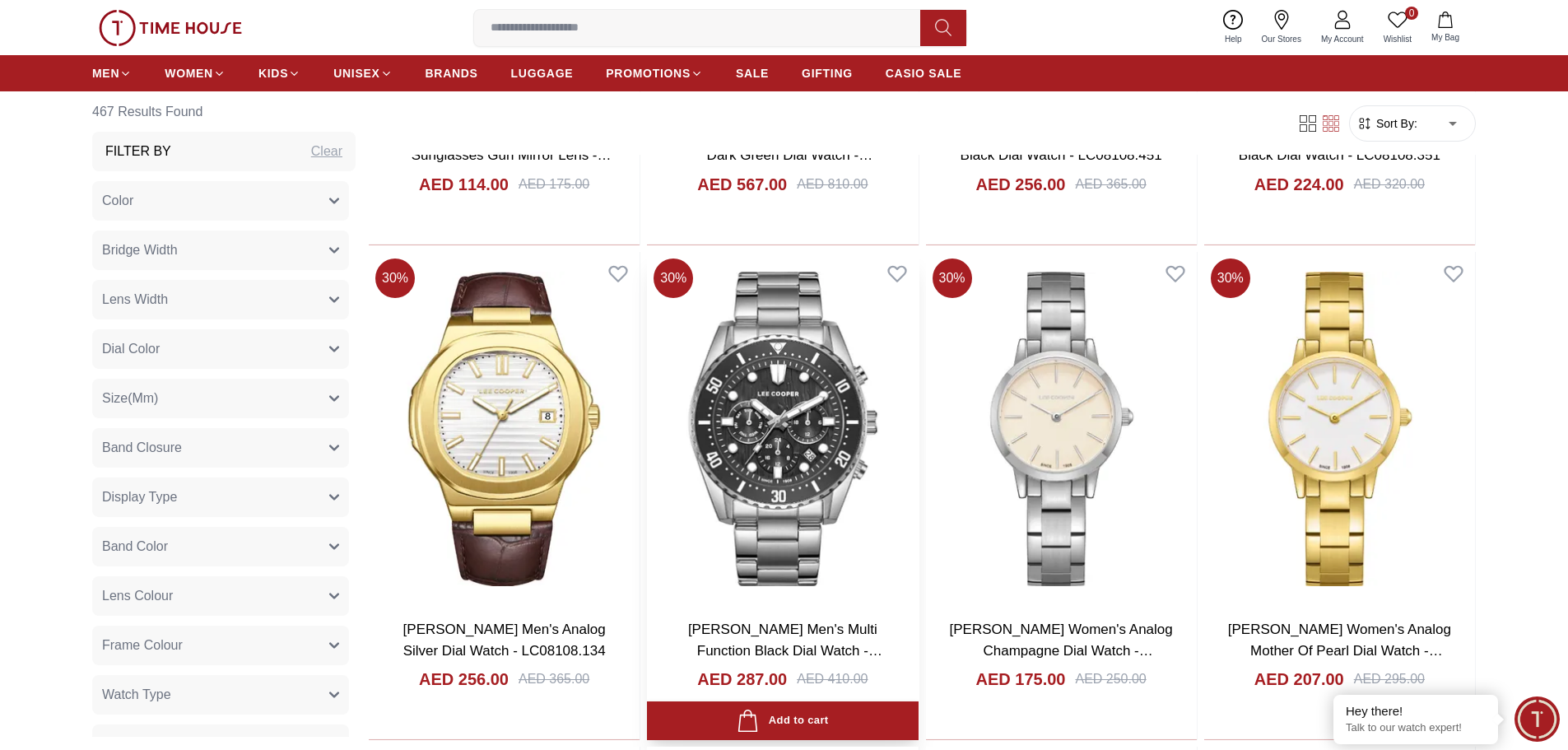
click at [838, 440] on img at bounding box center [782, 429] width 271 height 354
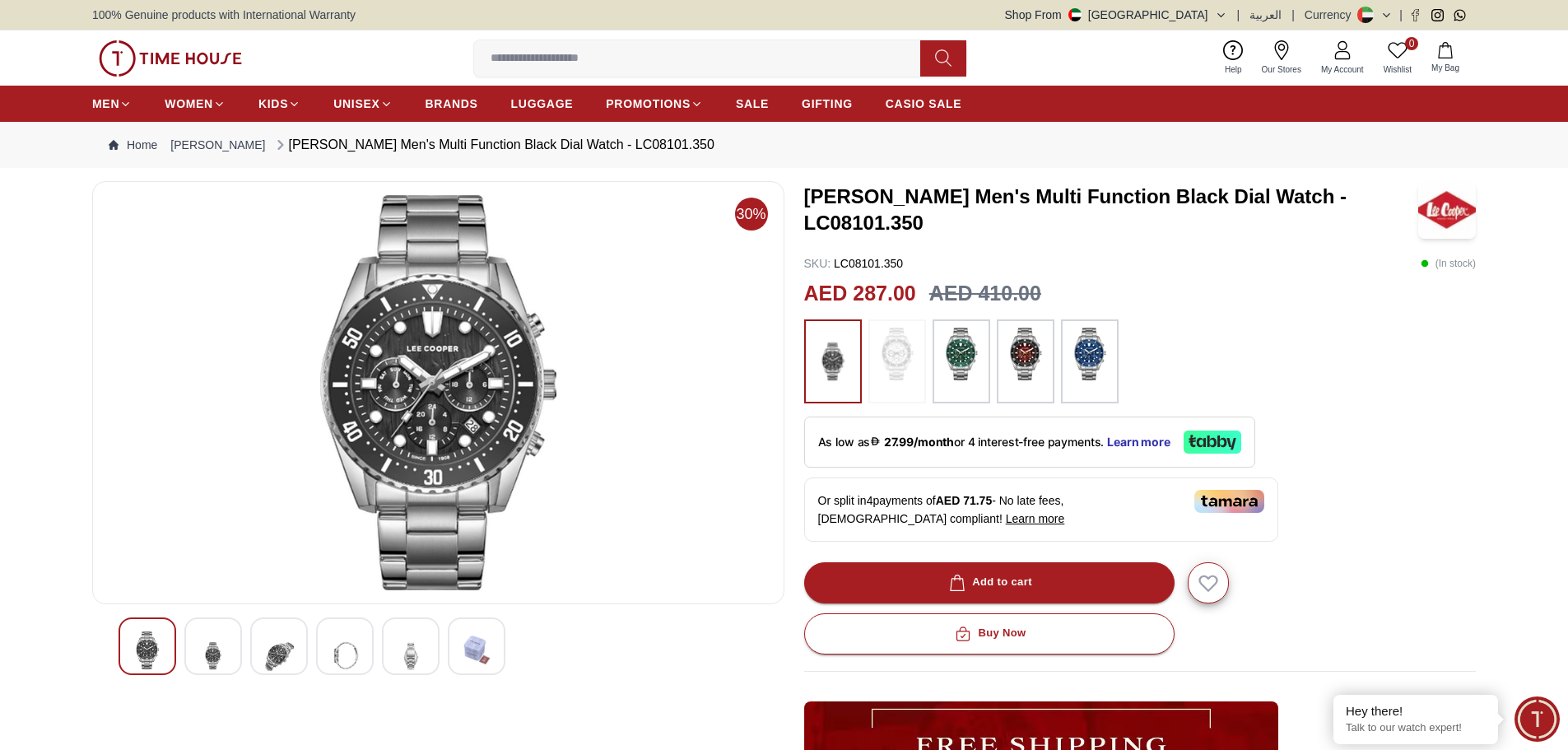
click at [200, 654] on img at bounding box center [213, 656] width 30 height 49
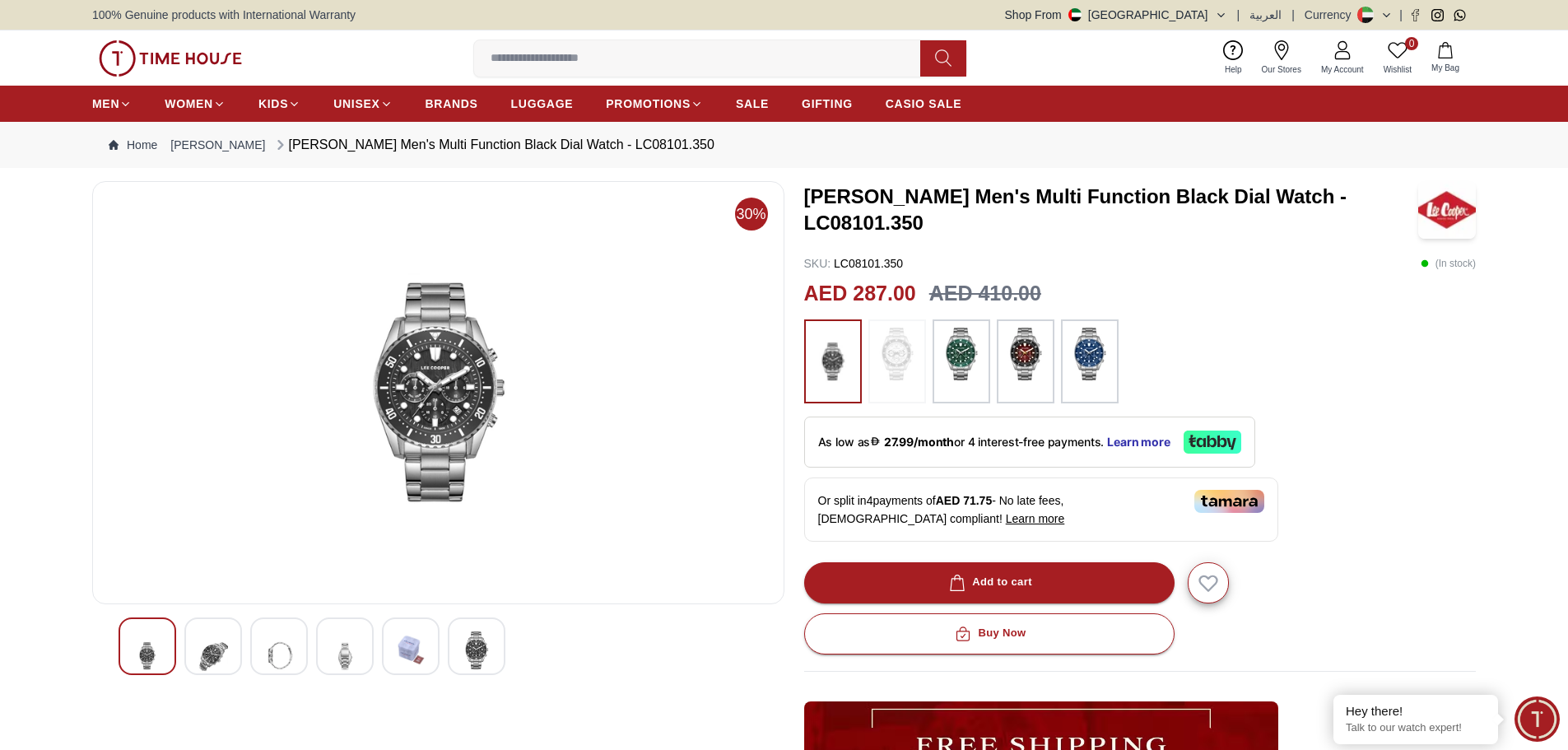
click at [267, 648] on img at bounding box center [279, 656] width 30 height 49
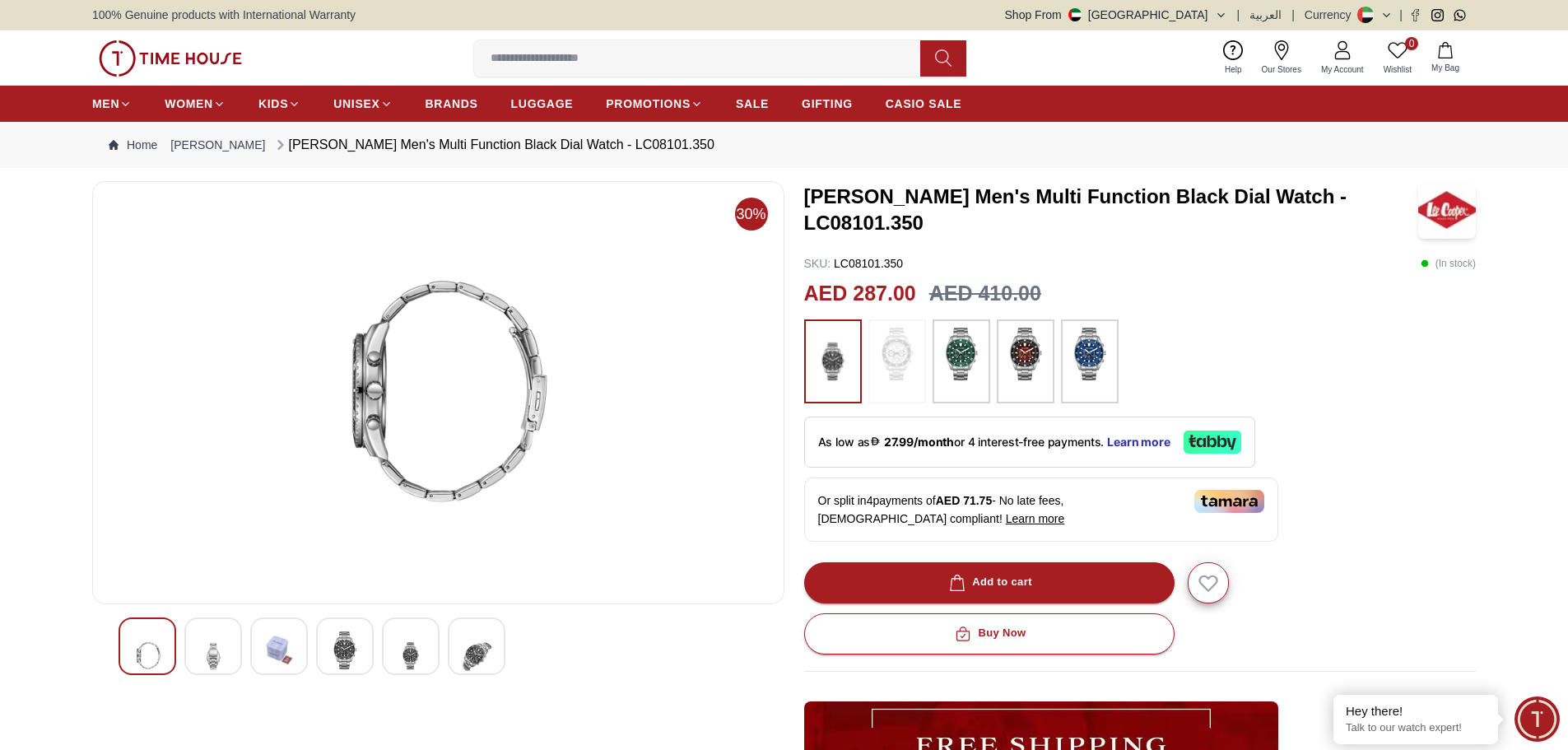
click at [308, 648] on div at bounding box center [438, 647] width 640 height 58
click at [334, 646] on img at bounding box center [345, 651] width 30 height 38
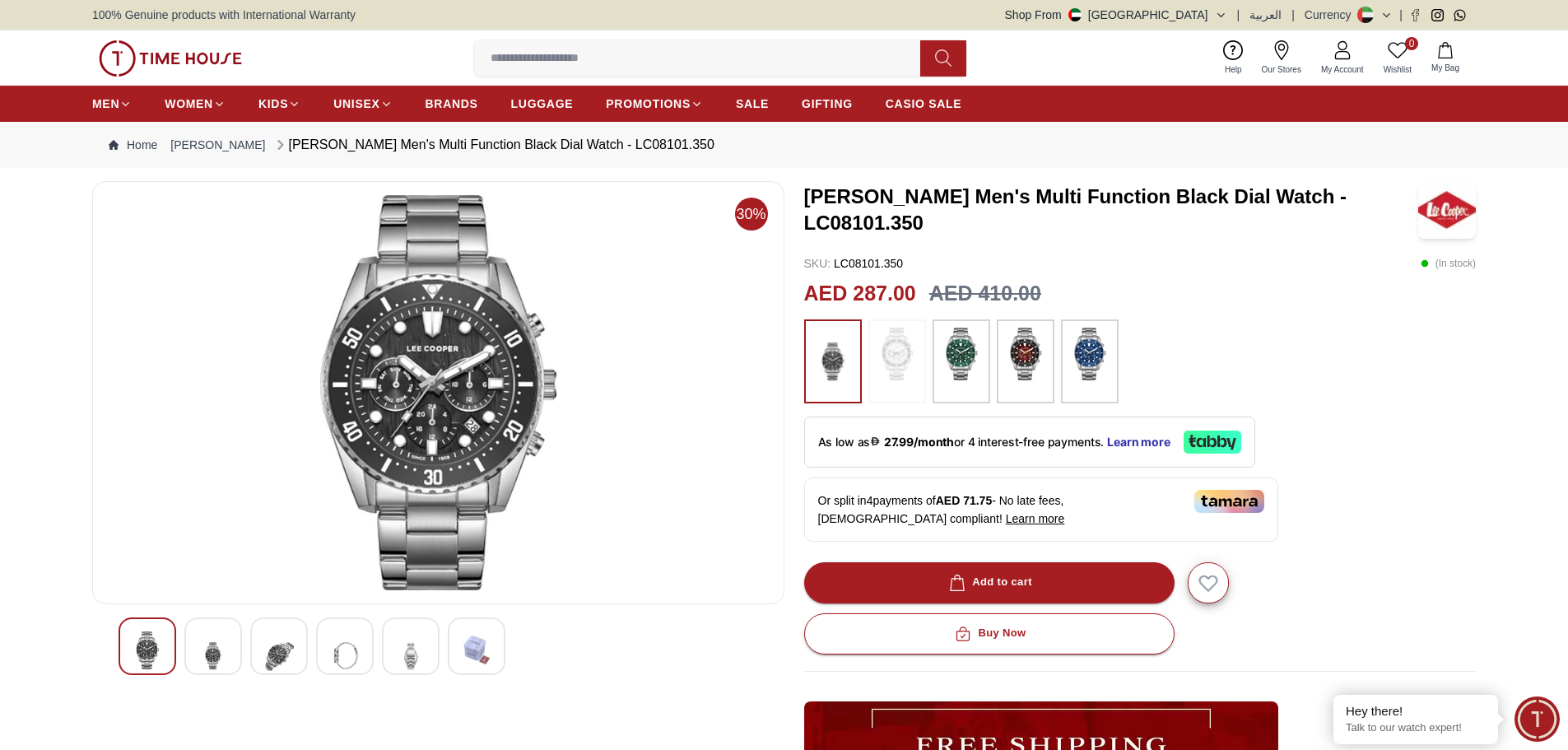
click at [230, 642] on div at bounding box center [213, 647] width 58 height 58
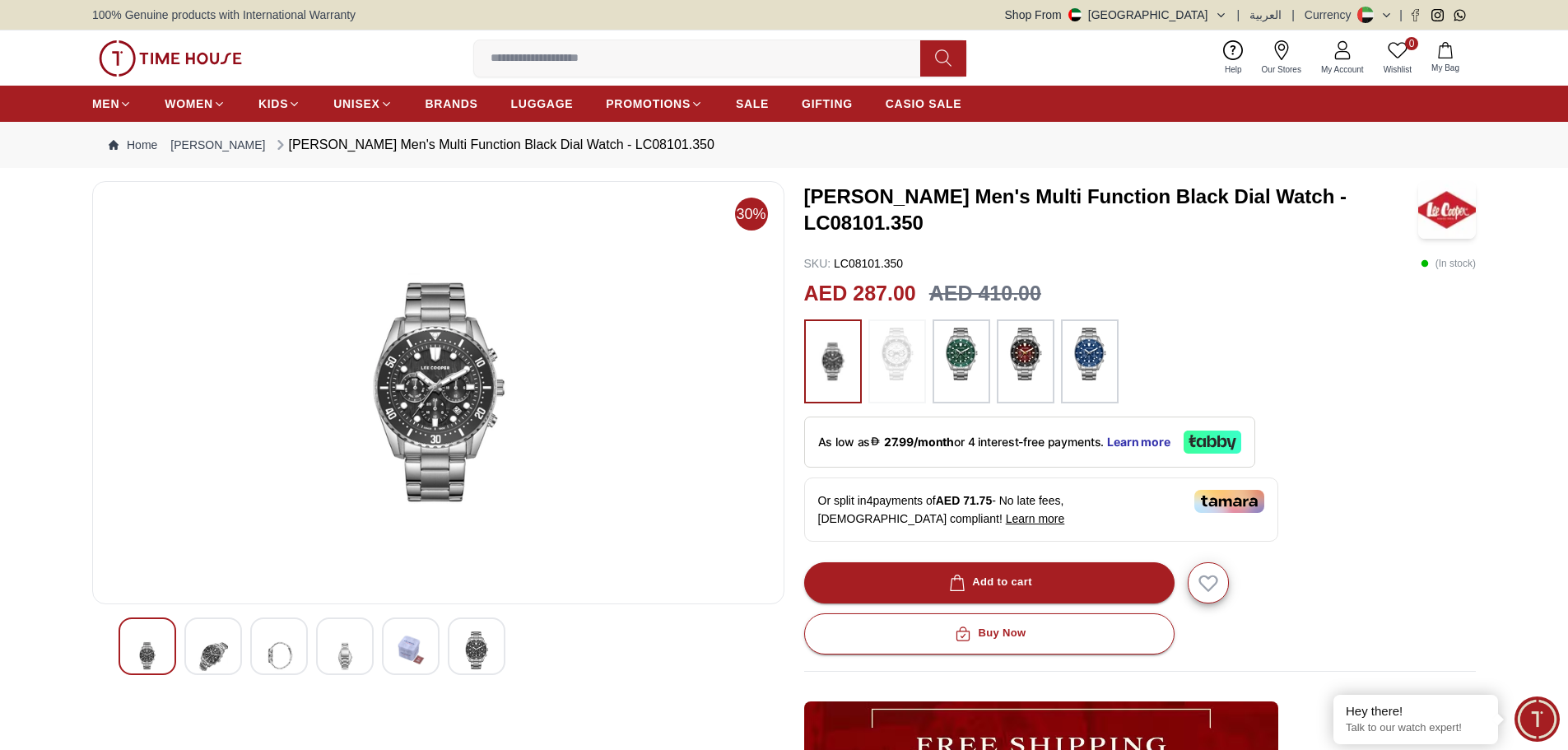
click at [216, 642] on img at bounding box center [213, 656] width 30 height 49
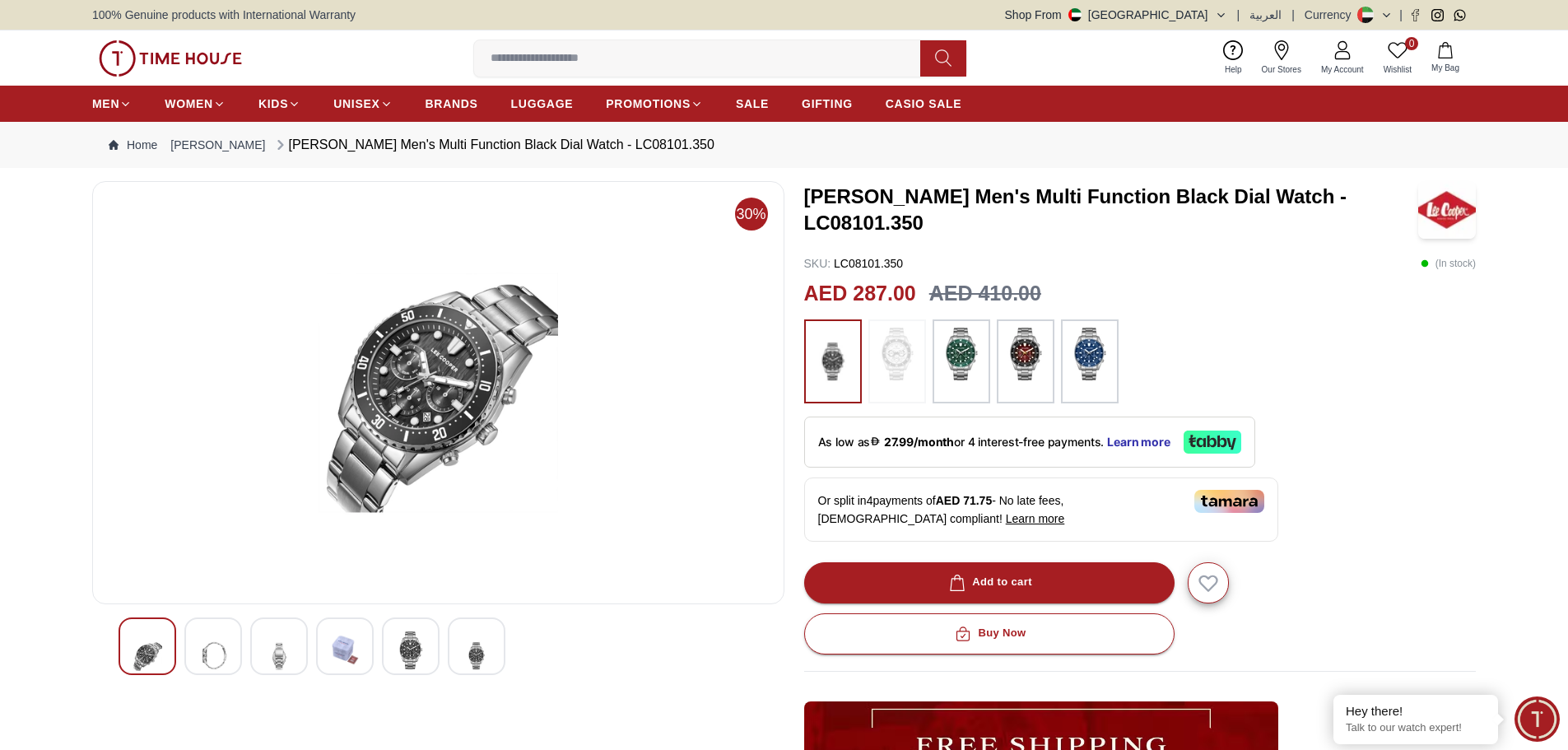
click at [216, 642] on img at bounding box center [213, 656] width 30 height 49
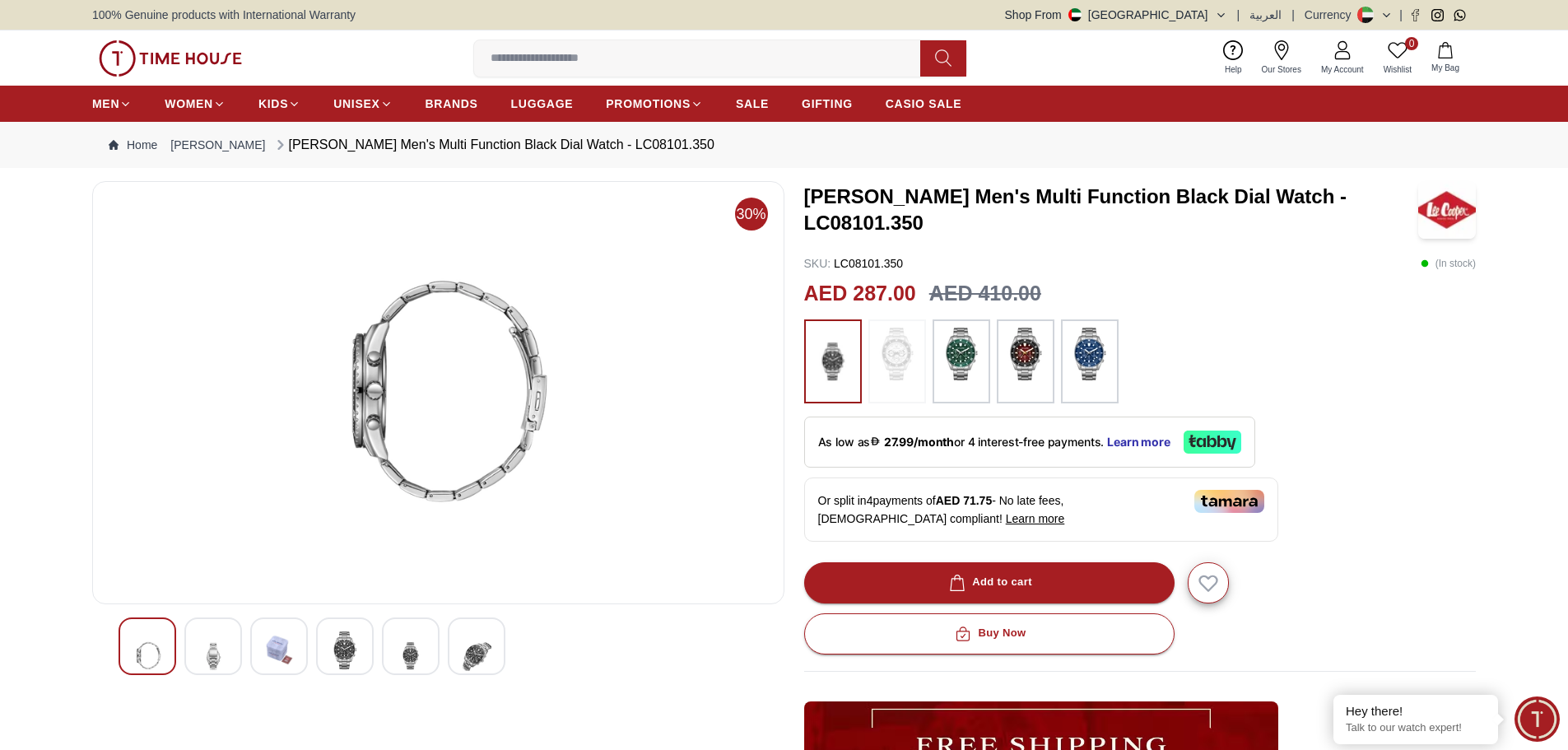
click at [216, 642] on img at bounding box center [213, 656] width 30 height 49
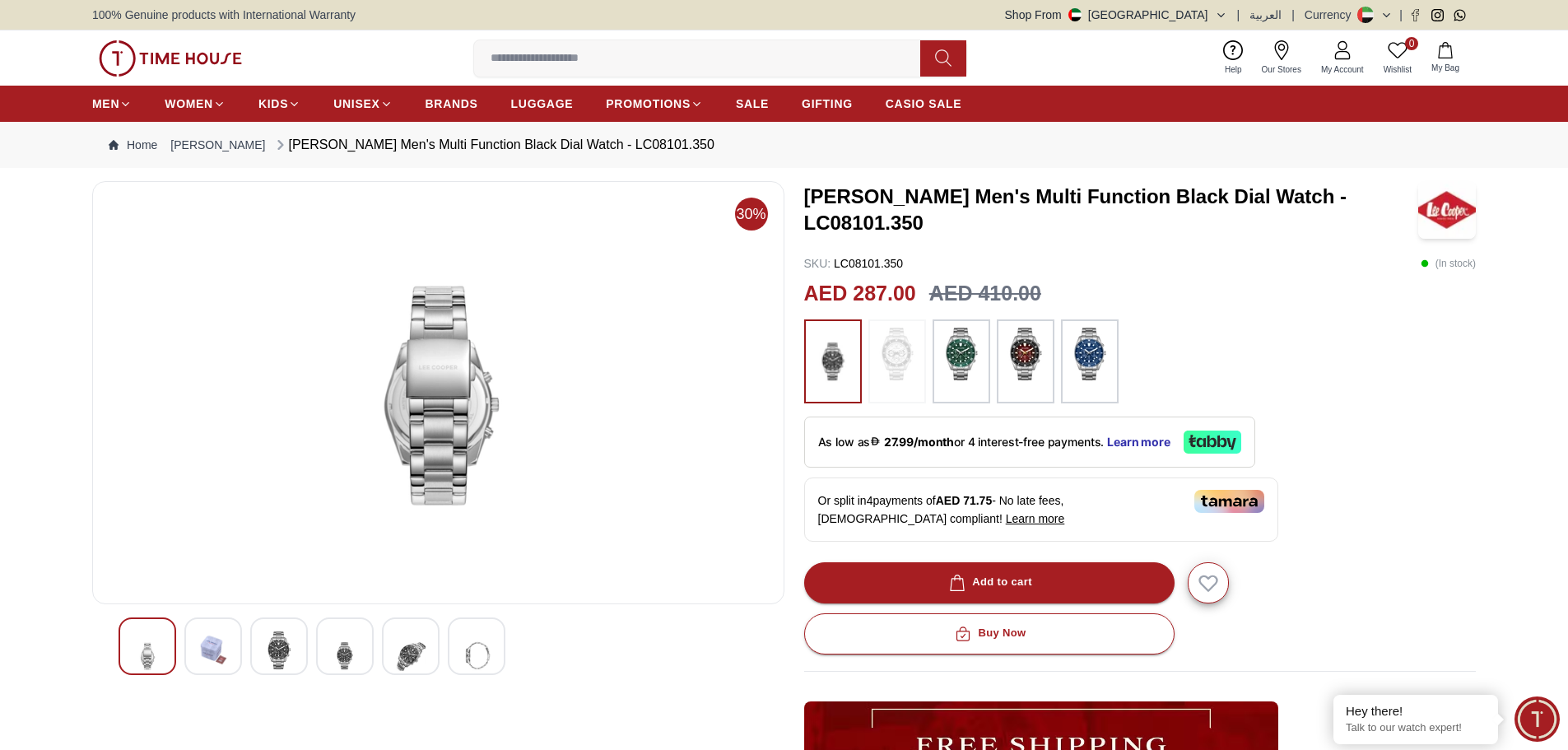
click at [216, 642] on img at bounding box center [213, 651] width 30 height 38
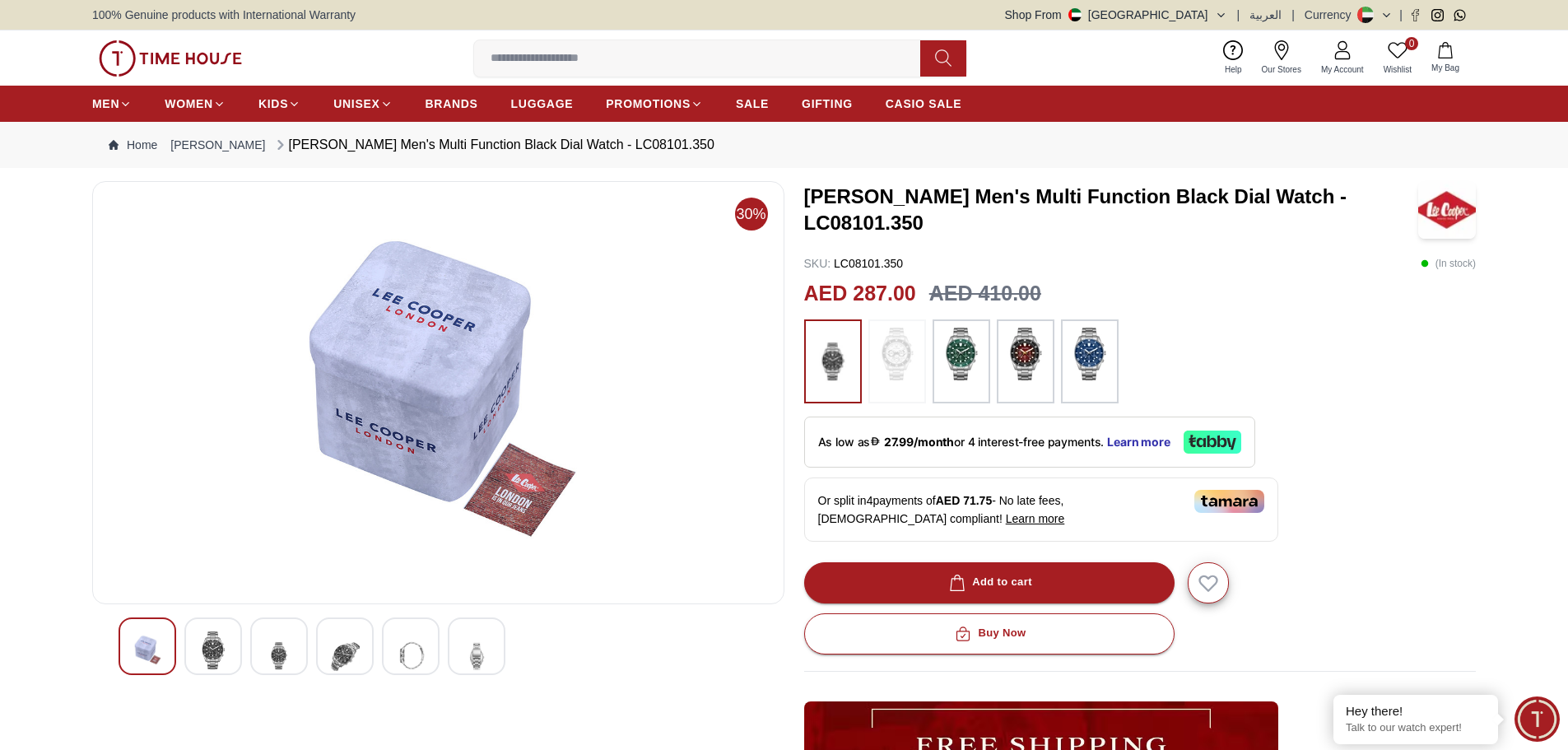
click at [216, 642] on img at bounding box center [213, 651] width 30 height 38
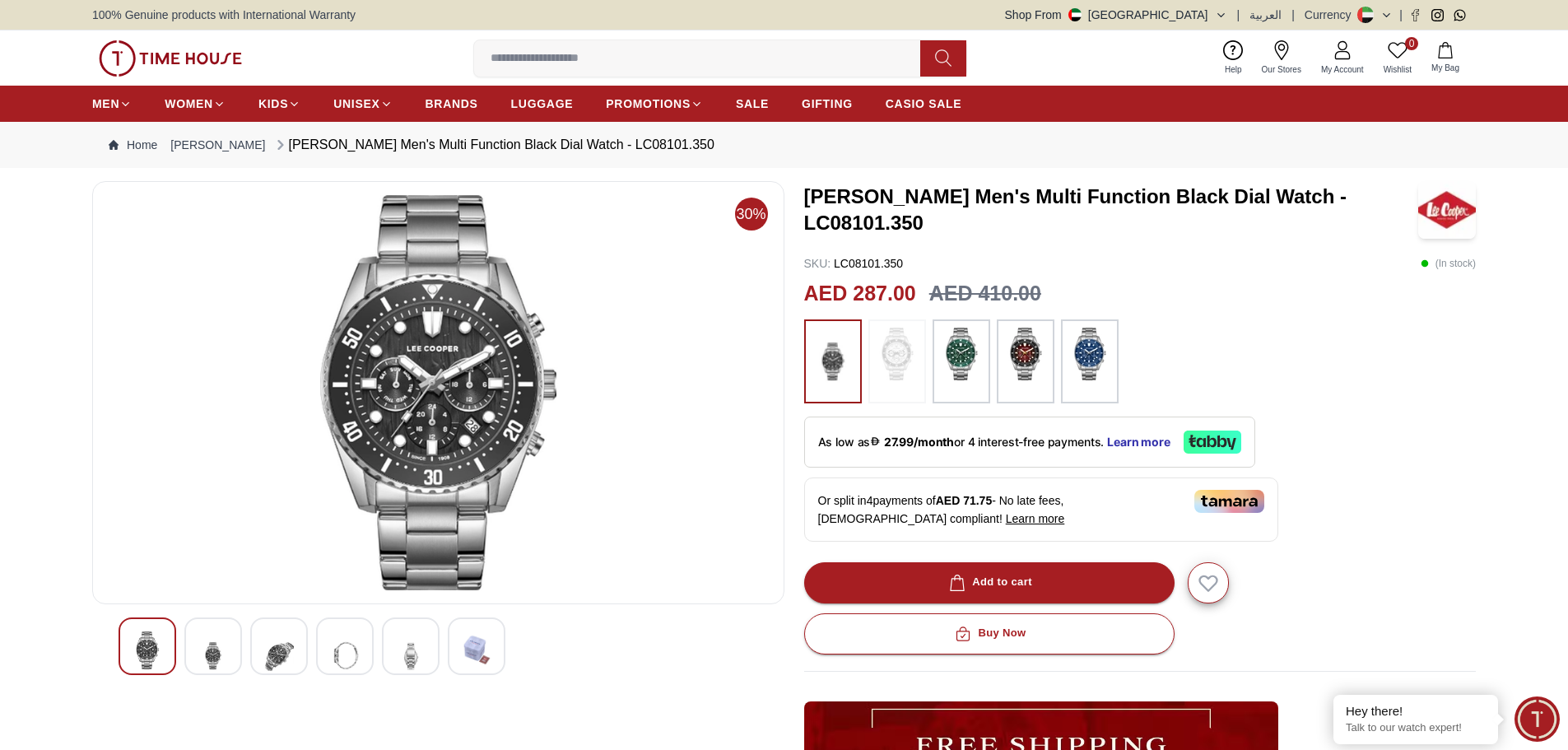
click at [902, 371] on img at bounding box center [898, 354] width 41 height 53
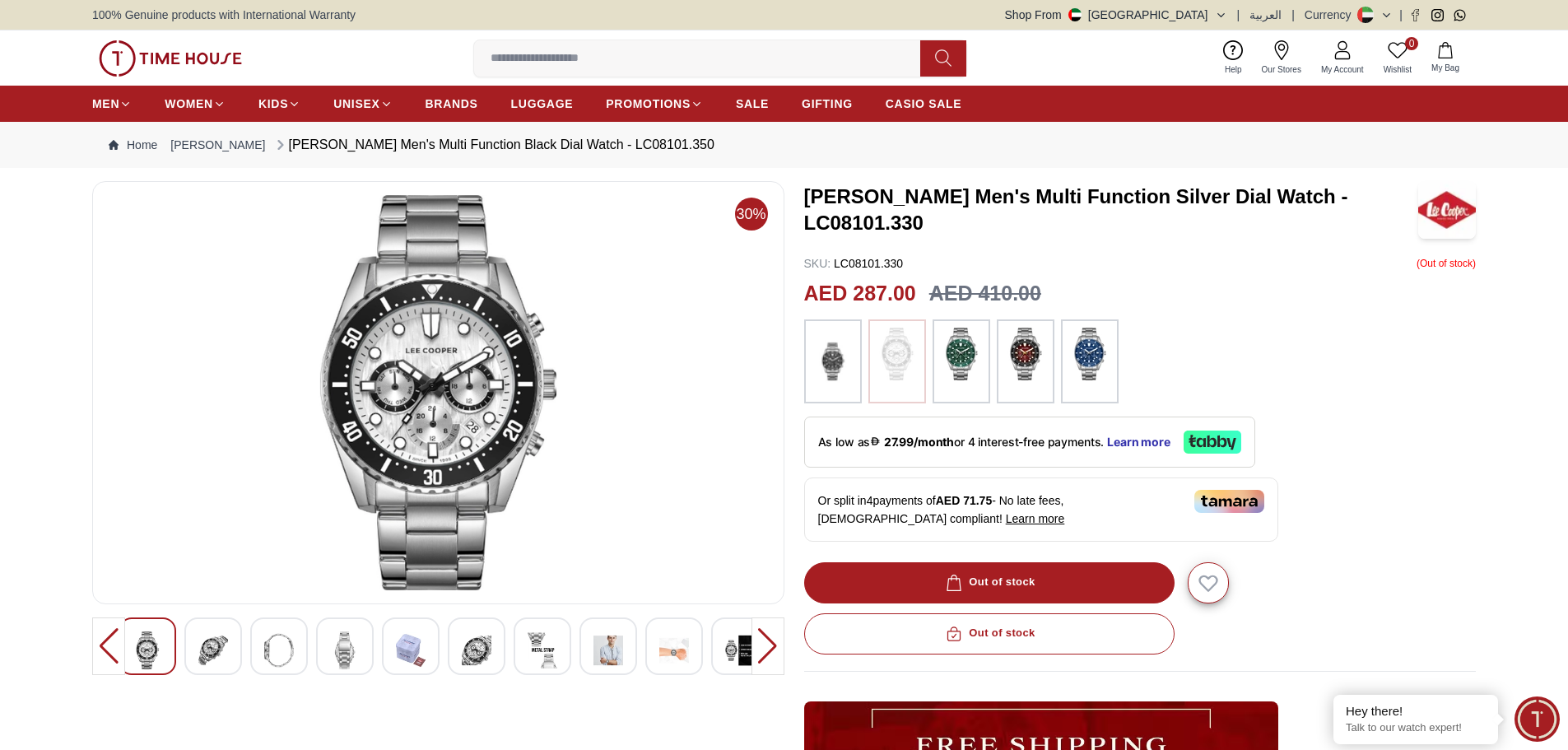
click at [947, 373] on img at bounding box center [961, 354] width 41 height 53
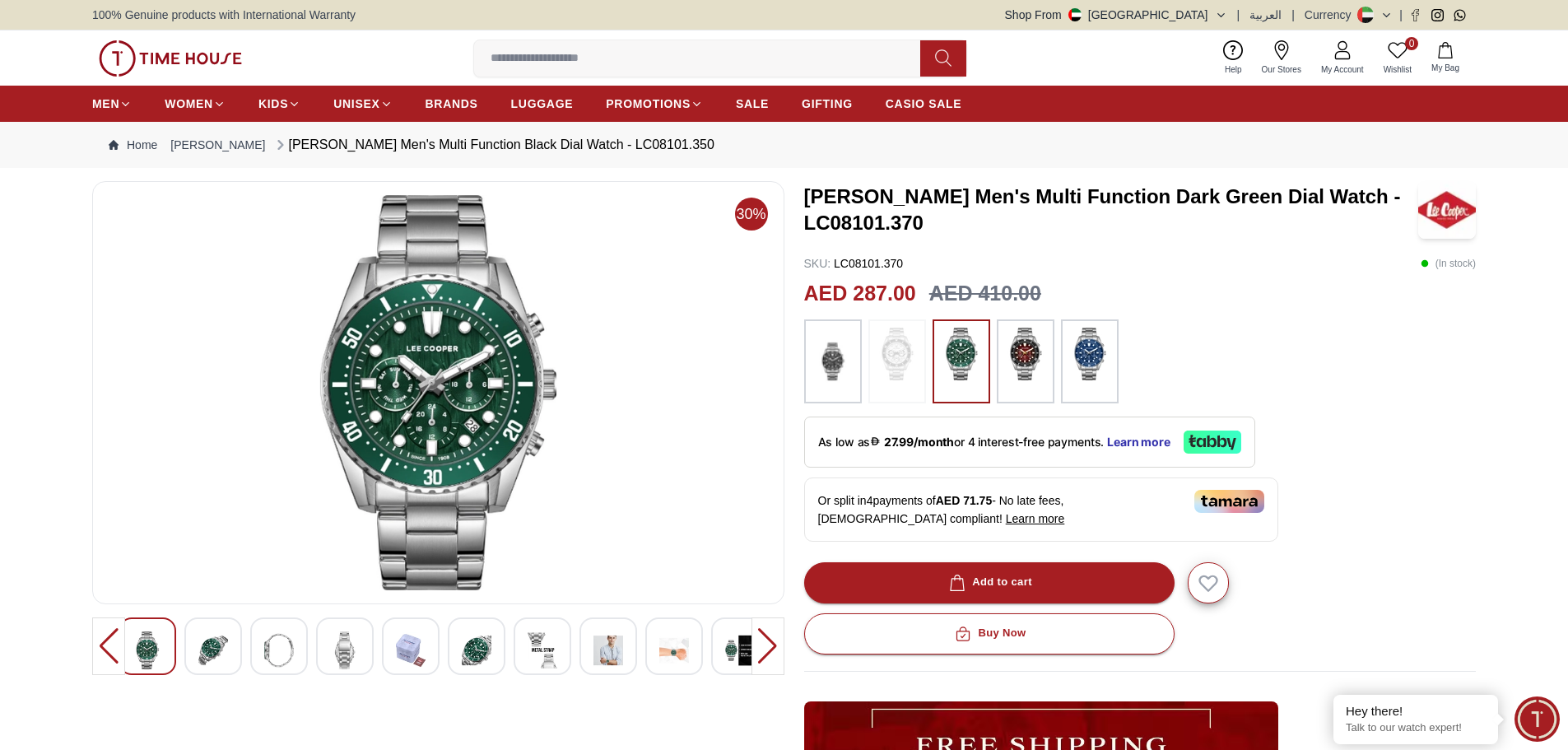
click at [1012, 354] on img at bounding box center [1026, 354] width 41 height 53
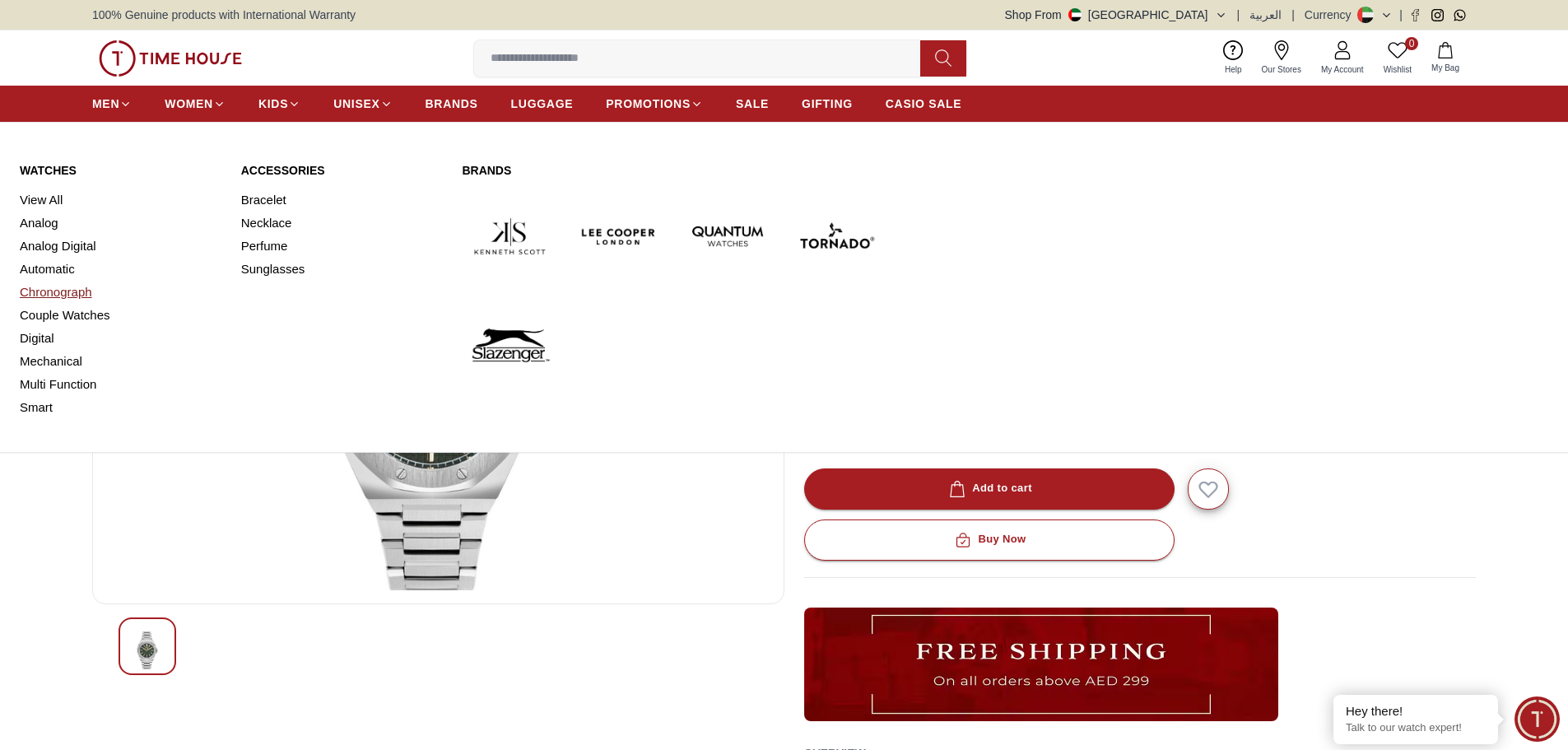
click at [54, 287] on link "Chronograph" at bounding box center [121, 292] width 202 height 23
